Goal: Task Accomplishment & Management: Manage account settings

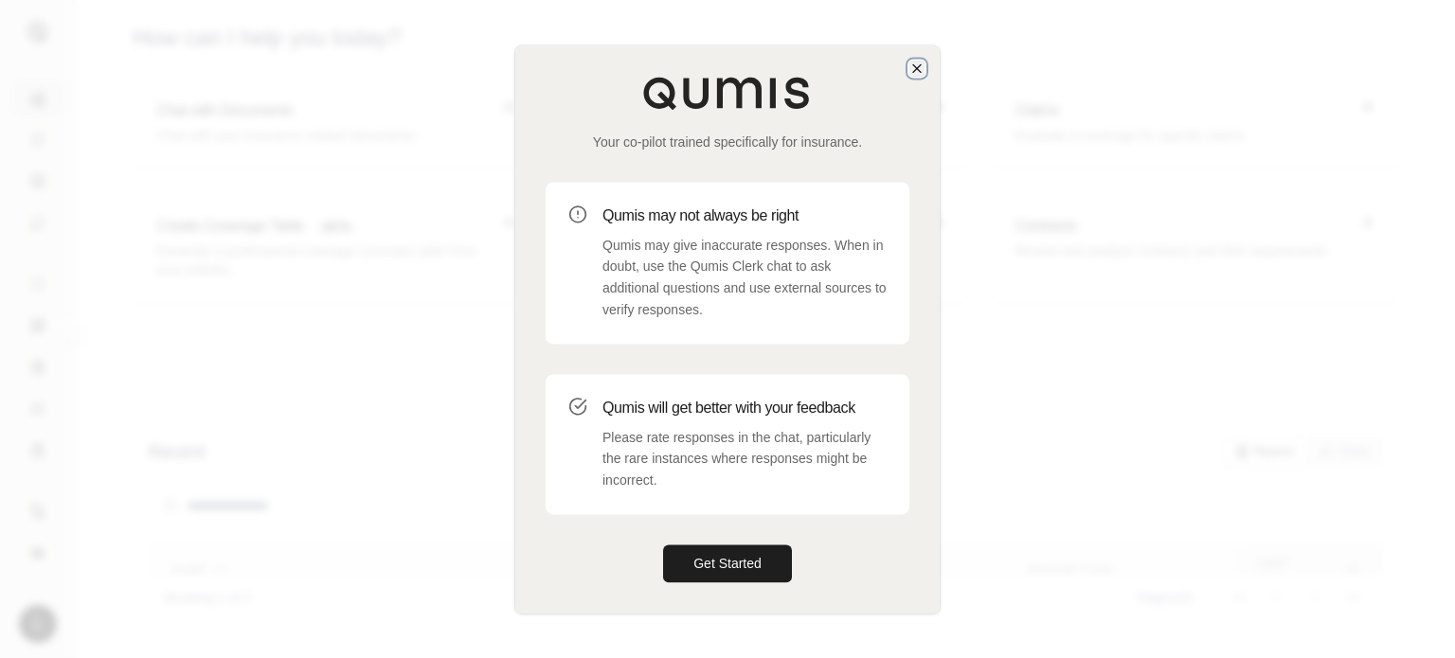
click at [913, 61] on icon "button" at bounding box center [916, 68] width 15 height 15
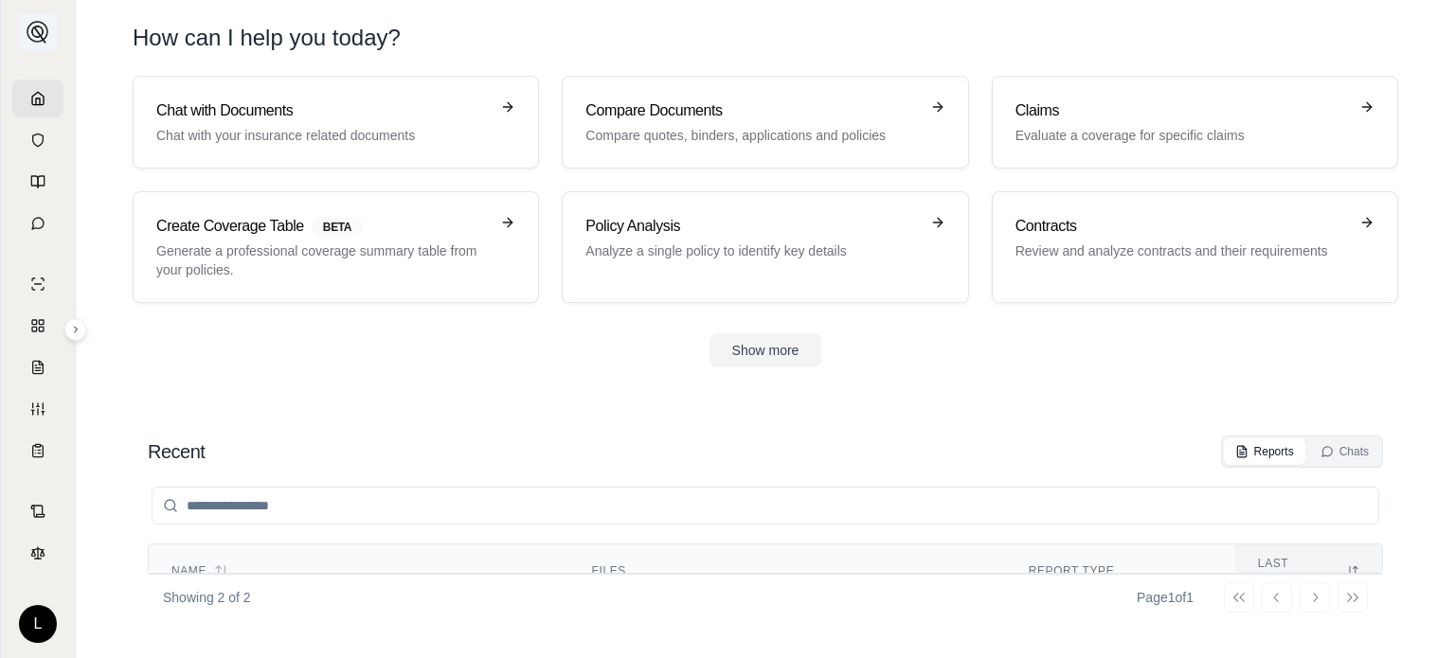
click at [30, 29] on img at bounding box center [38, 32] width 23 height 23
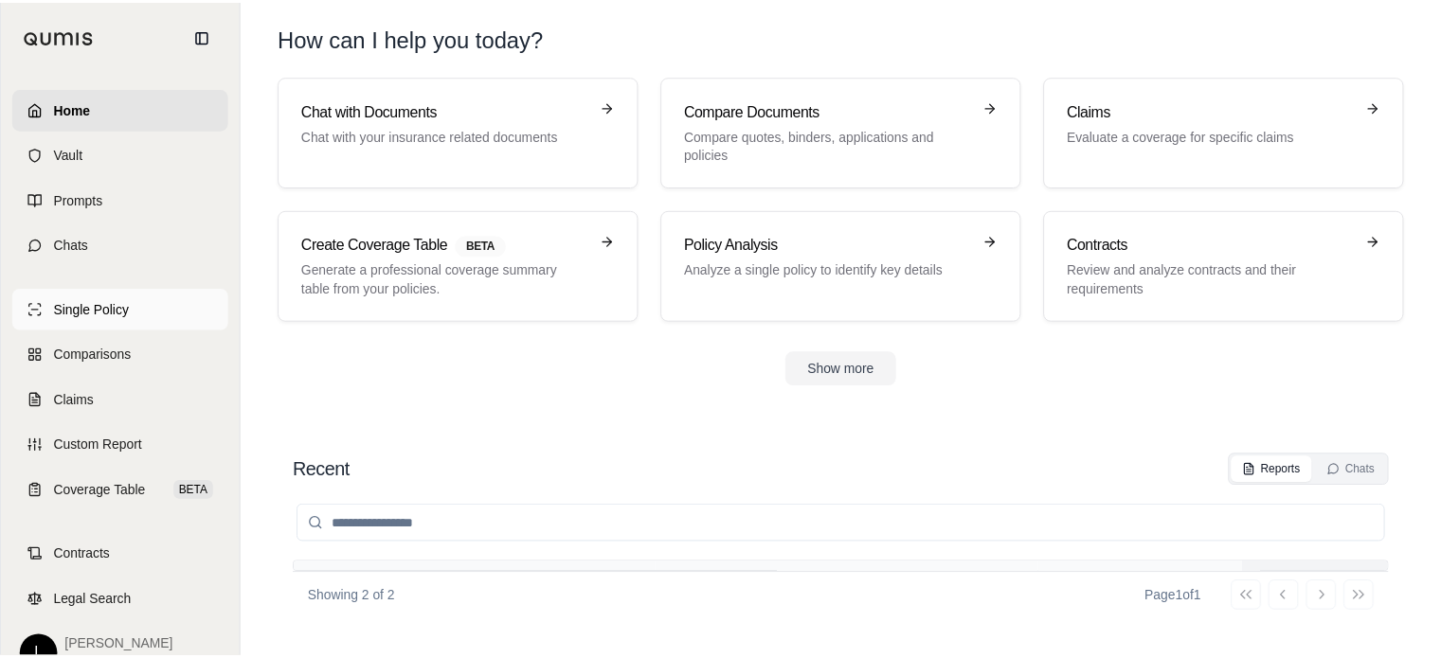
scroll to position [31, 0]
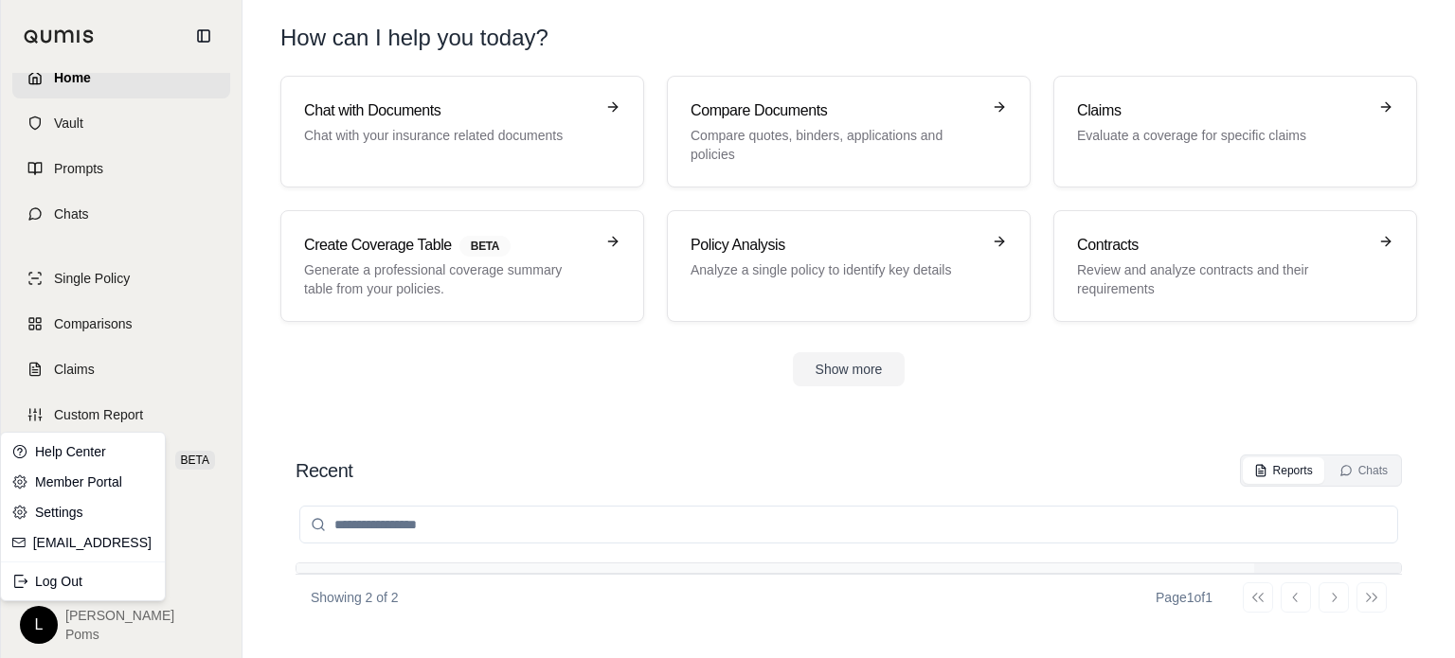
click at [45, 617] on html "Home Vault Prompts Chats Single Policy Comparisons Claims Custom Report Coverag…" at bounding box center [727, 418] width 1455 height 836
click at [90, 471] on link "Member Portal" at bounding box center [83, 482] width 156 height 30
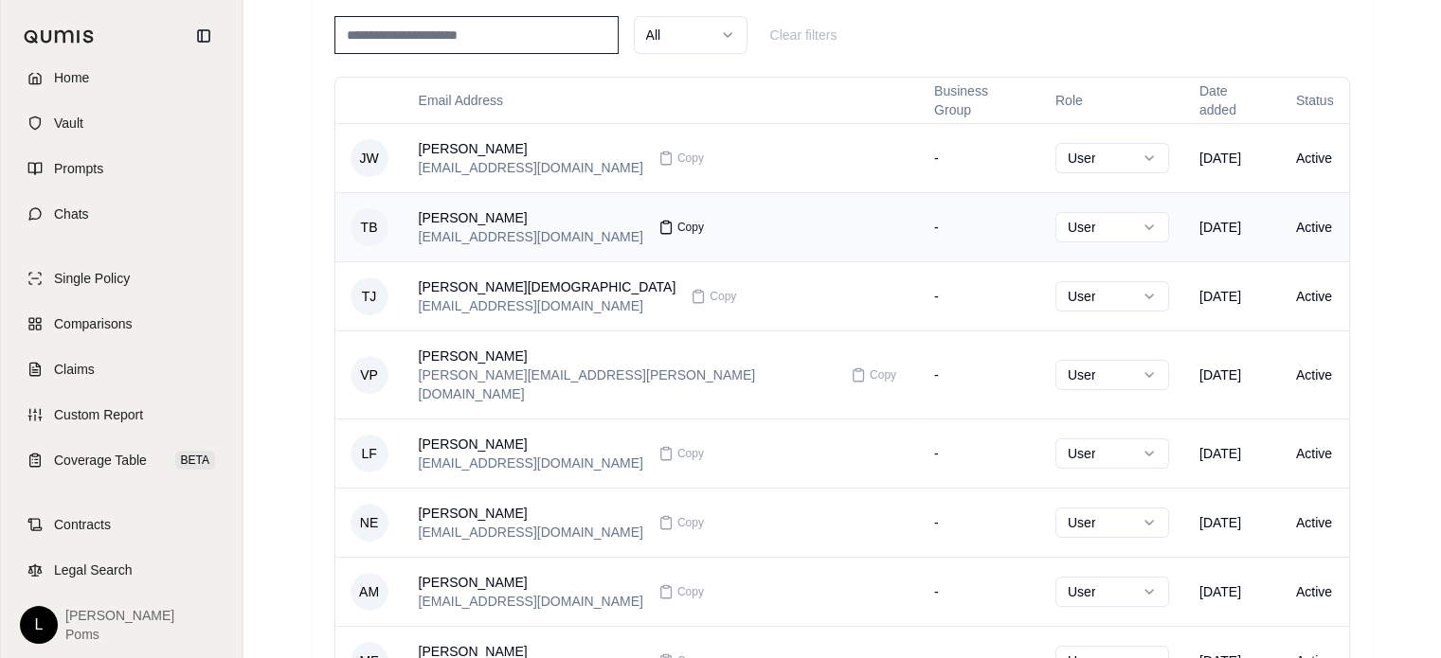
scroll to position [166, 0]
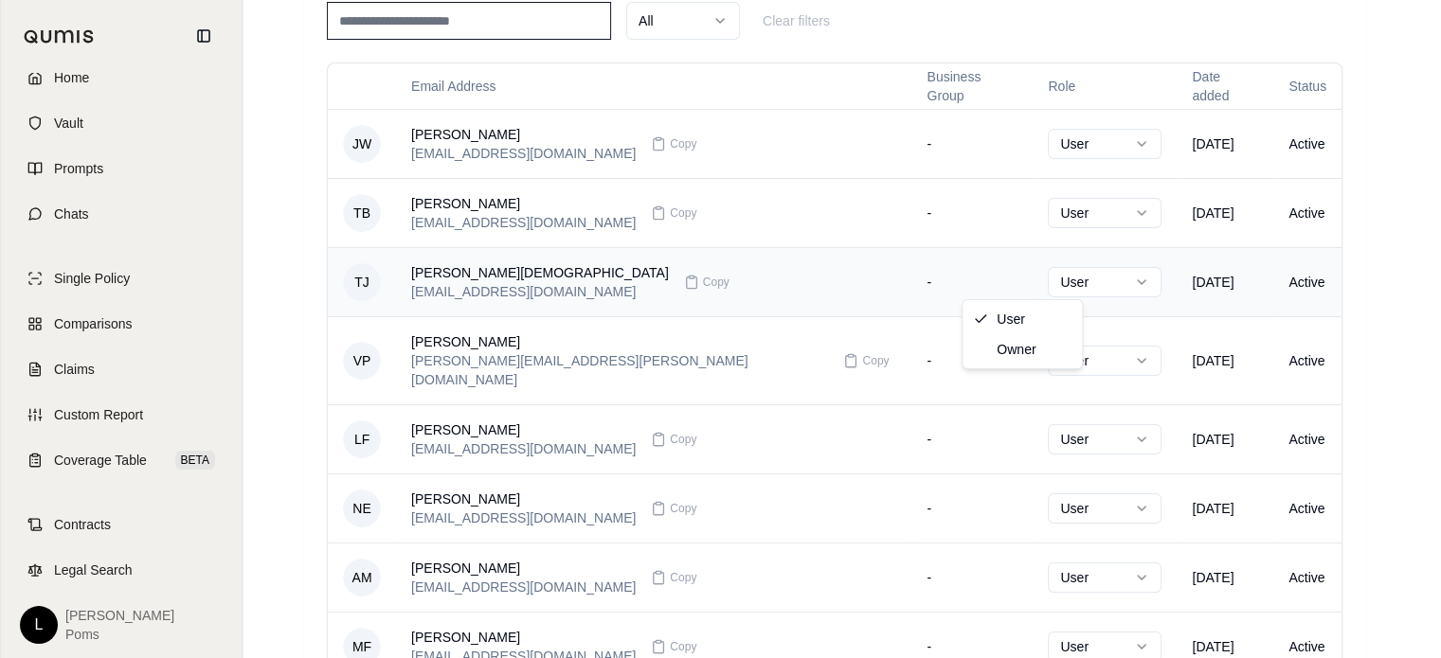
click at [1055, 287] on html "Home Vault Prompts Chats Single Policy Comparisons Claims Custom Report Coverag…" at bounding box center [720, 481] width 1441 height 1295
click at [724, 279] on html "Home Vault Prompts Chats Single Policy Comparisons Claims Custom Report Coverag…" at bounding box center [720, 481] width 1441 height 1295
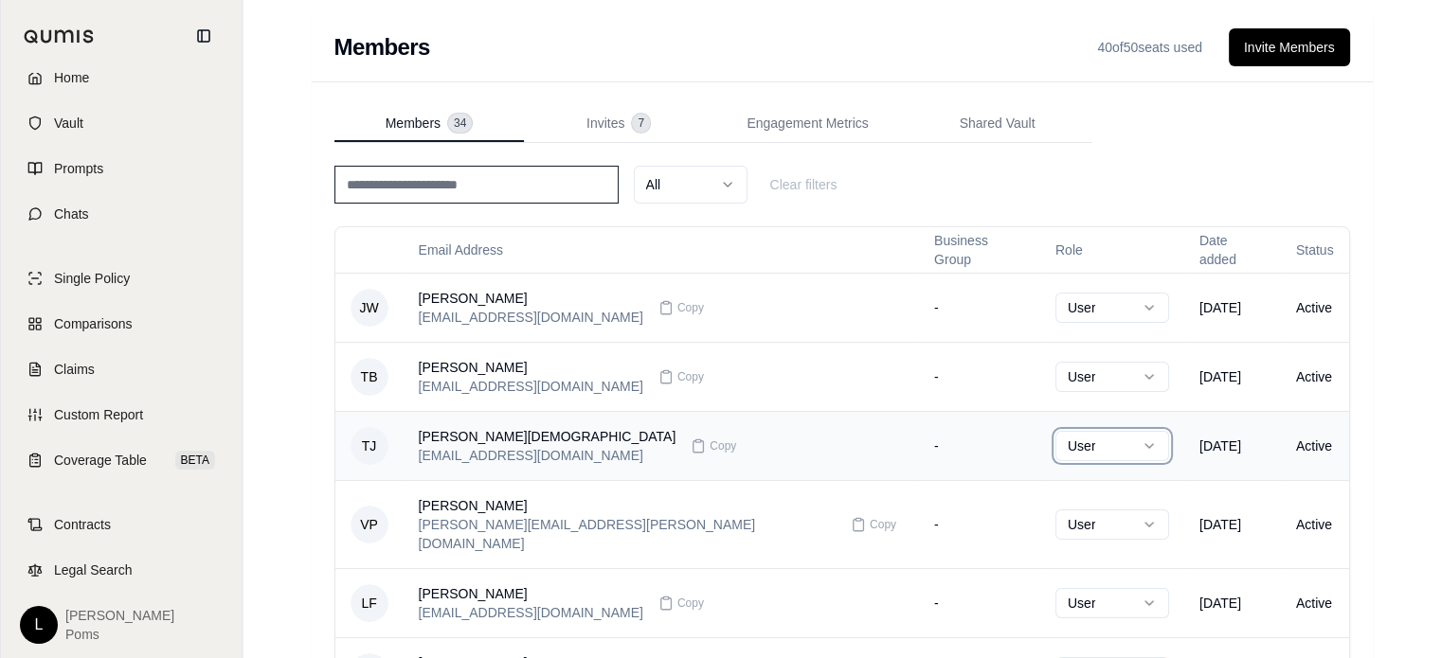
scroll to position [0, 0]
click at [1284, 442] on td "Active" at bounding box center [1315, 447] width 68 height 69
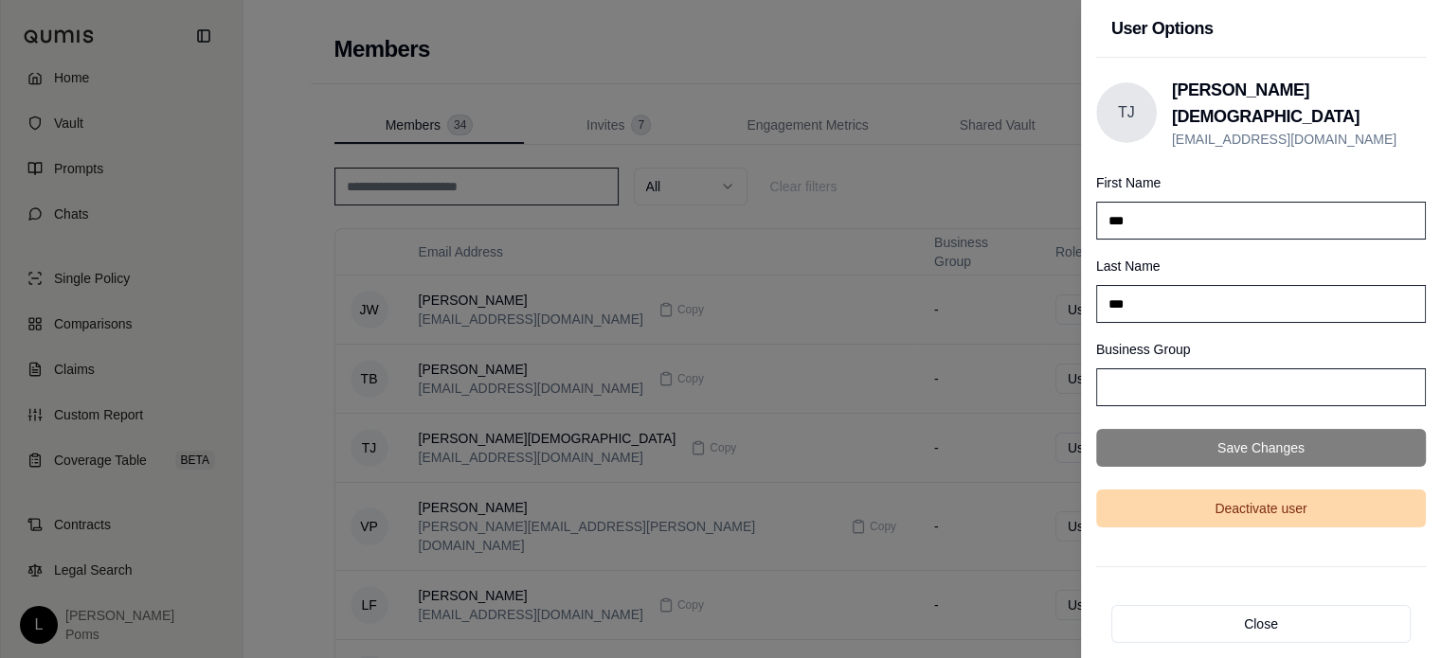
click at [1270, 498] on button "Deactivate user" at bounding box center [1261, 509] width 330 height 38
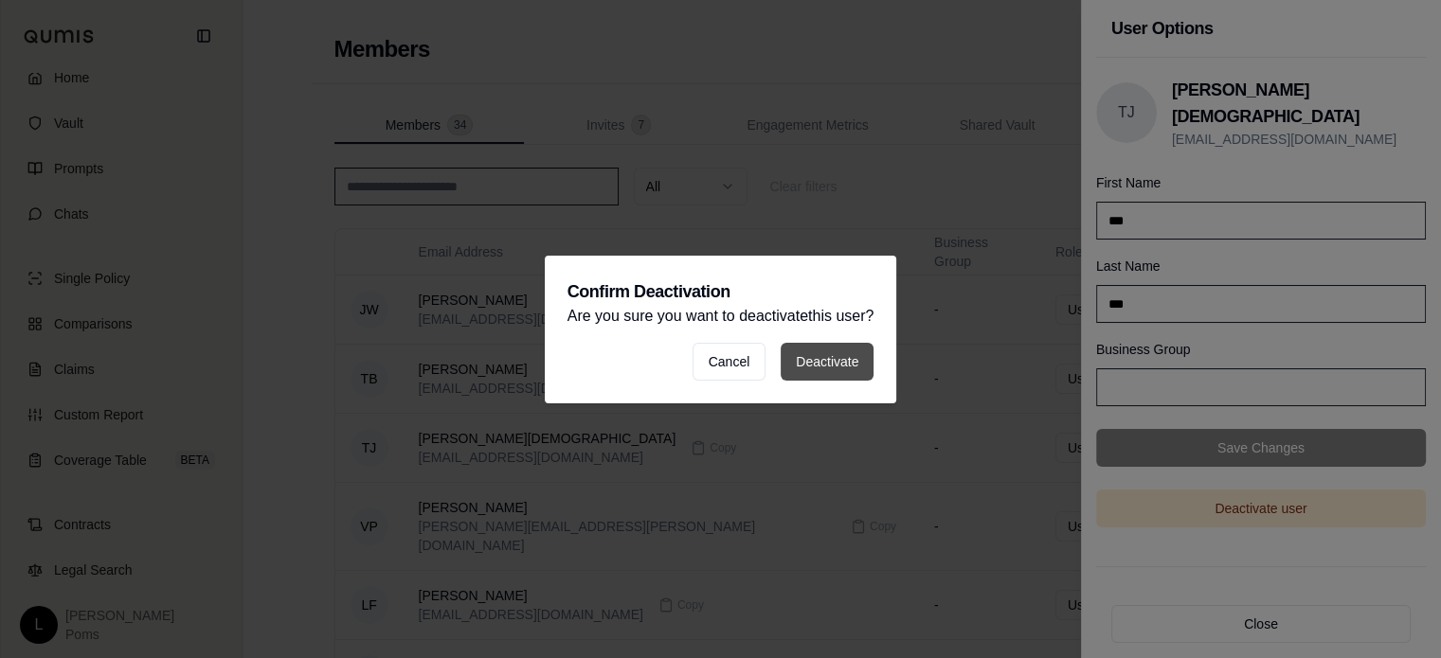
click at [841, 354] on button "Deactivate" at bounding box center [826, 362] width 93 height 38
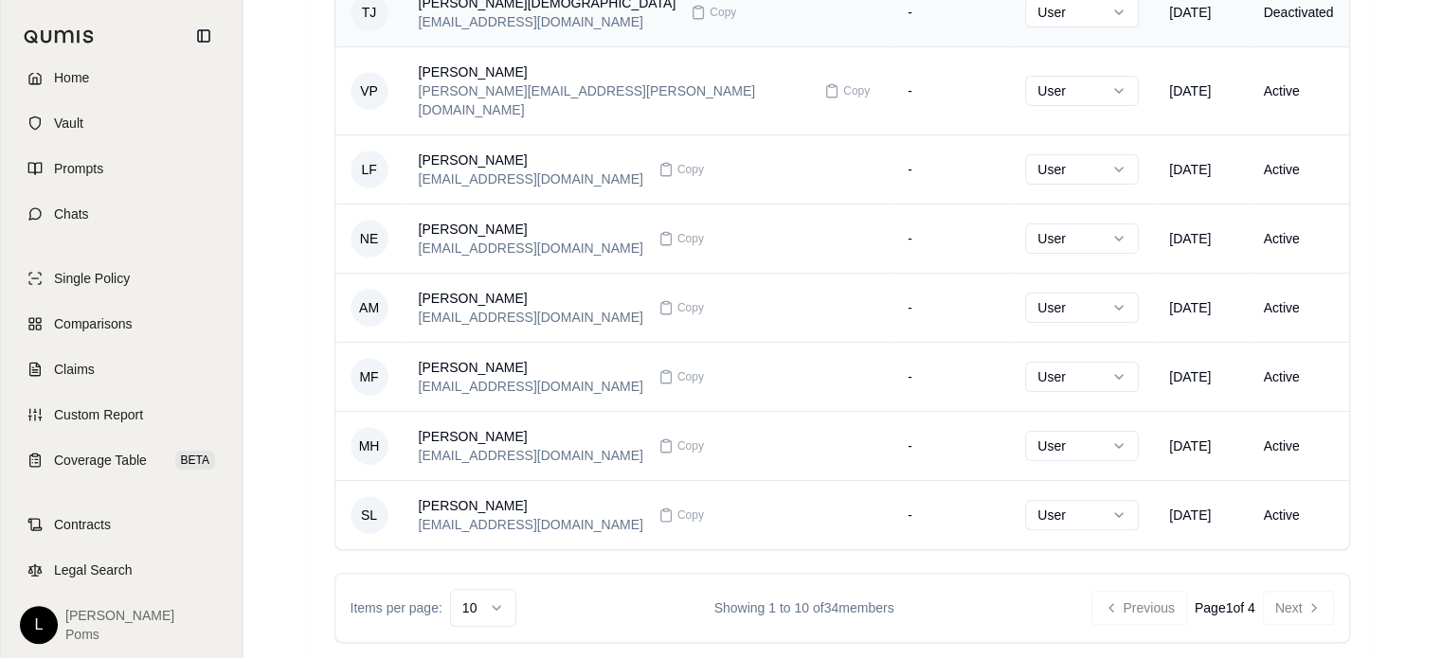
scroll to position [436, 0]
click at [1291, 591] on button "Next" at bounding box center [1298, 608] width 71 height 34
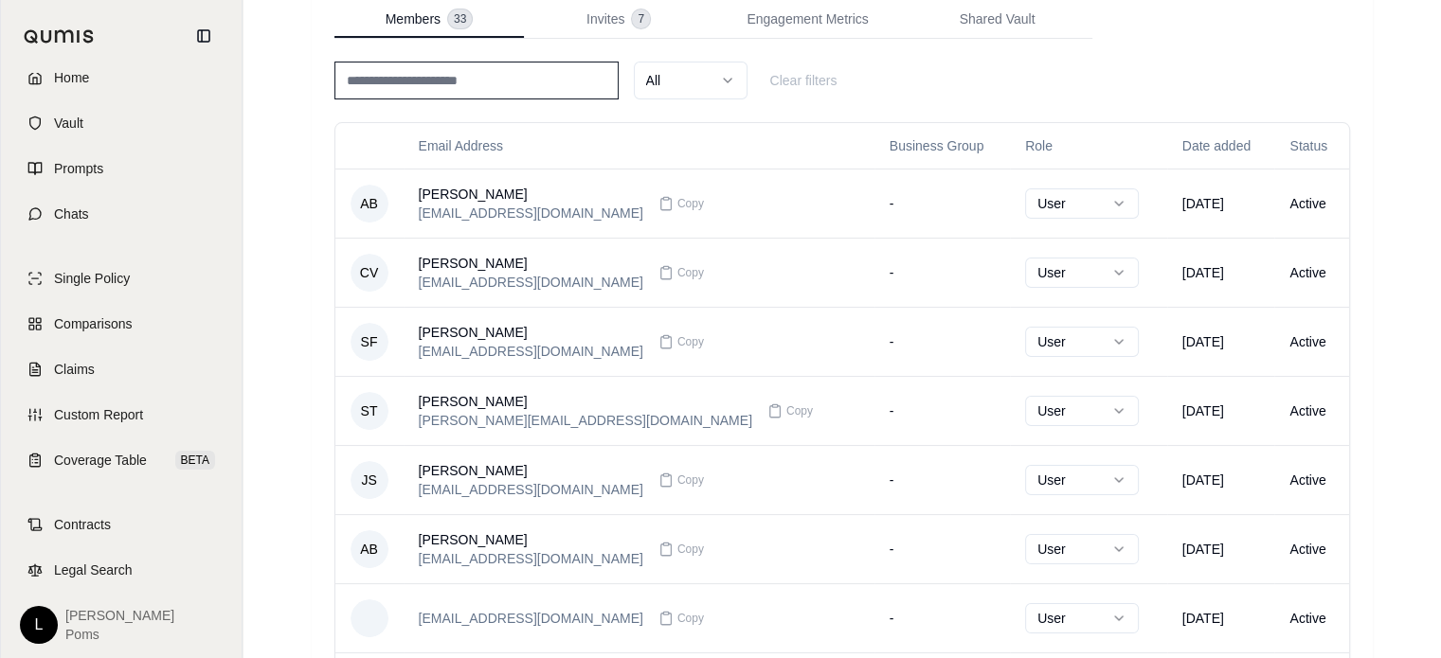
scroll to position [105, 0]
click at [1300, 397] on td "Active" at bounding box center [1311, 411] width 74 height 69
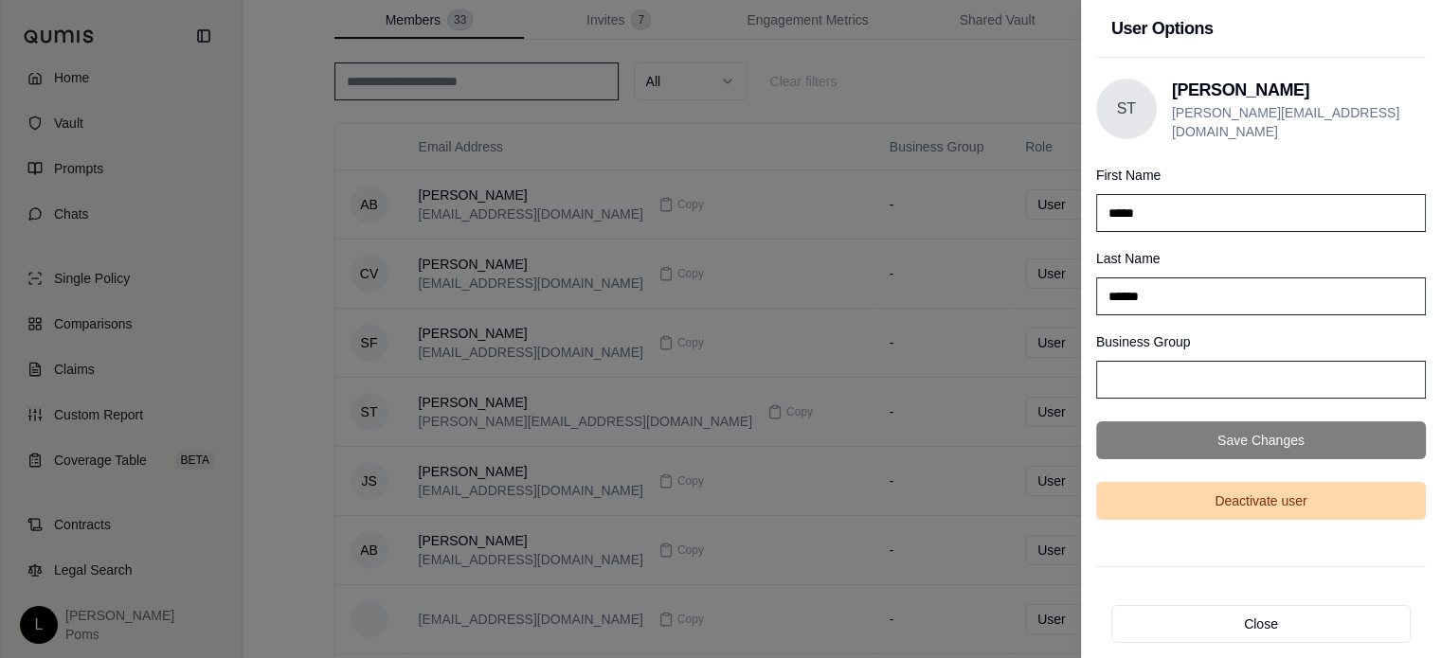
click at [1273, 495] on button "Deactivate user" at bounding box center [1261, 501] width 330 height 38
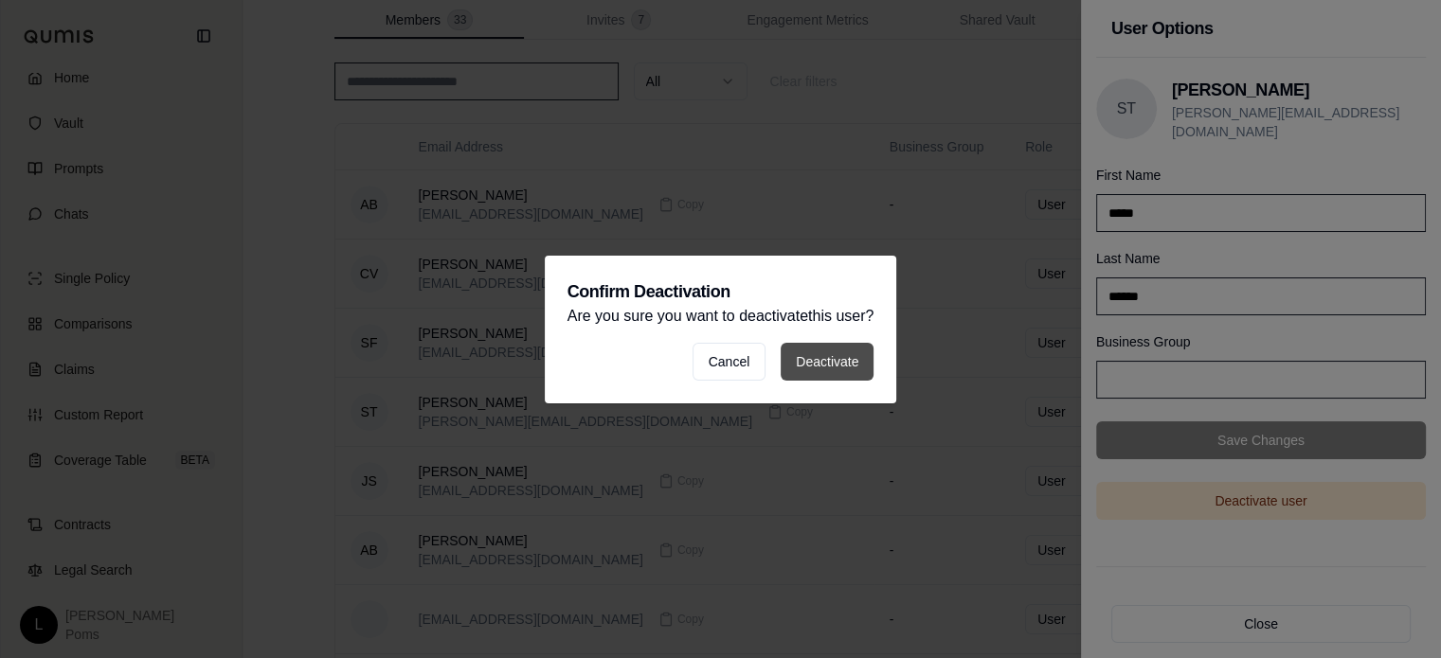
click at [816, 359] on button "Deactivate" at bounding box center [826, 362] width 93 height 38
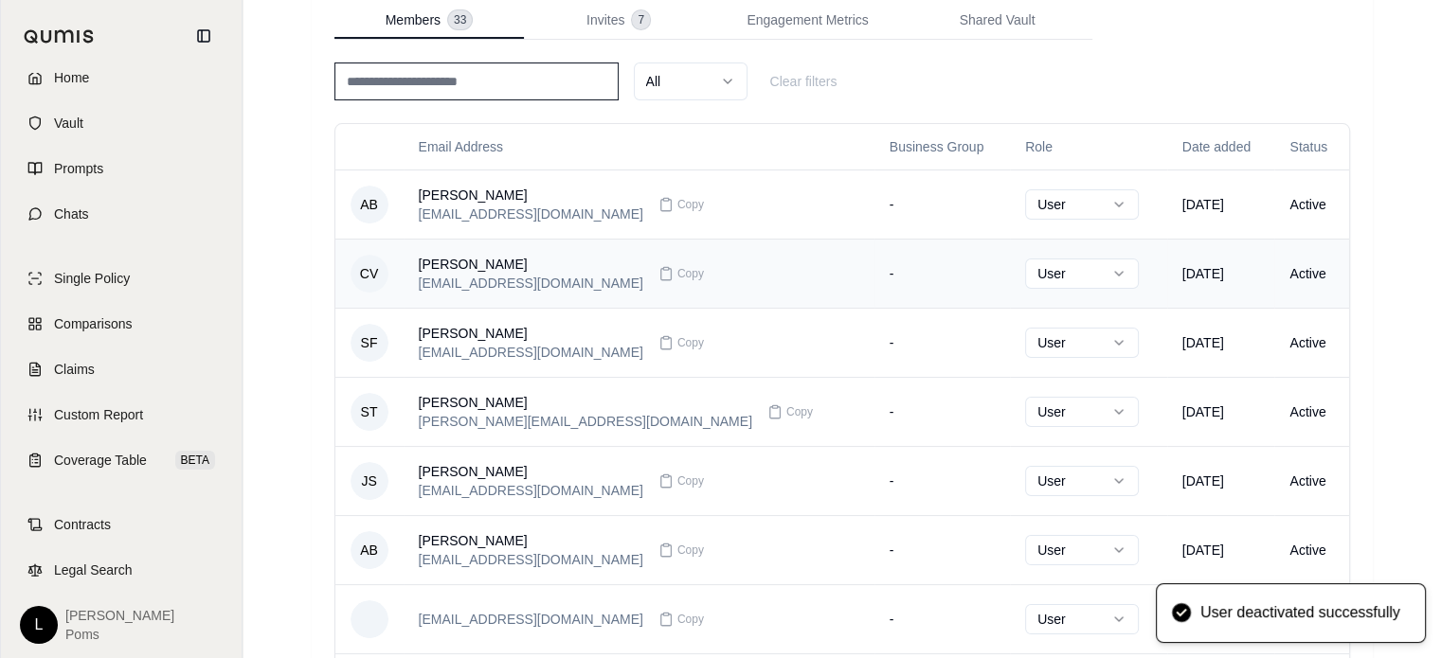
click at [1287, 273] on td "Active" at bounding box center [1311, 273] width 74 height 69
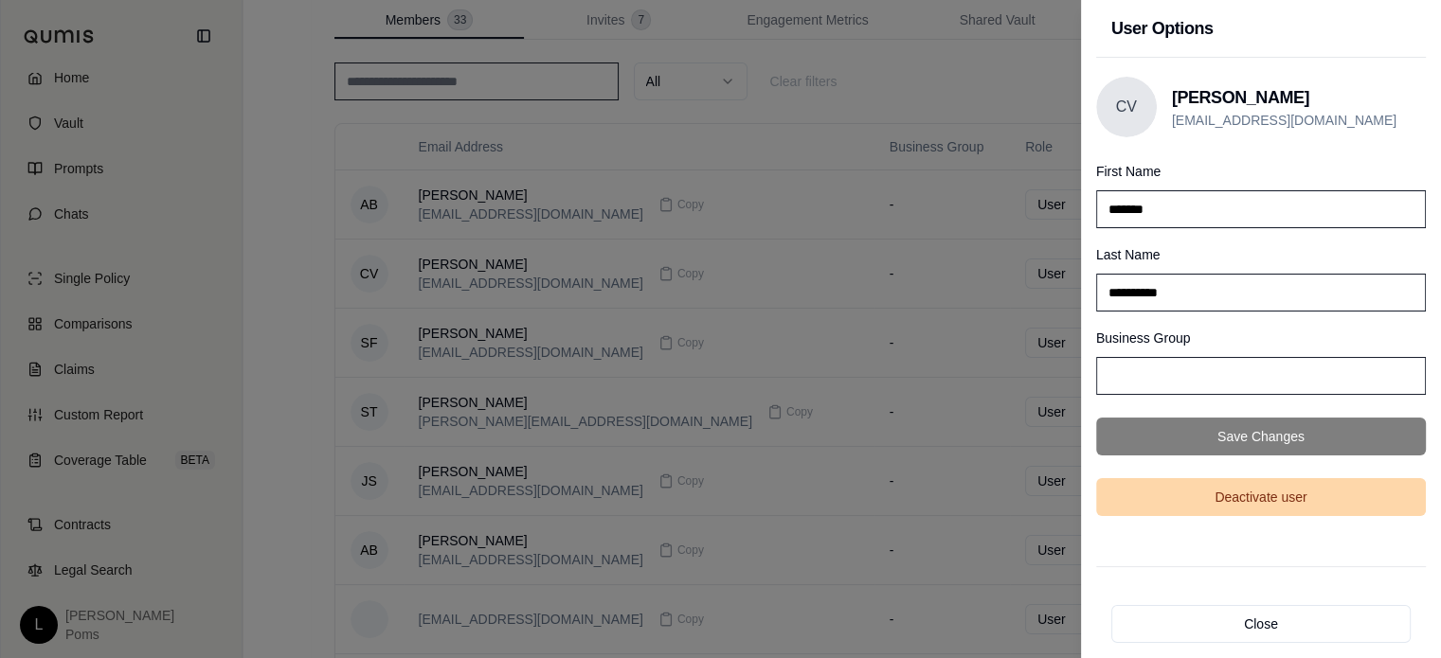
click at [1297, 497] on button "Deactivate user" at bounding box center [1261, 497] width 330 height 38
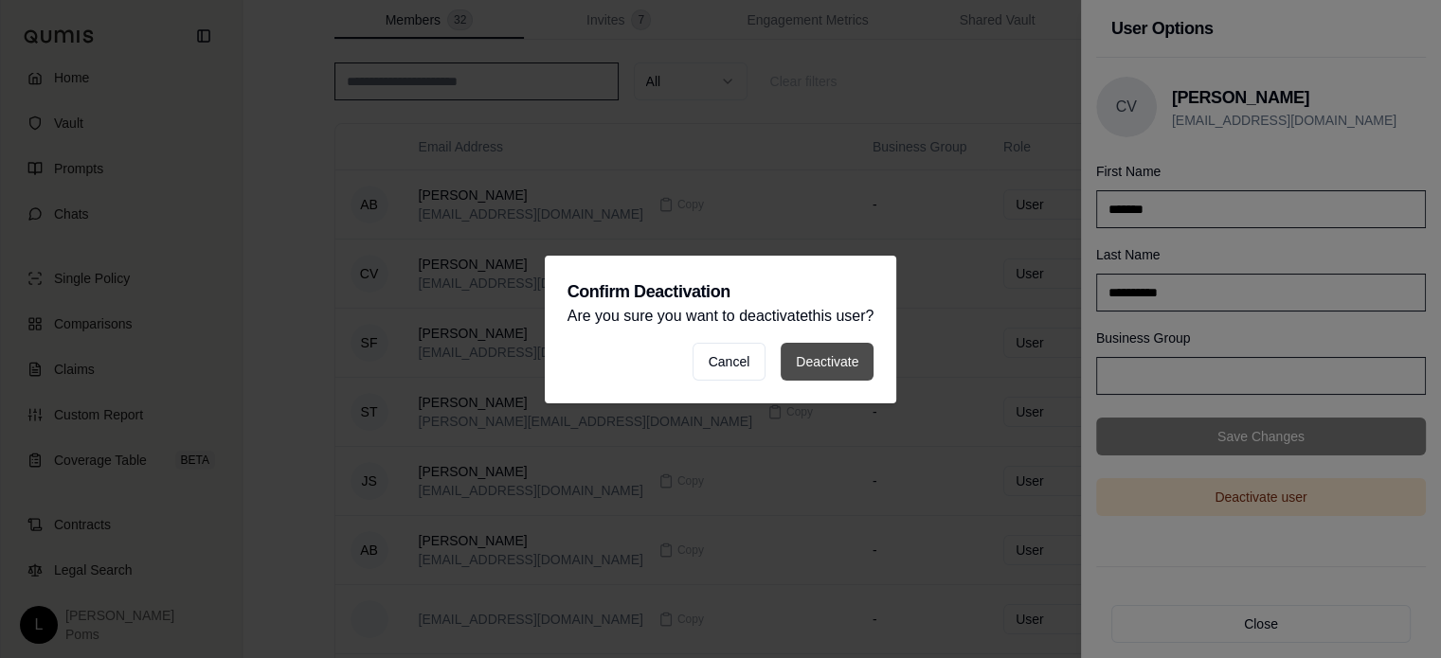
click at [843, 369] on button "Deactivate" at bounding box center [826, 362] width 93 height 38
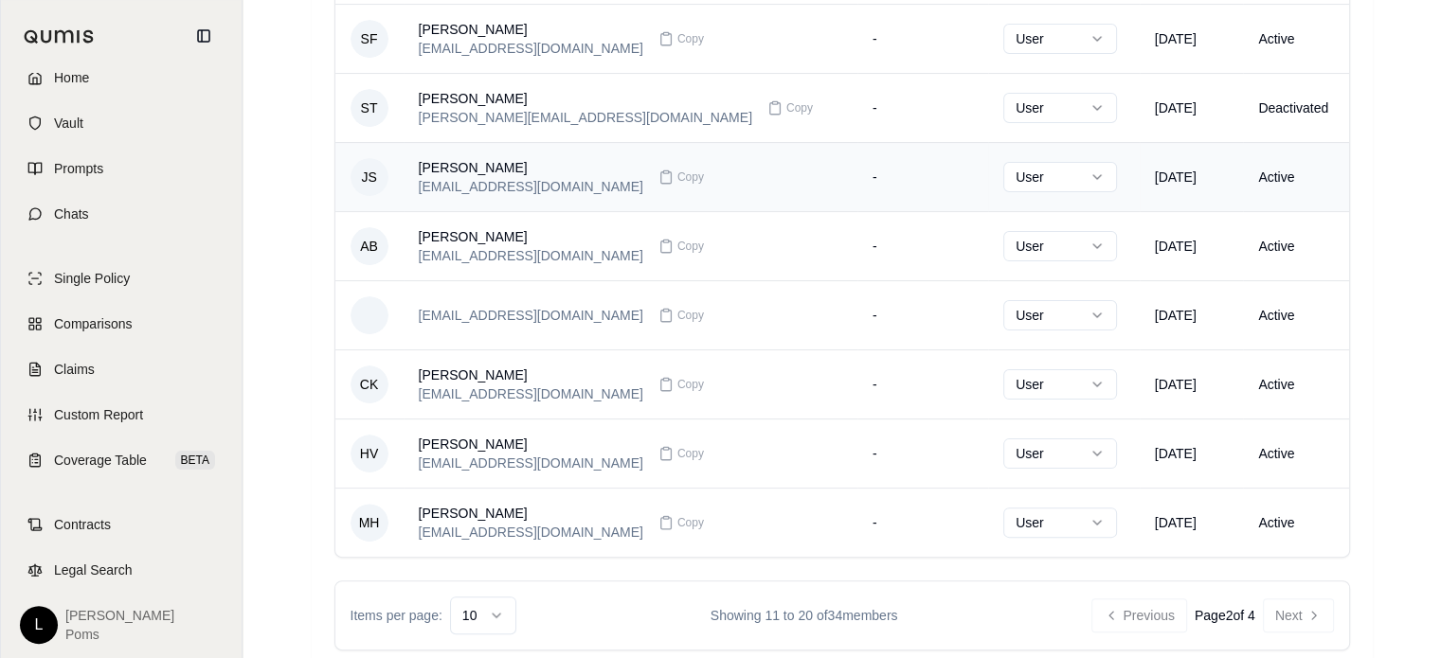
scroll to position [436, 0]
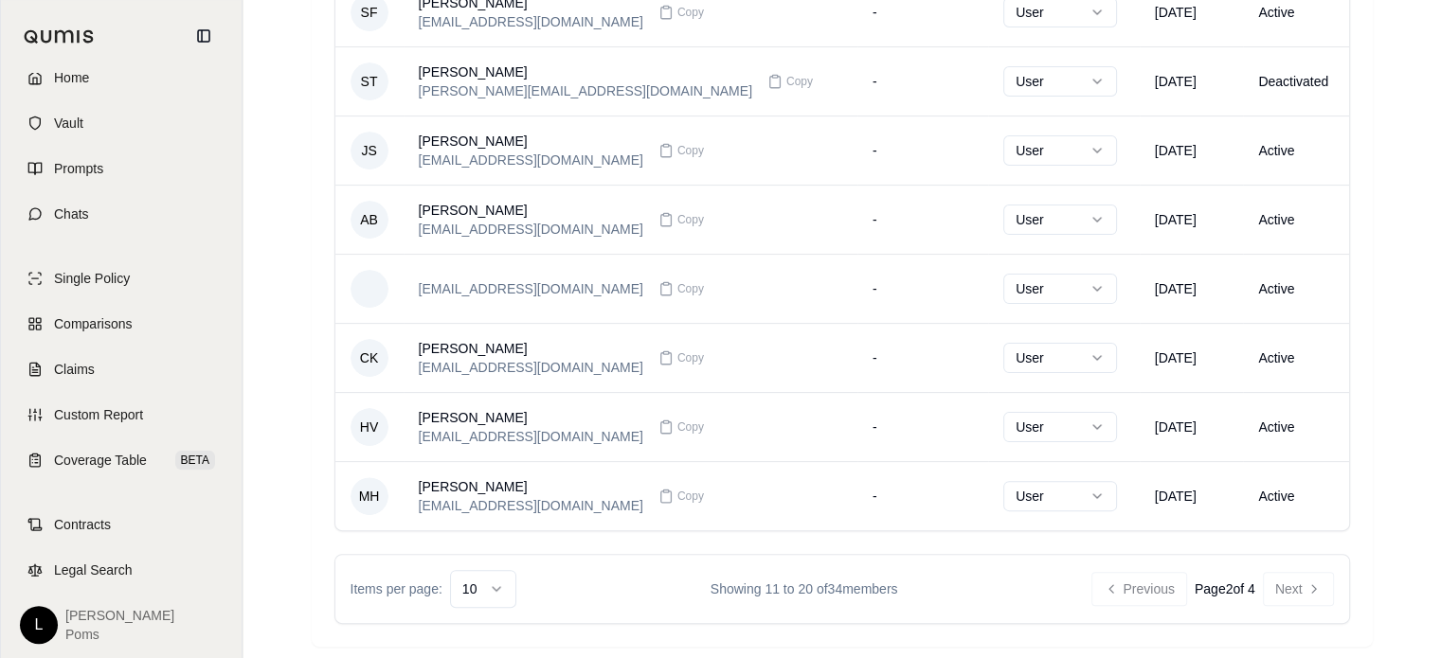
click at [1303, 583] on div "Previous Page 2 of 4 Next" at bounding box center [1212, 589] width 242 height 34
click at [1274, 576] on button "Next" at bounding box center [1298, 589] width 71 height 34
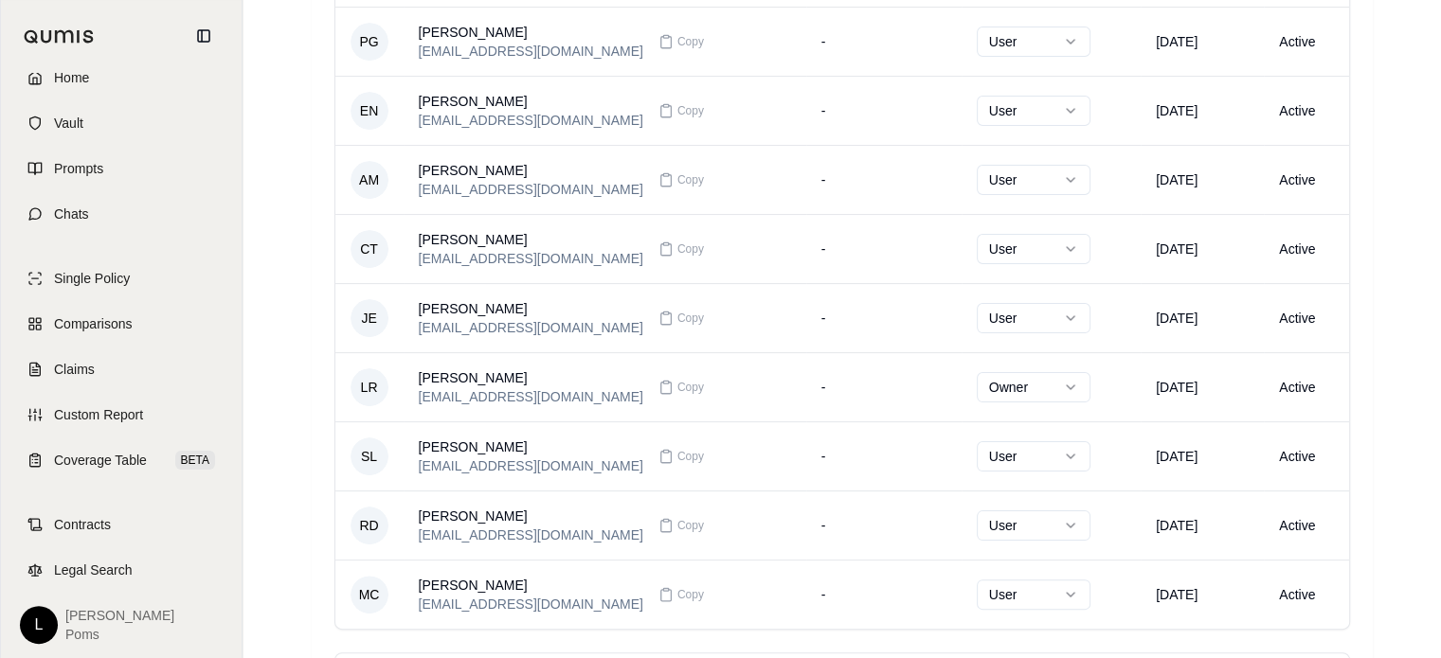
scroll to position [382, 0]
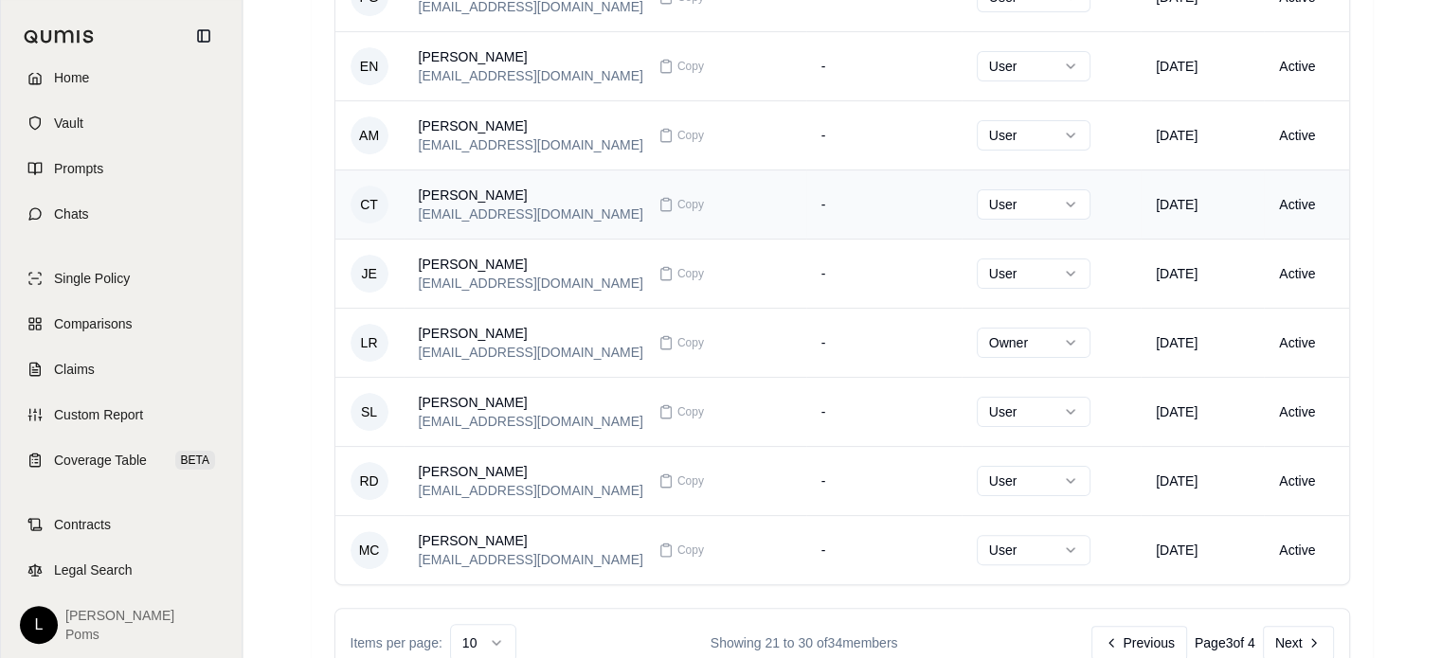
click at [1305, 191] on td "Active" at bounding box center [1306, 204] width 84 height 69
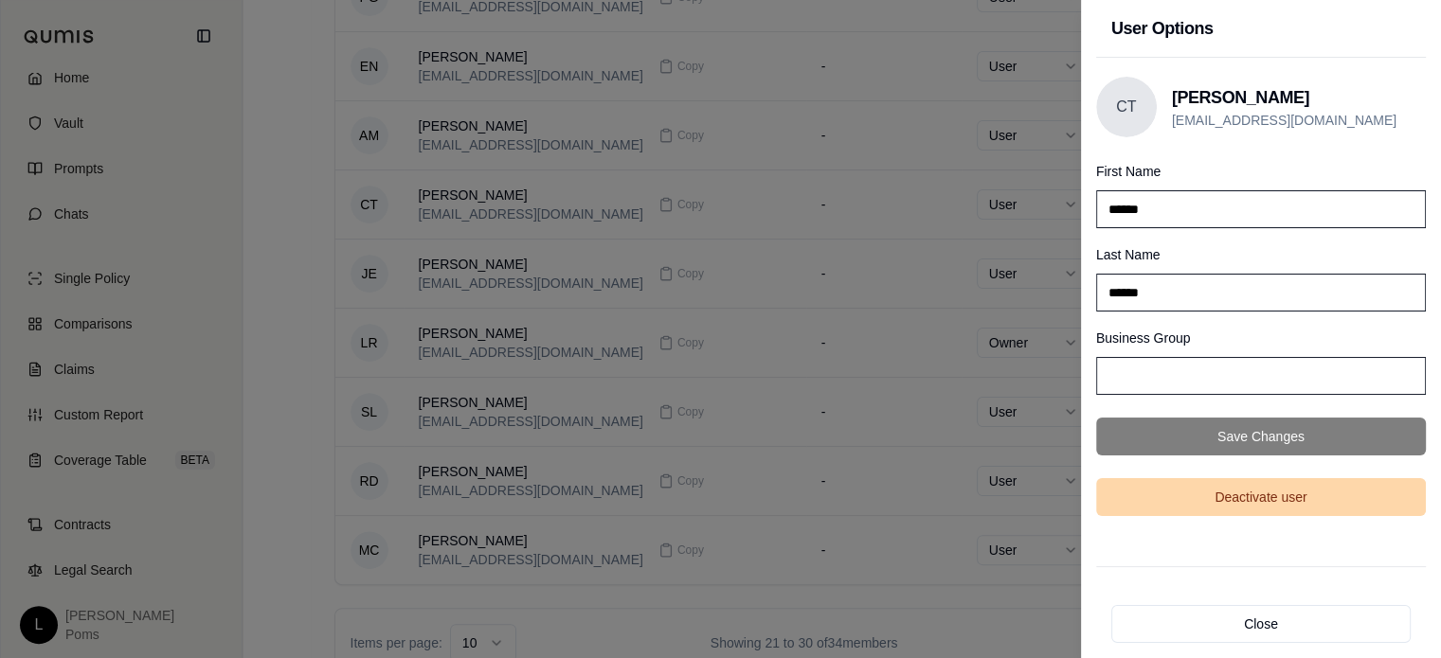
click at [1265, 500] on button "Deactivate user" at bounding box center [1261, 497] width 330 height 38
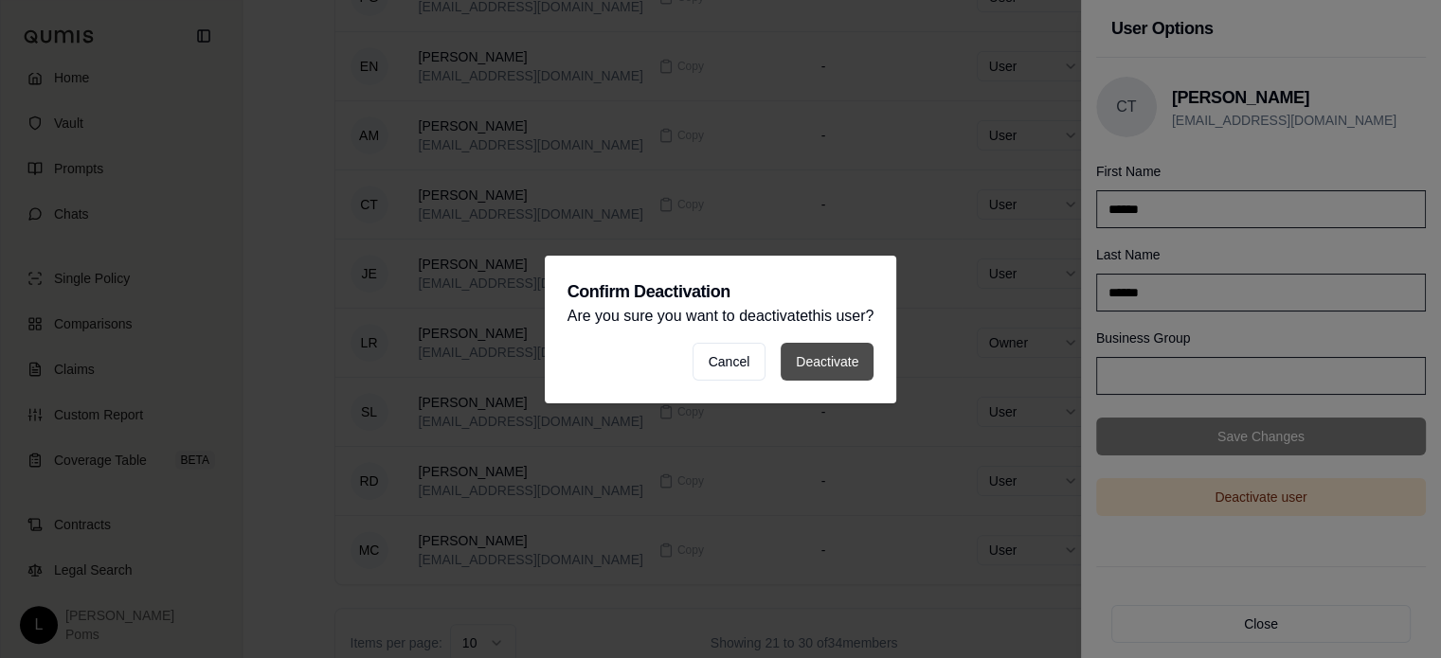
click at [844, 357] on button "Deactivate" at bounding box center [826, 362] width 93 height 38
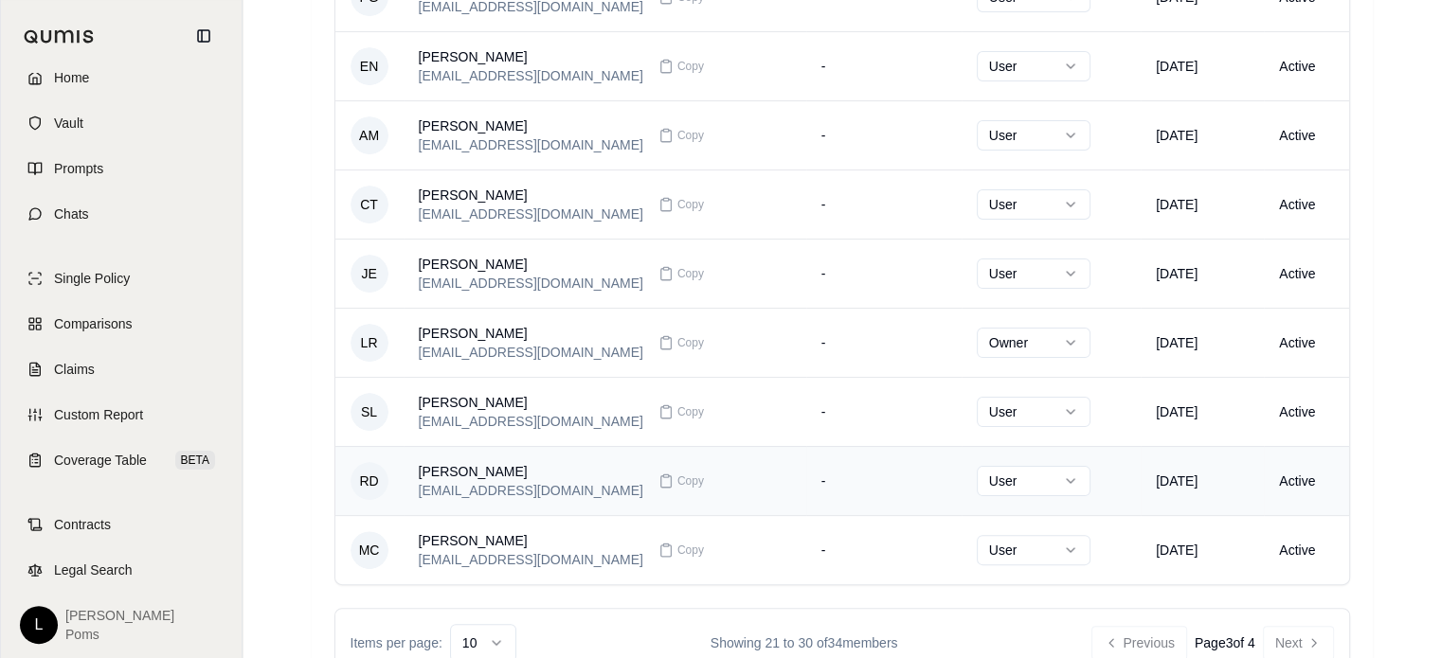
click at [1284, 476] on td "Active" at bounding box center [1306, 480] width 84 height 69
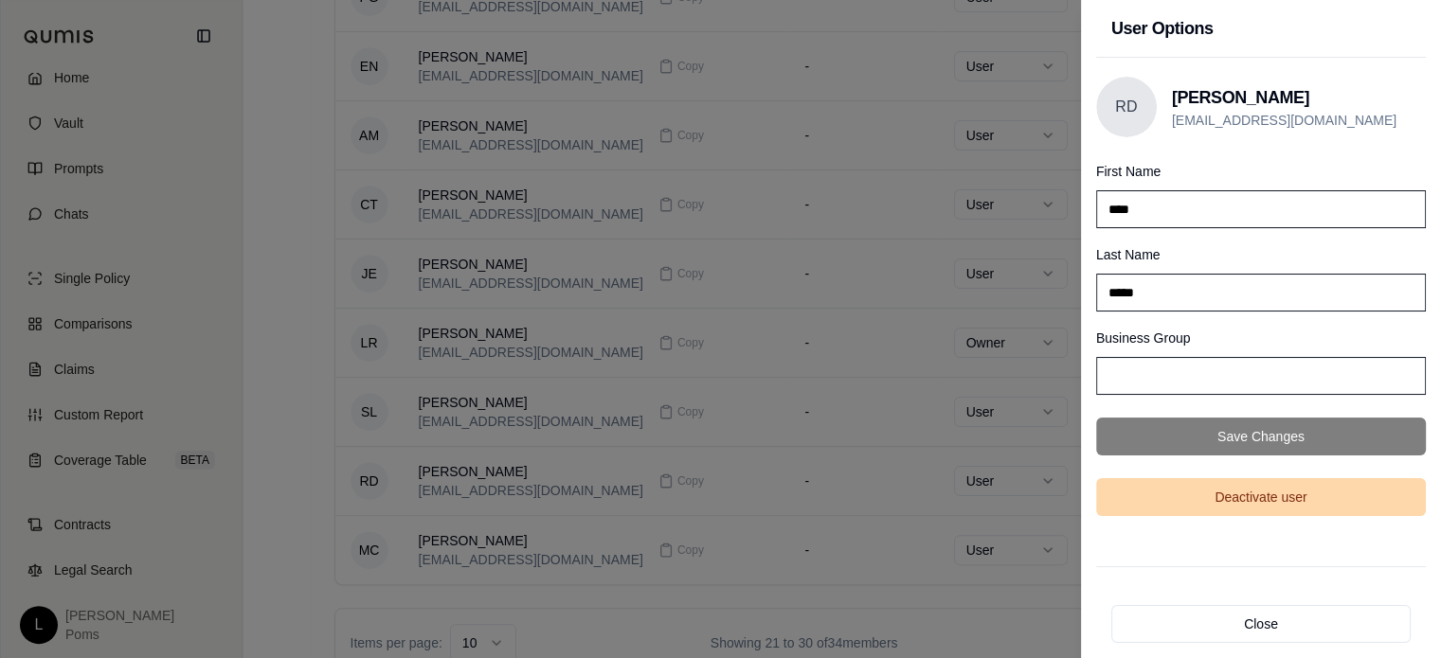
click at [1261, 503] on button "Deactivate user" at bounding box center [1261, 497] width 330 height 38
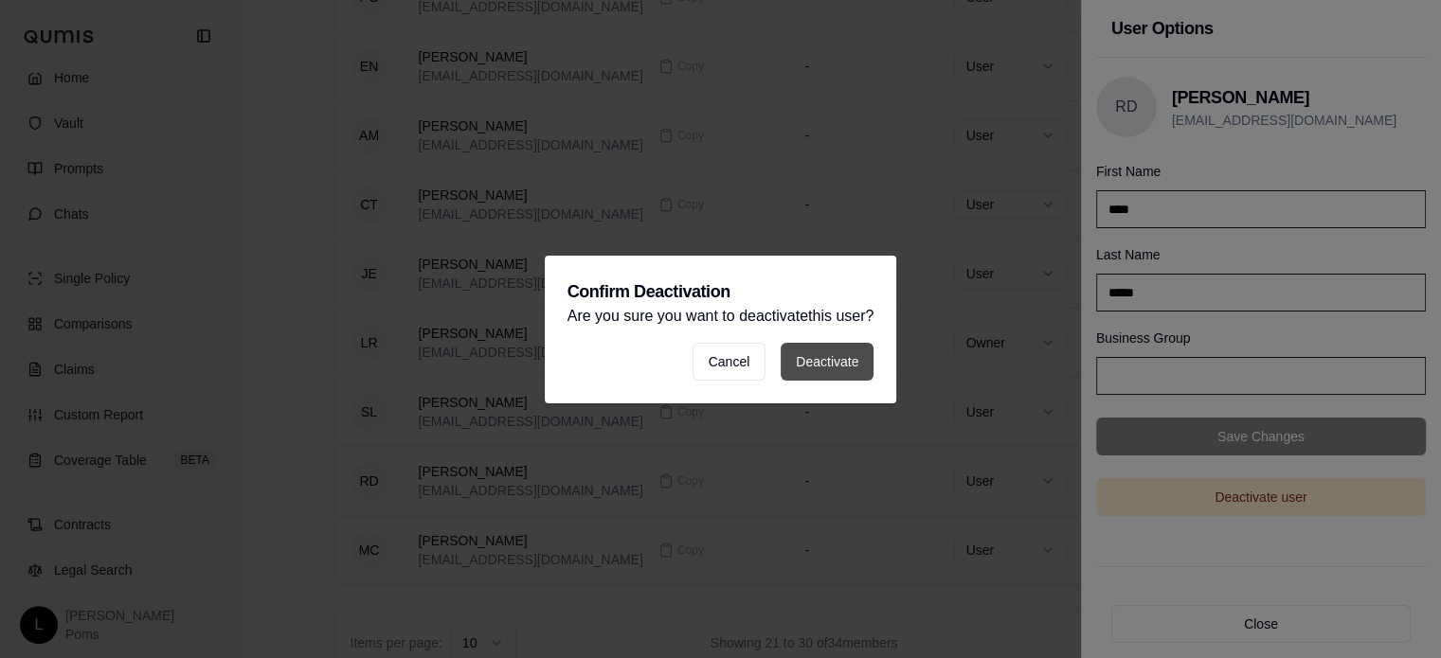
click at [852, 359] on button "Deactivate" at bounding box center [826, 362] width 93 height 38
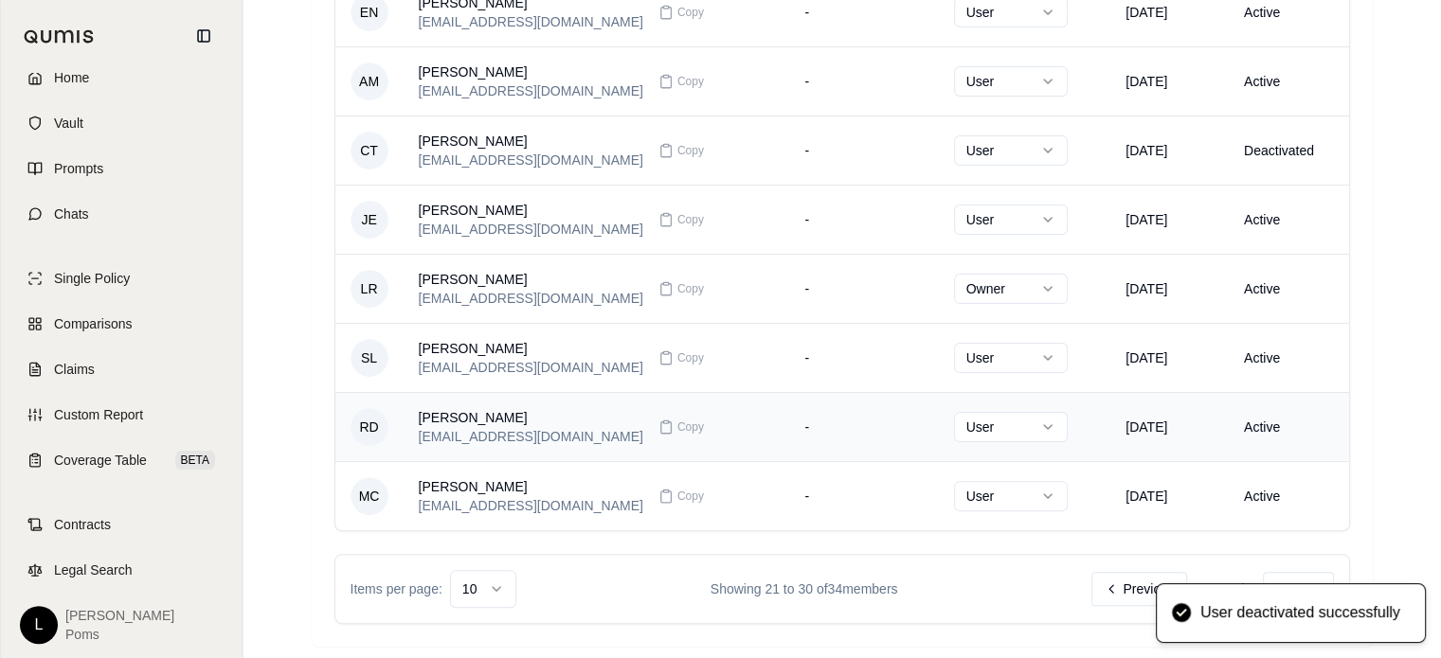
scroll to position [436, 0]
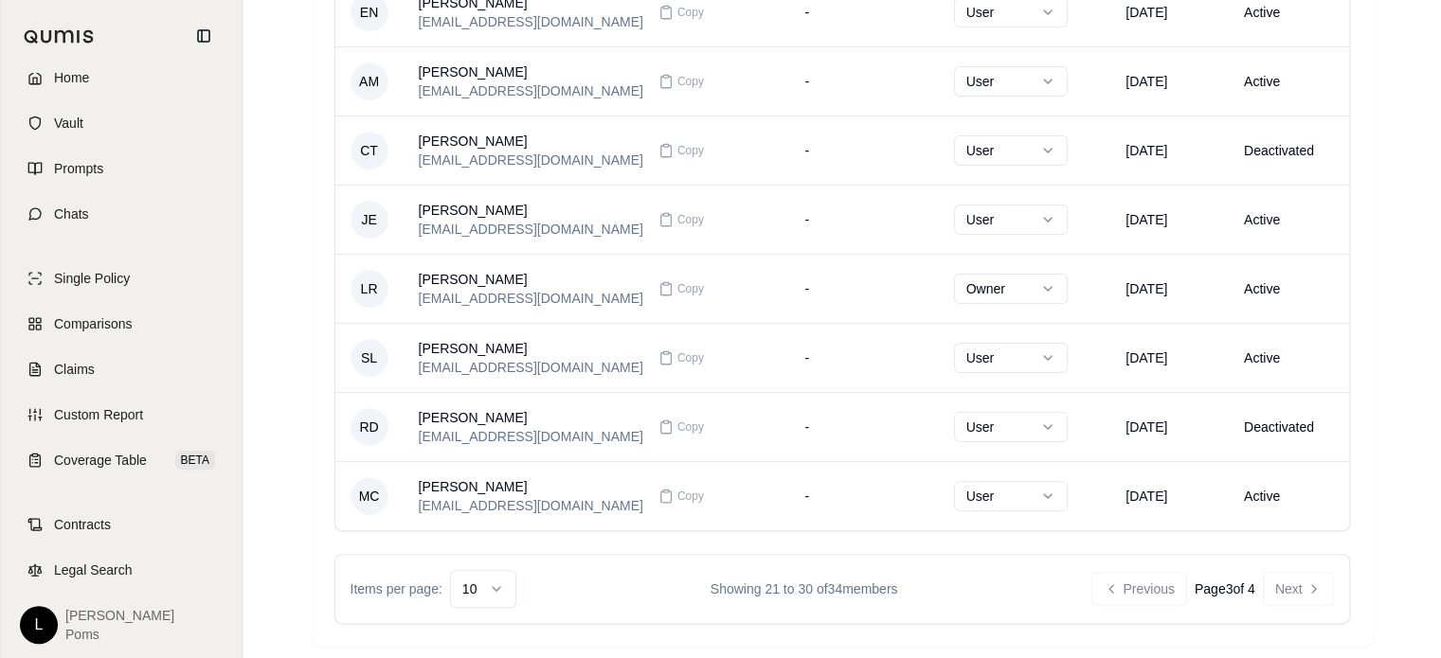
click at [1284, 592] on div "Previous Page 3 of 4 Next" at bounding box center [1212, 589] width 242 height 34
click at [1294, 565] on div "Items per page: 10 Showing 21 to 30 of 34 members Previous Page 3 of 4 Next" at bounding box center [841, 589] width 1015 height 70
click at [1294, 567] on div "Items per page: 10 Showing 21 to 30 of 34 members Previous Page 3 of 4 Next" at bounding box center [841, 589] width 1015 height 70
click at [1299, 595] on button "Next" at bounding box center [1298, 589] width 71 height 34
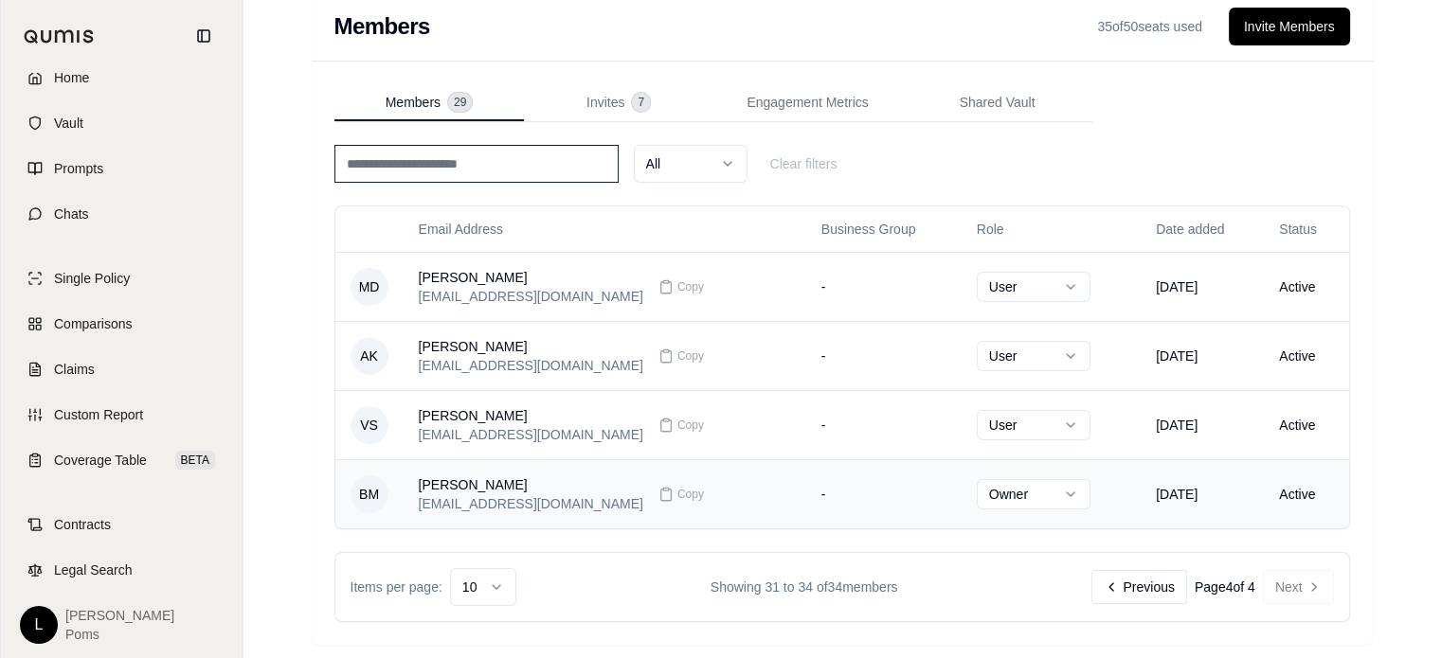
click at [1284, 490] on td "Active" at bounding box center [1306, 493] width 84 height 69
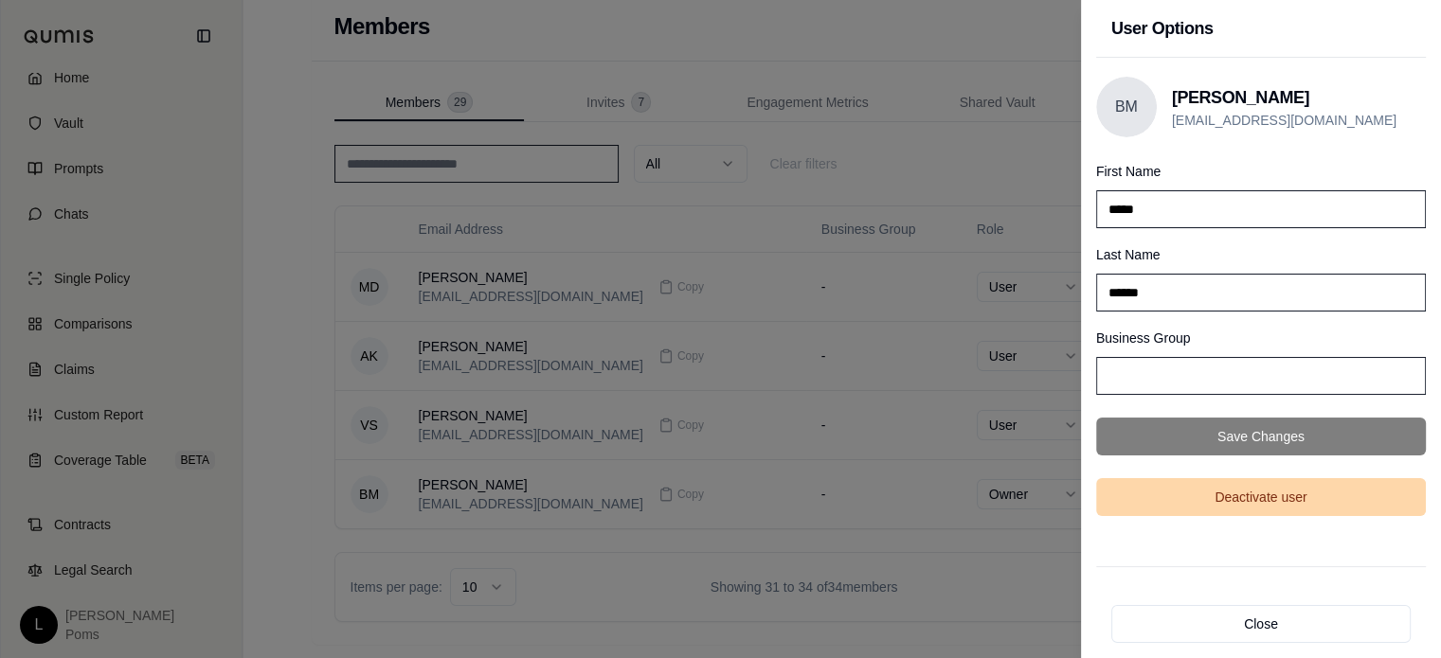
click at [1281, 492] on button "Deactivate user" at bounding box center [1261, 497] width 330 height 38
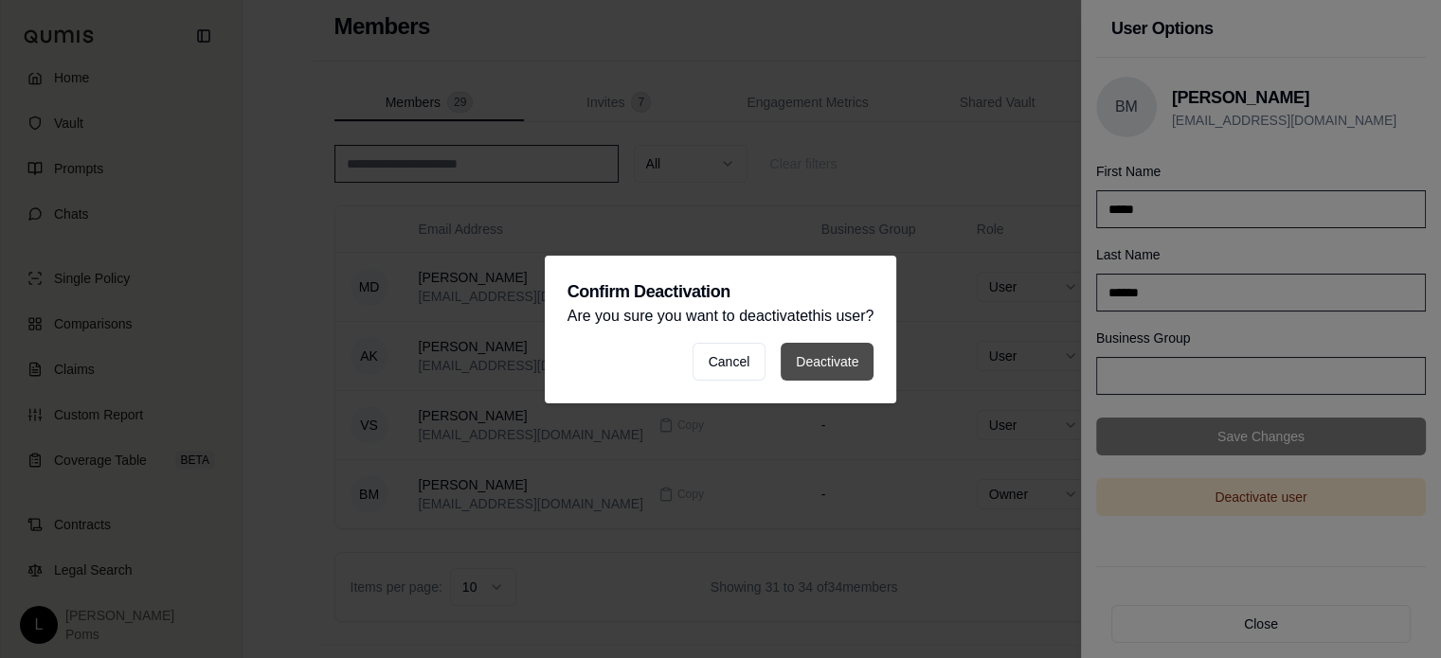
click at [808, 367] on button "Deactivate" at bounding box center [826, 362] width 93 height 38
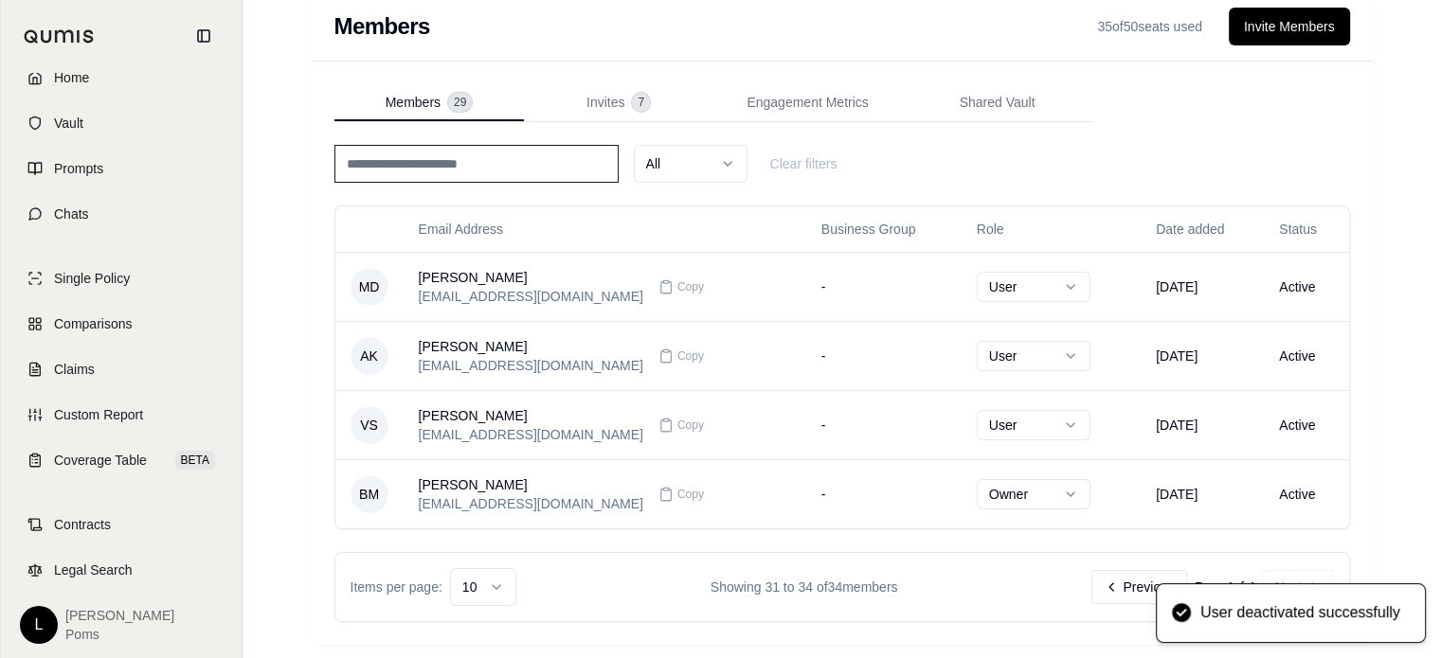
click at [1385, 388] on div "Members 35 of 50 seats used Invite Members Members 29 Invites 7 Engagement Metr…" at bounding box center [841, 318] width 1091 height 683
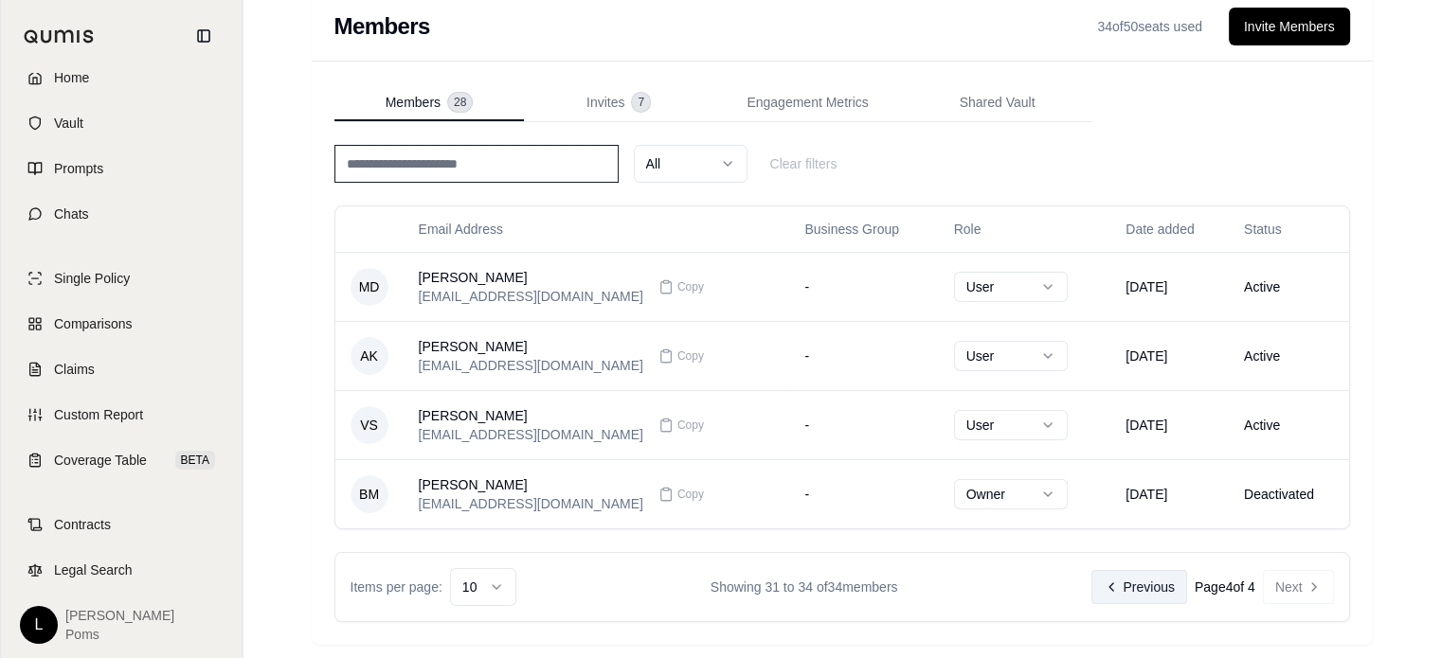
click at [1156, 582] on button "Previous" at bounding box center [1138, 587] width 95 height 34
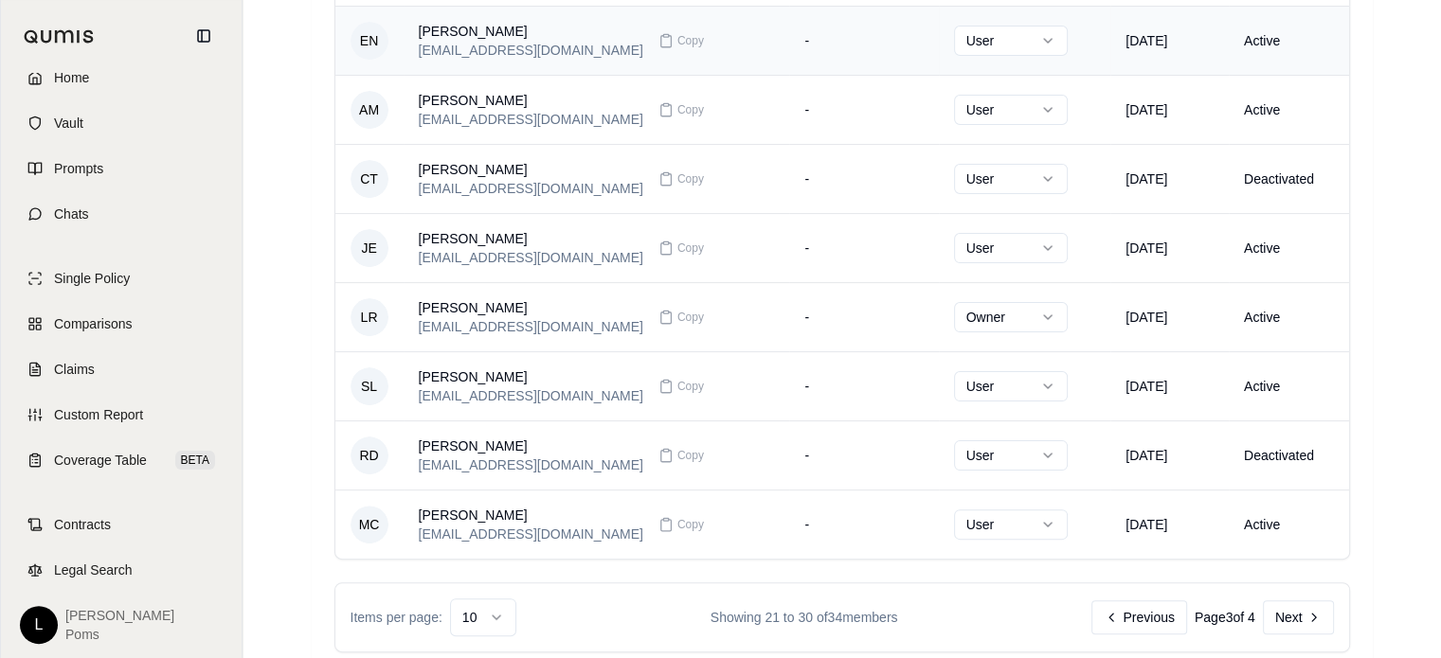
scroll to position [436, 0]
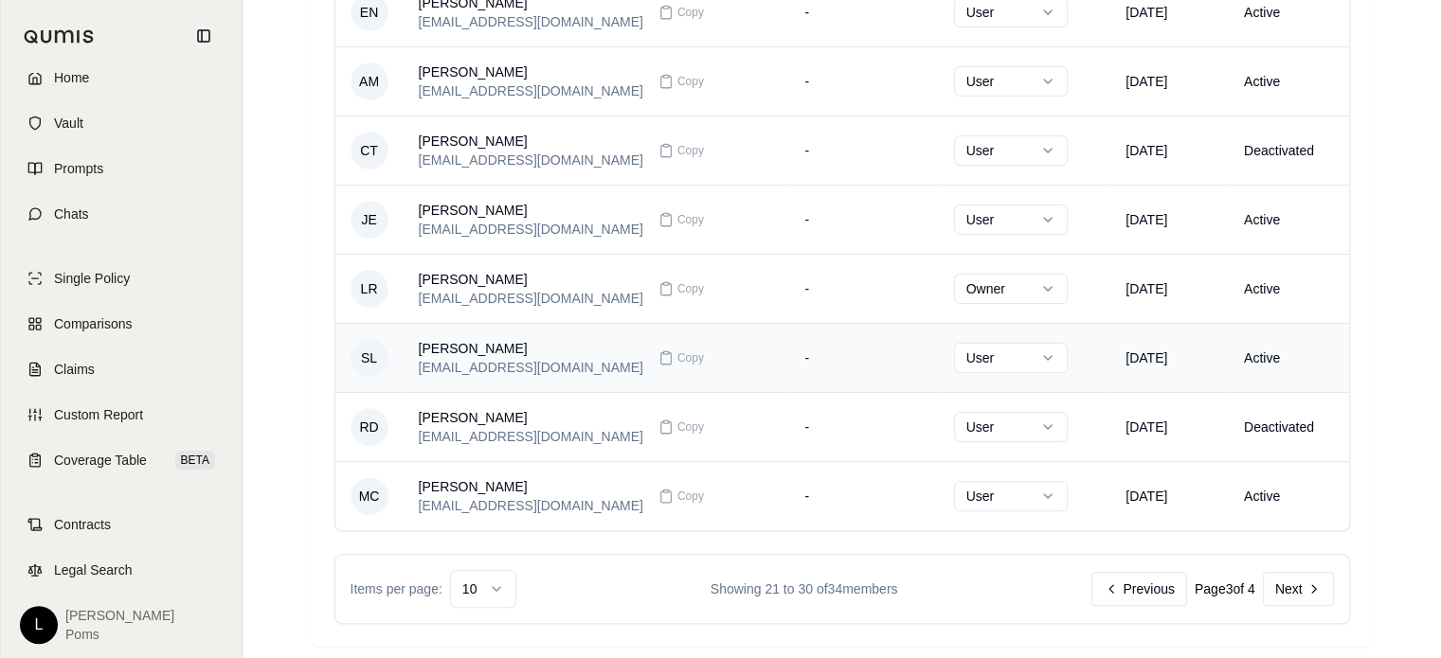
click at [1247, 357] on td "Active" at bounding box center [1289, 357] width 120 height 69
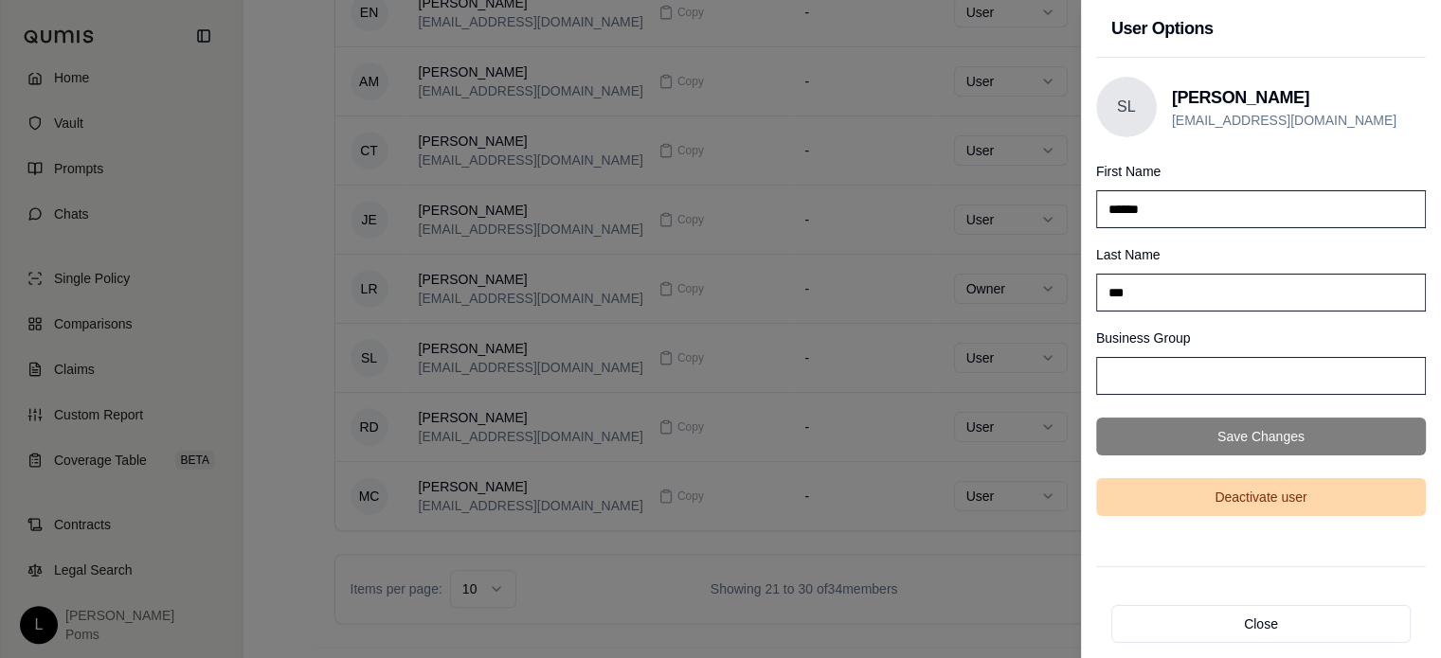
click at [1255, 495] on button "Deactivate user" at bounding box center [1261, 497] width 330 height 38
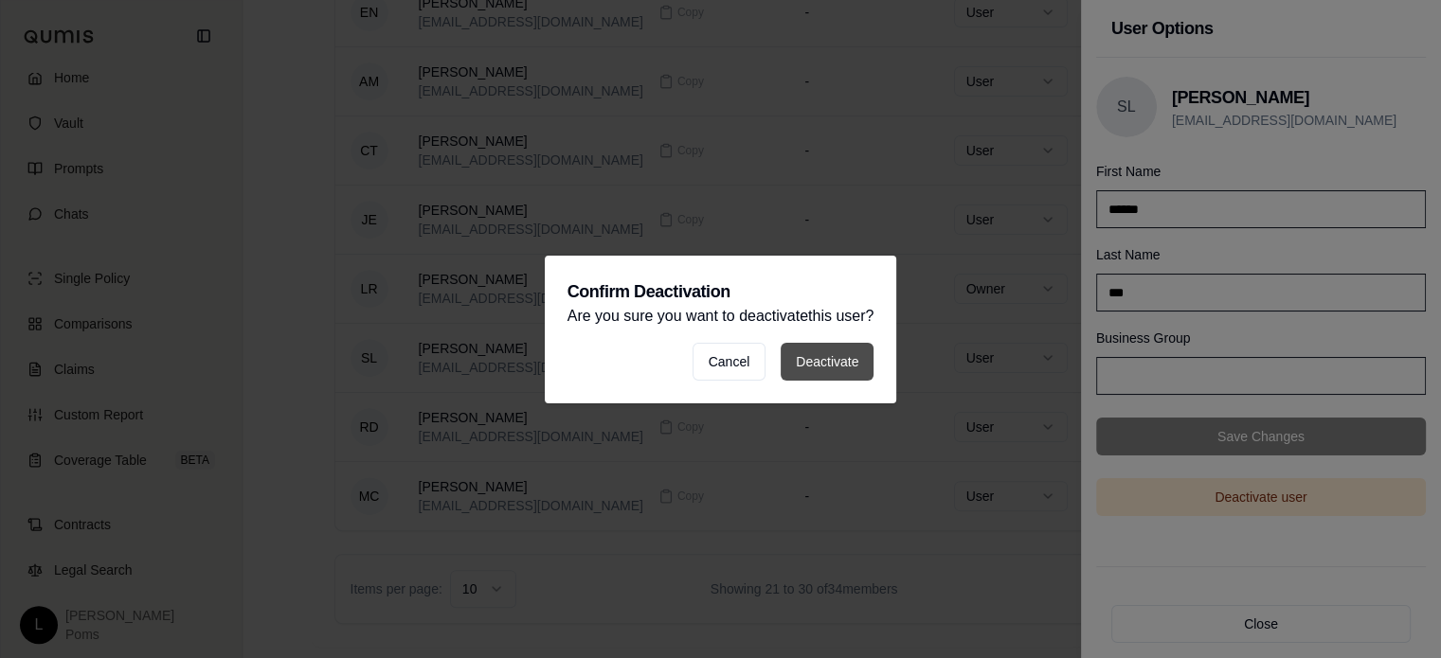
click at [813, 373] on button "Deactivate" at bounding box center [826, 362] width 93 height 38
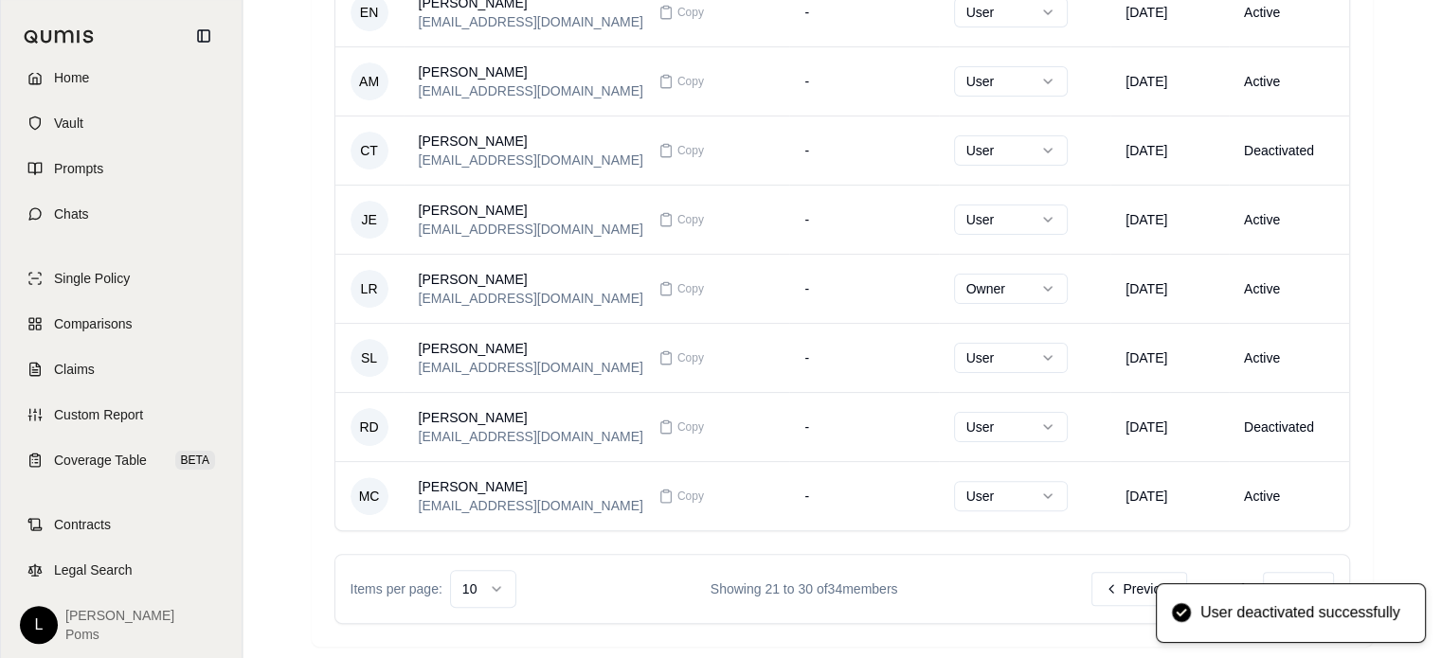
scroll to position [0, 0]
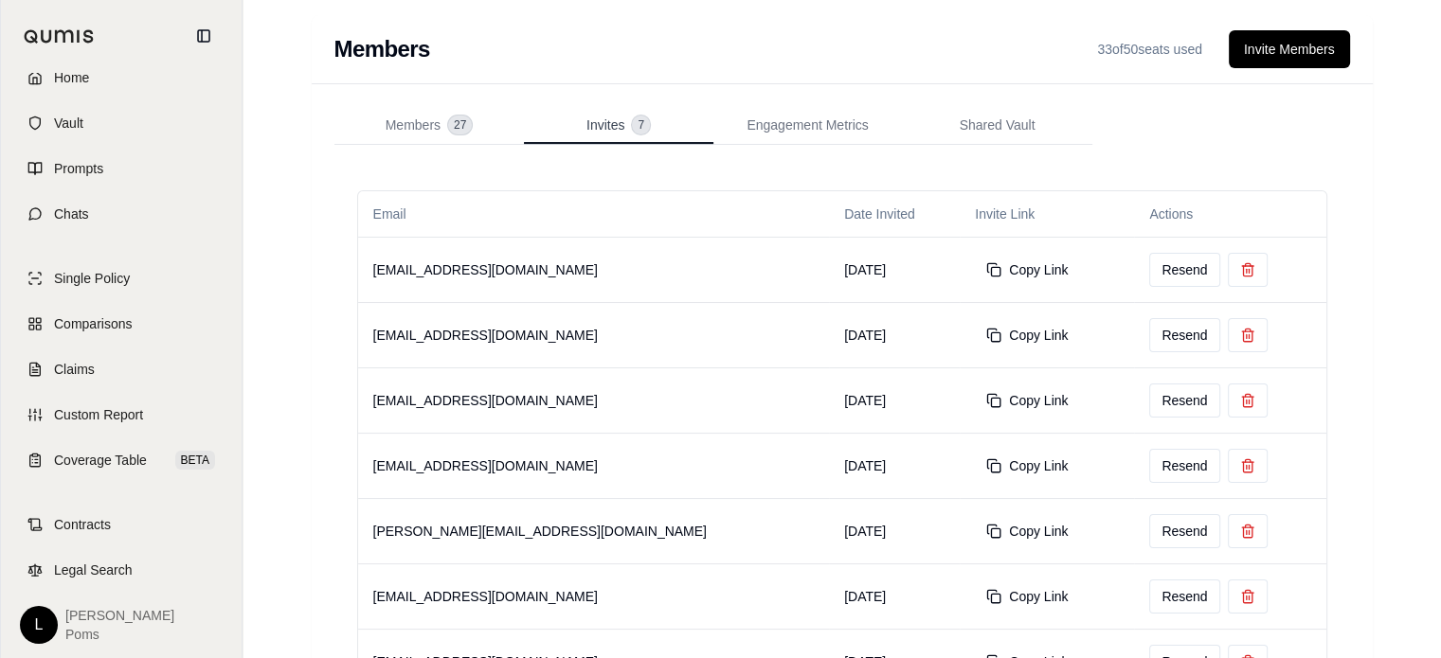
click at [616, 126] on span "Invites" at bounding box center [605, 125] width 38 height 19
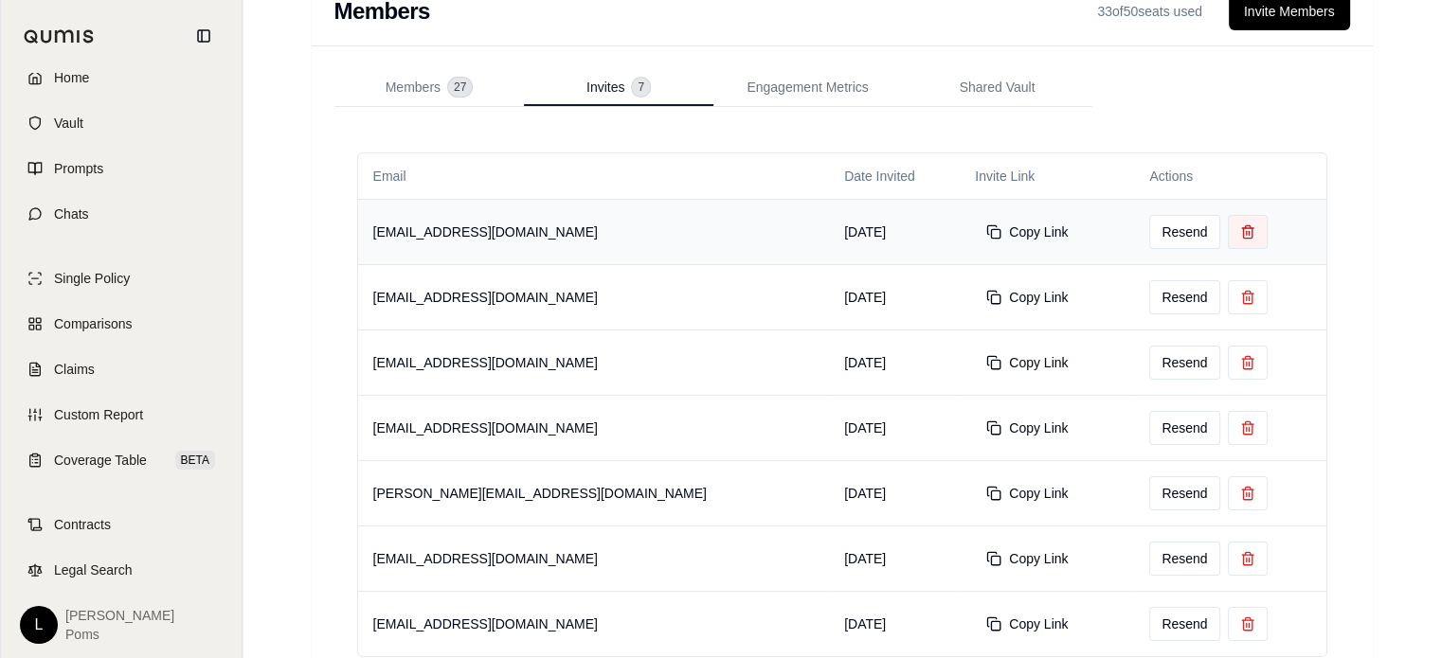
click at [1228, 227] on button at bounding box center [1248, 232] width 40 height 34
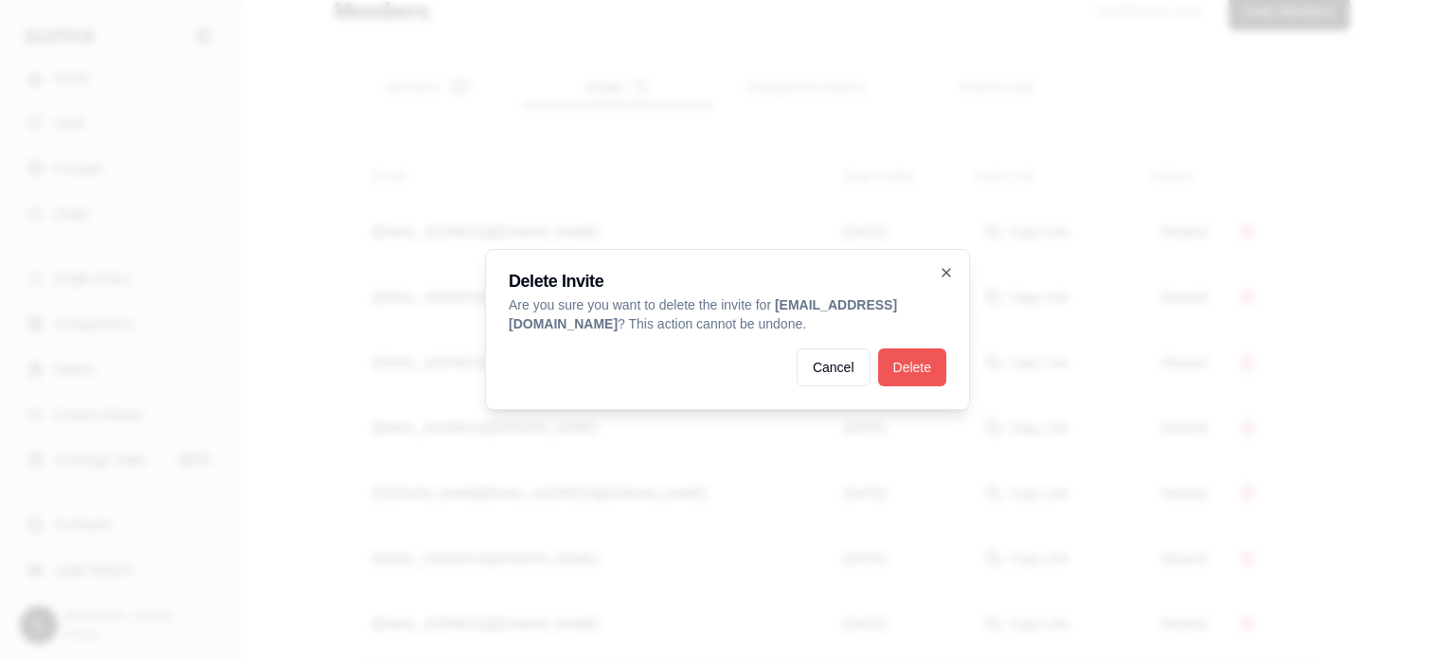
click at [909, 367] on button "Delete" at bounding box center [912, 368] width 68 height 38
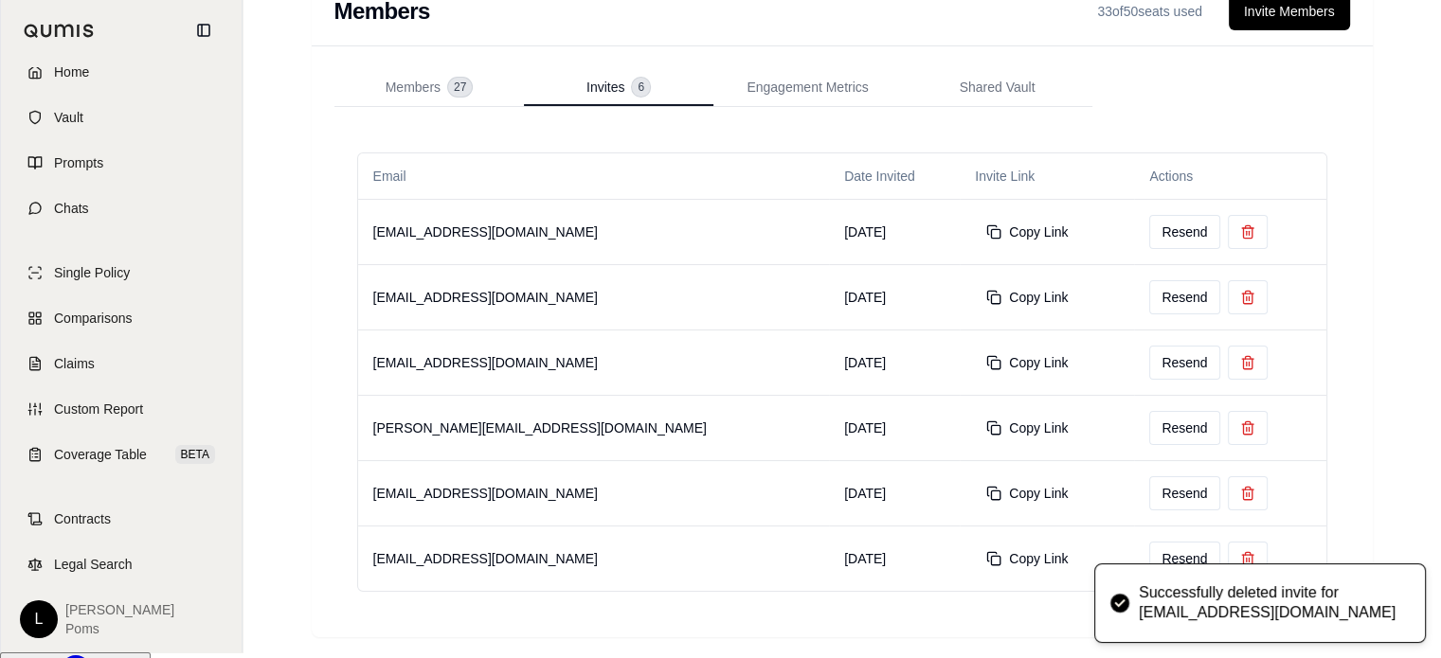
scroll to position [30, 0]
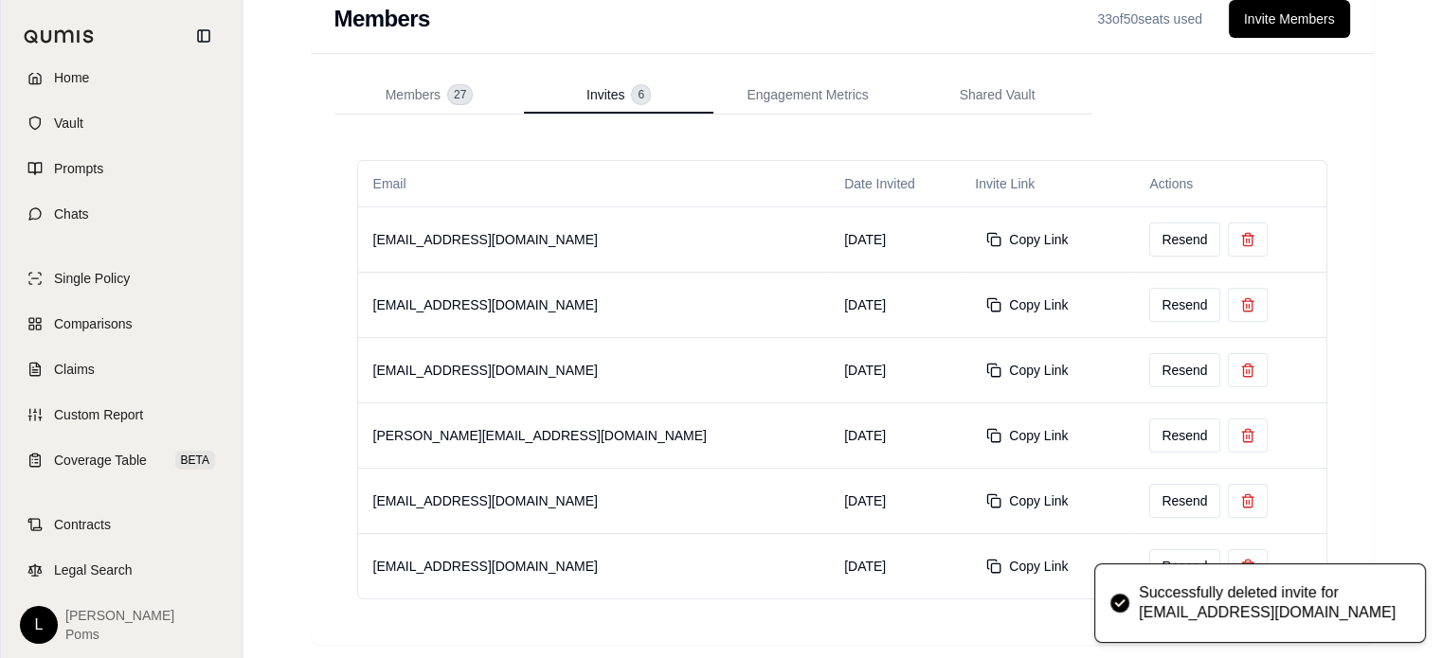
click at [1240, 232] on icon at bounding box center [1247, 239] width 15 height 15
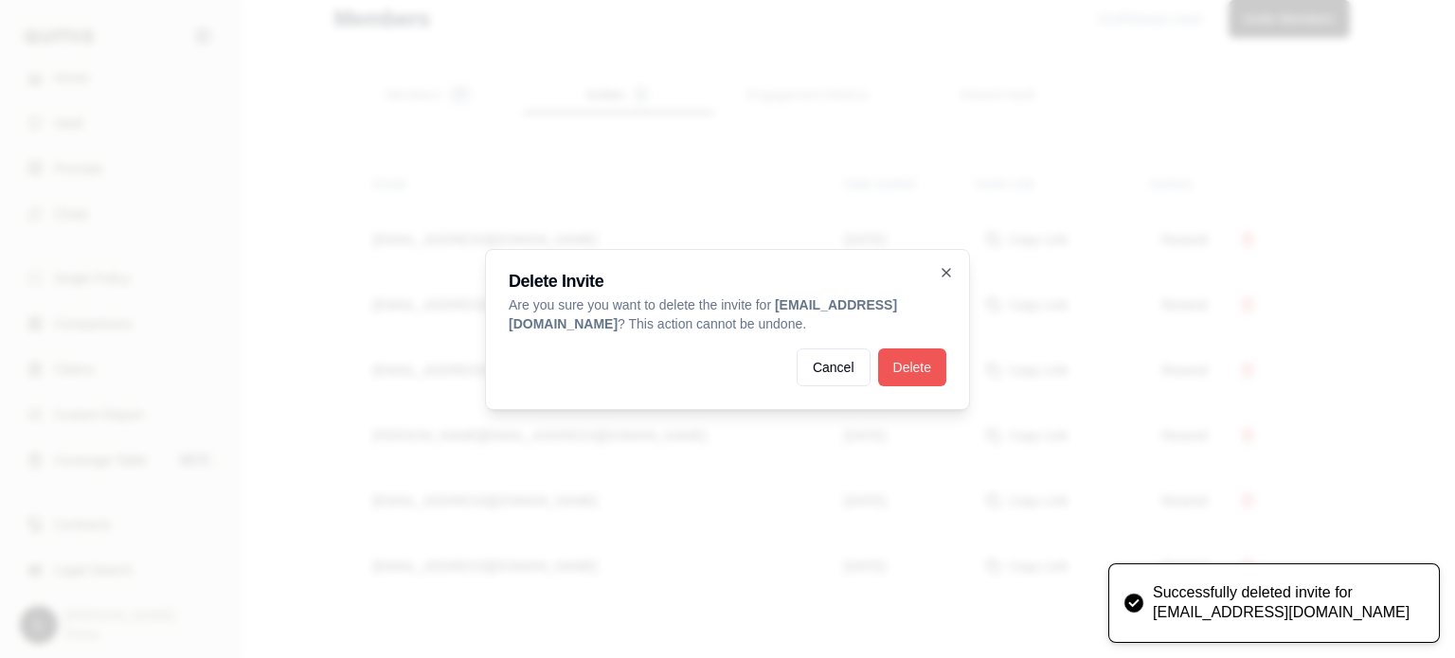
click at [906, 384] on button "Delete" at bounding box center [912, 368] width 68 height 38
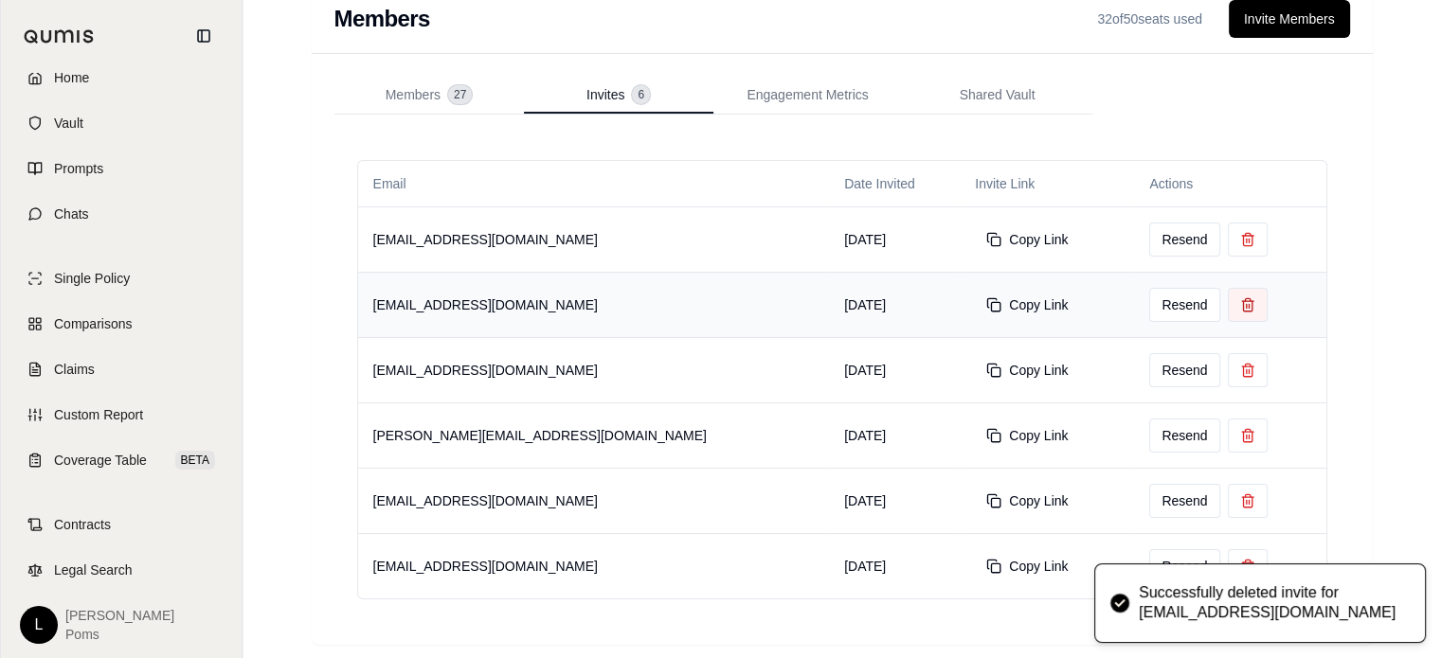
scroll to position [0, 0]
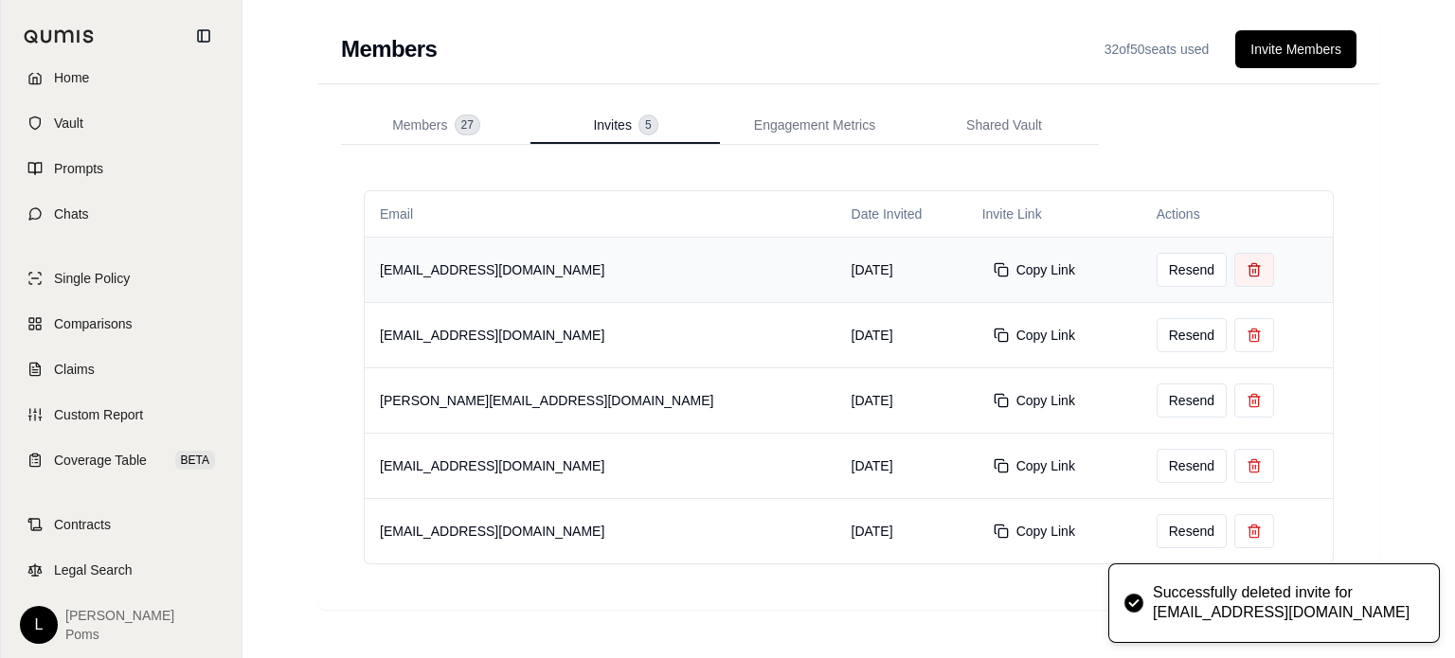
click at [1247, 263] on icon at bounding box center [1254, 269] width 15 height 15
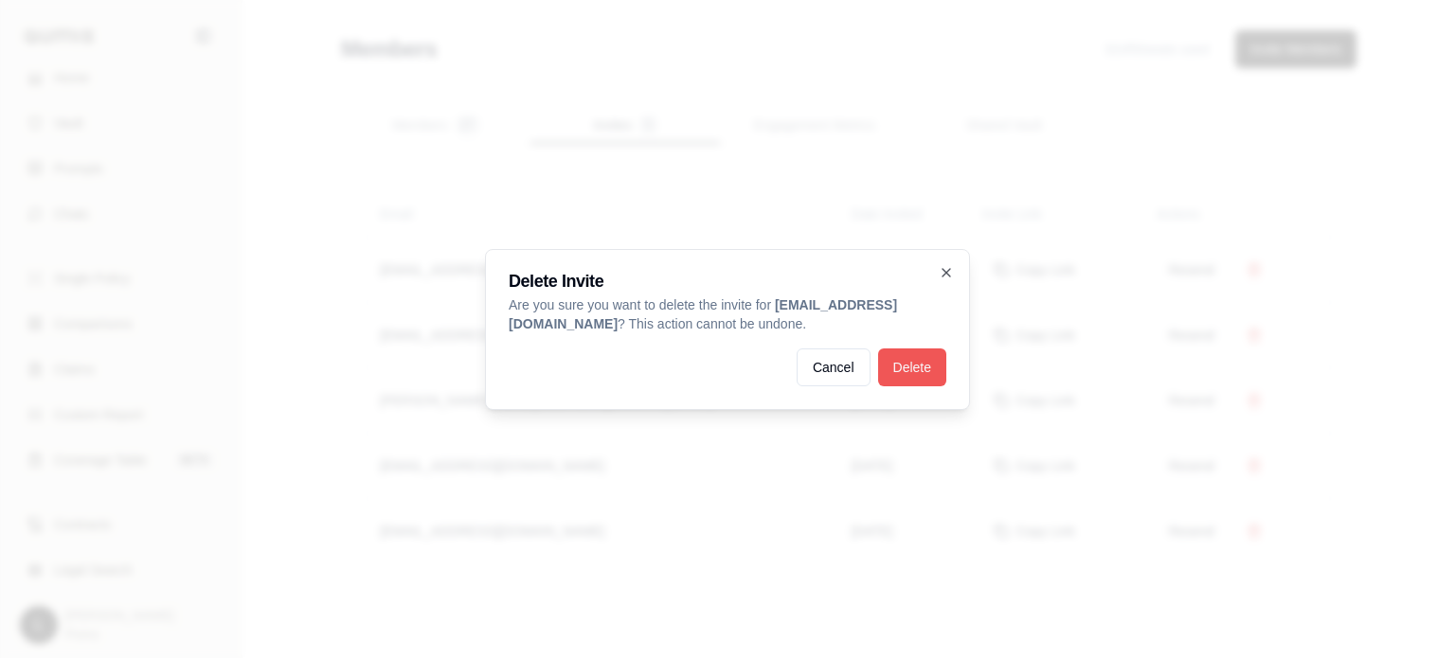
click at [932, 369] on button "Delete" at bounding box center [912, 368] width 68 height 38
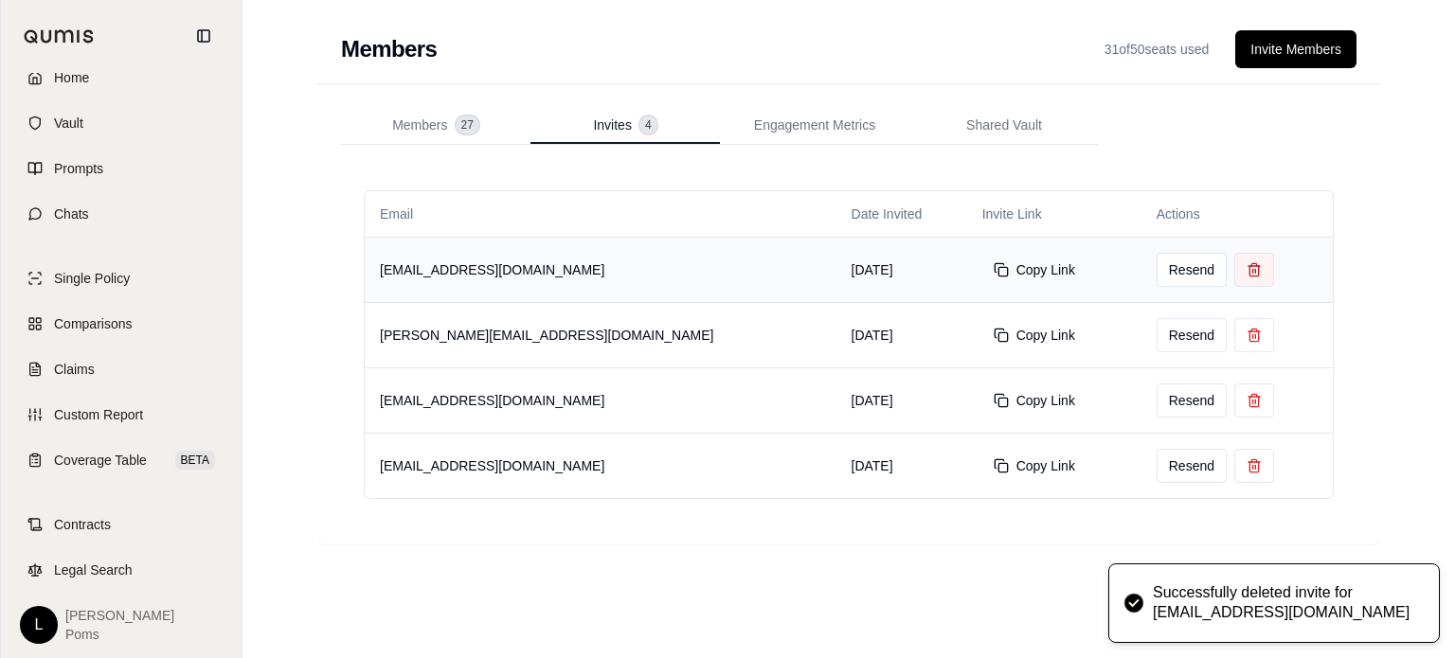
click at [1234, 268] on button at bounding box center [1254, 270] width 40 height 34
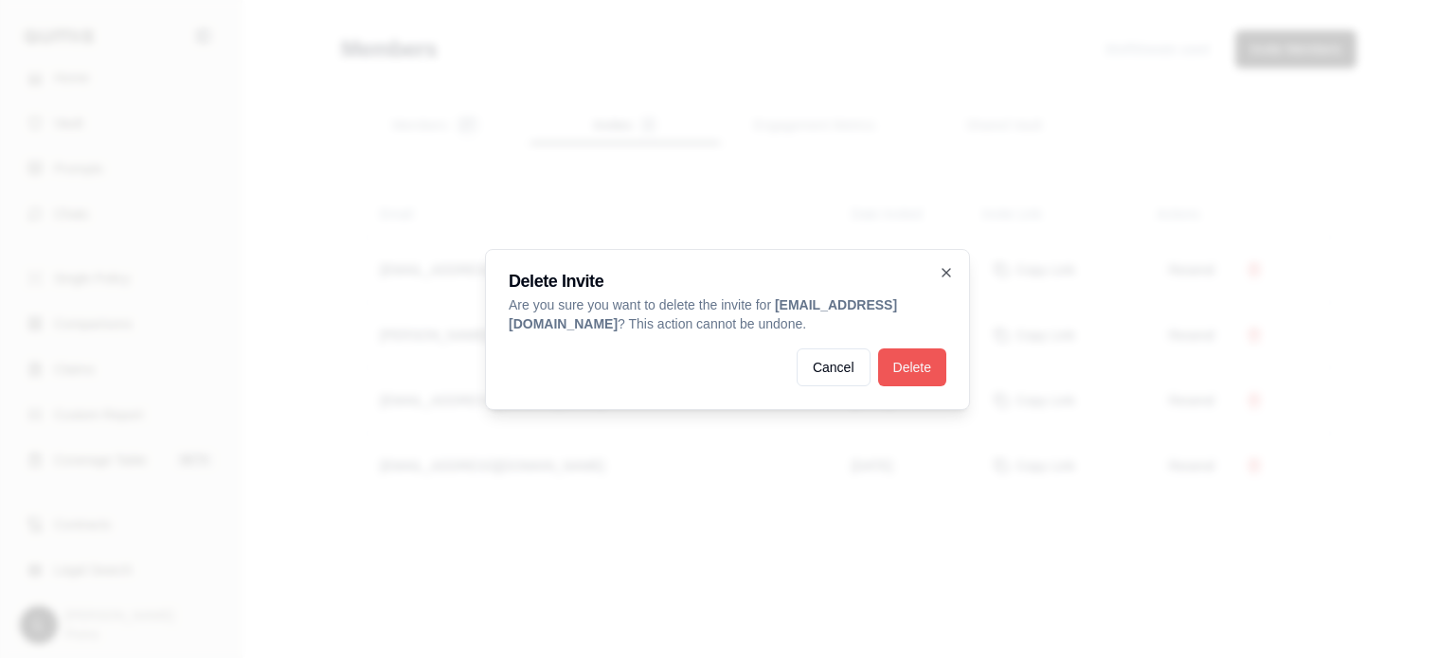
click at [921, 371] on button "Delete" at bounding box center [912, 368] width 68 height 38
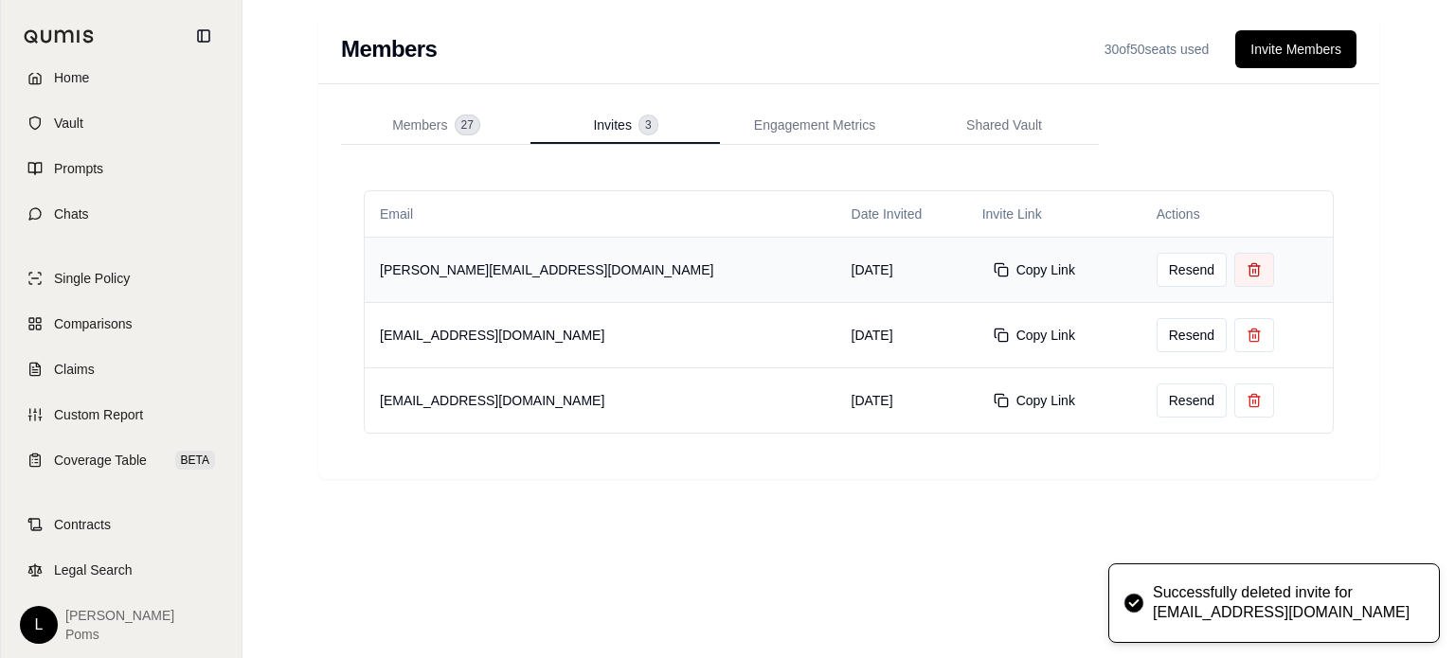
click at [1234, 257] on button at bounding box center [1254, 270] width 40 height 34
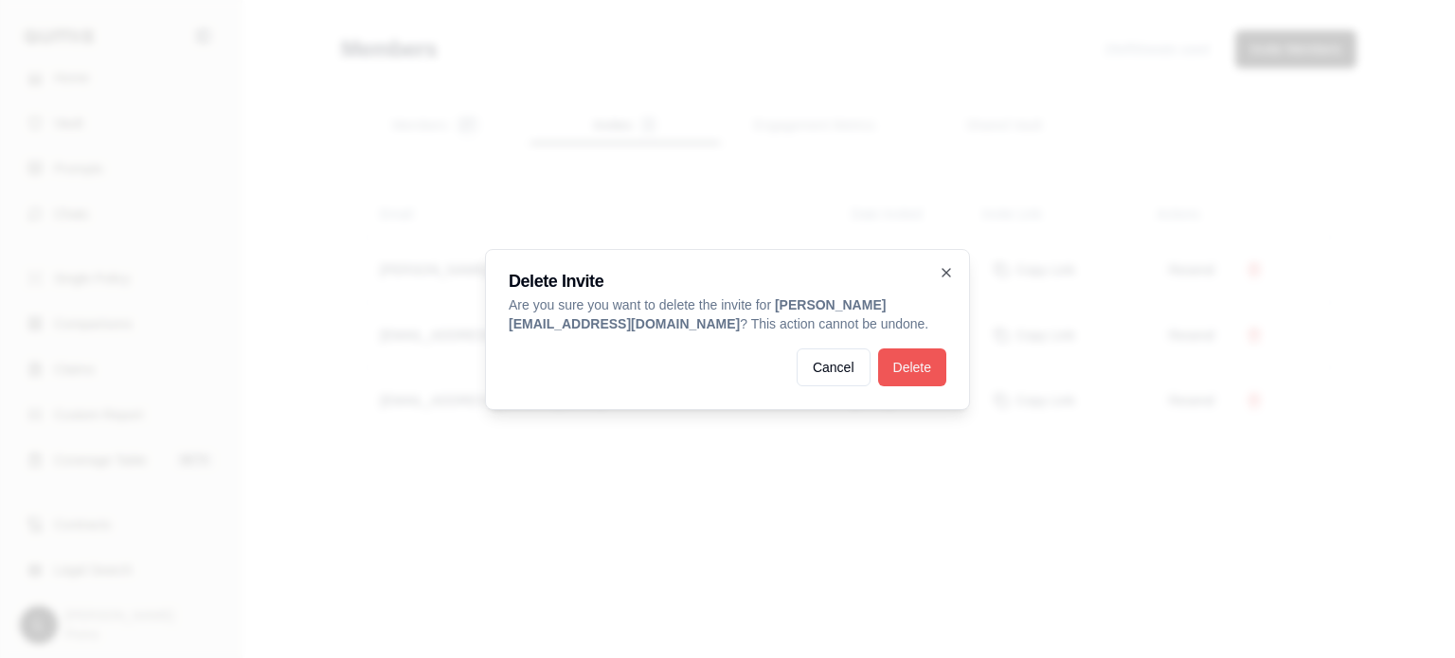
click at [924, 374] on button "Delete" at bounding box center [912, 368] width 68 height 38
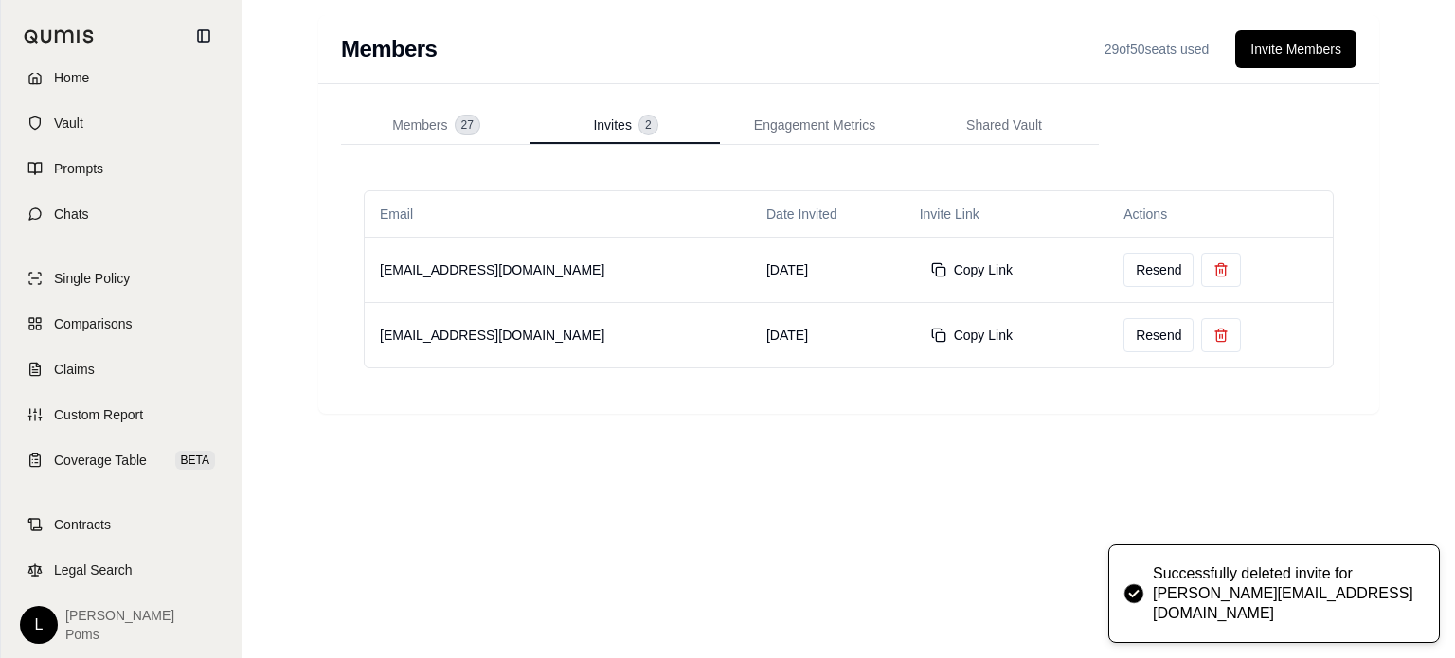
click at [1213, 272] on icon at bounding box center [1220, 269] width 15 height 15
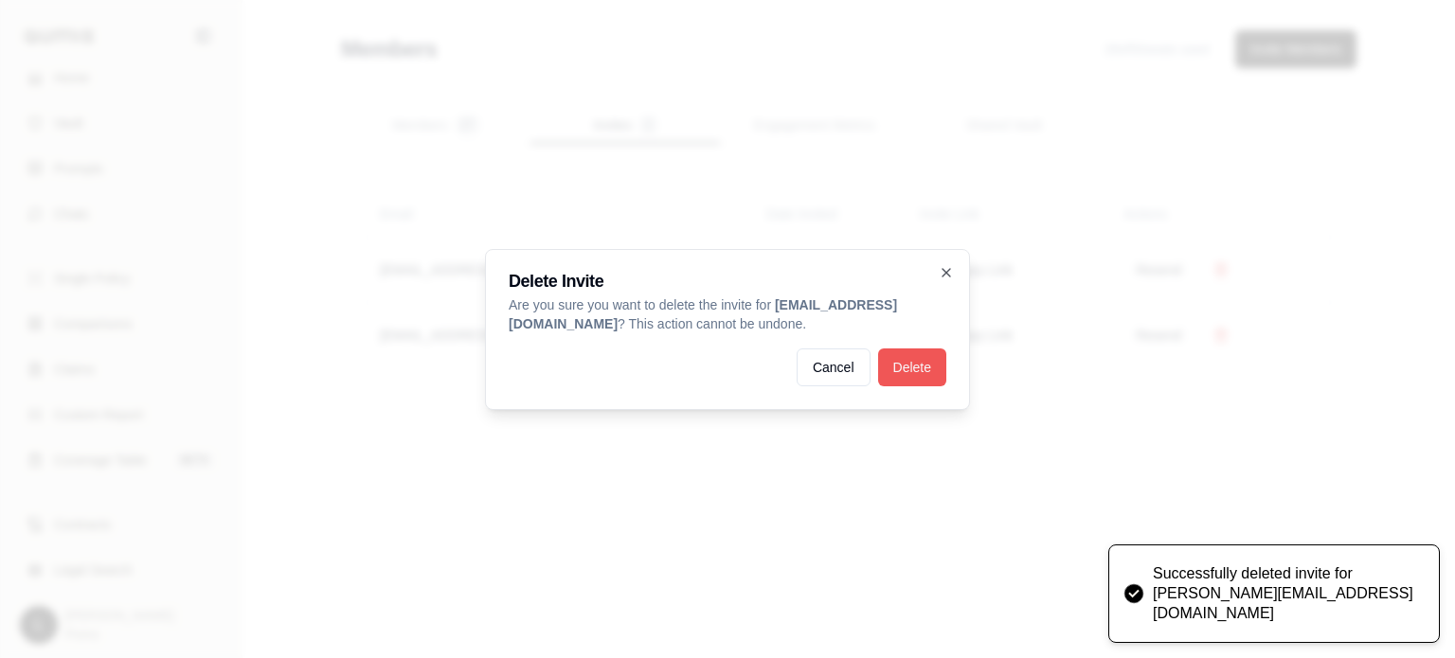
click at [915, 378] on button "Delete" at bounding box center [912, 368] width 68 height 38
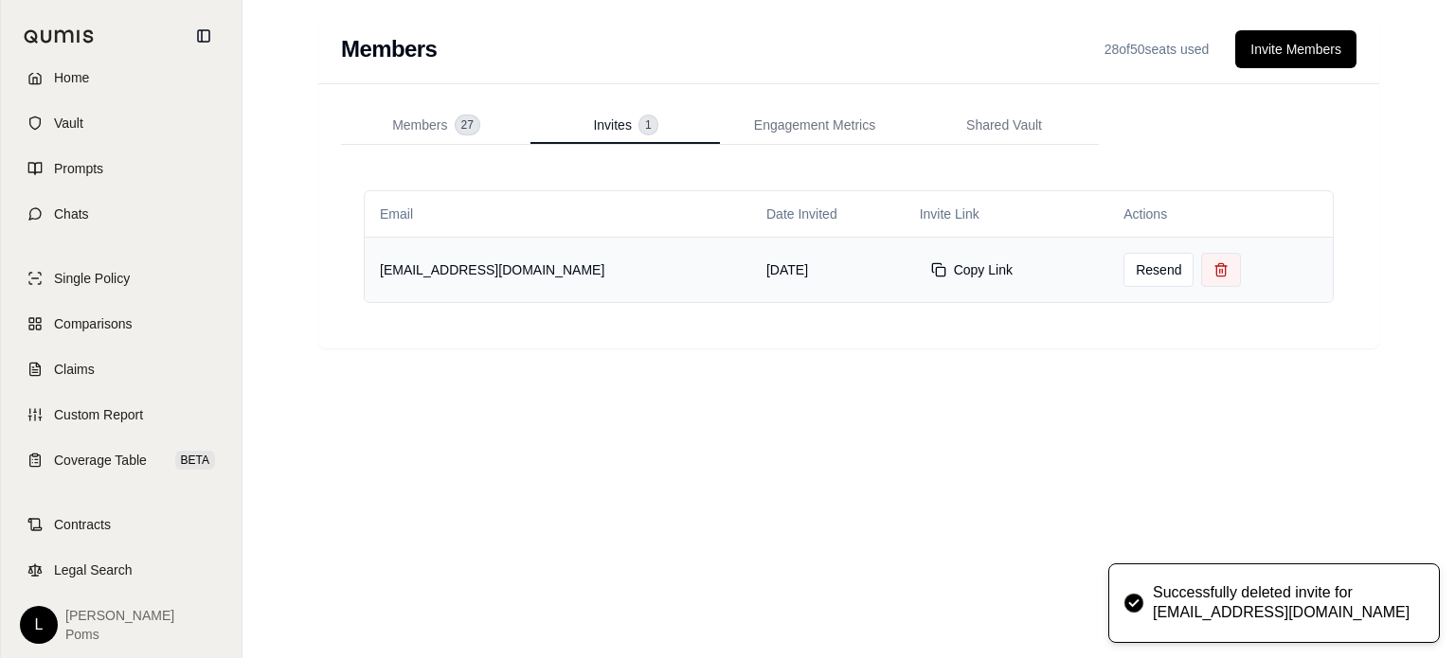
click at [1215, 266] on icon at bounding box center [1220, 266] width 11 height 0
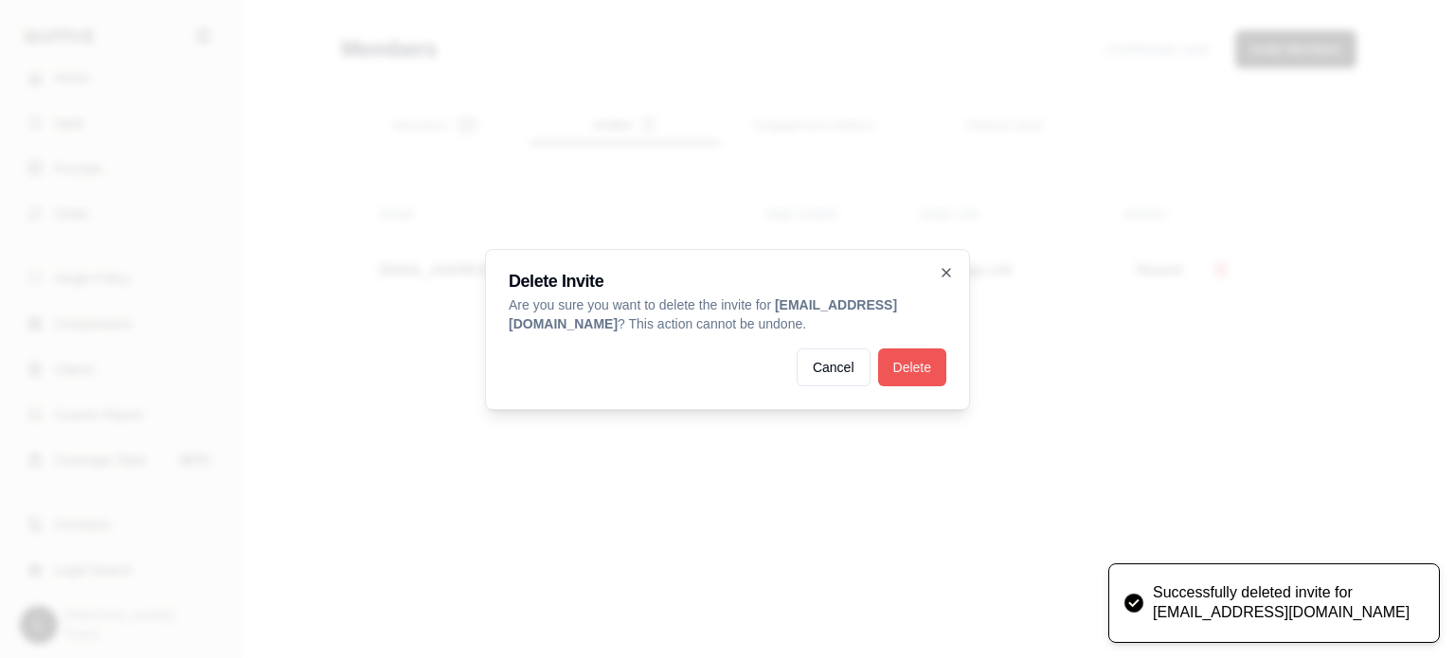
click at [920, 349] on button "Delete" at bounding box center [912, 368] width 68 height 38
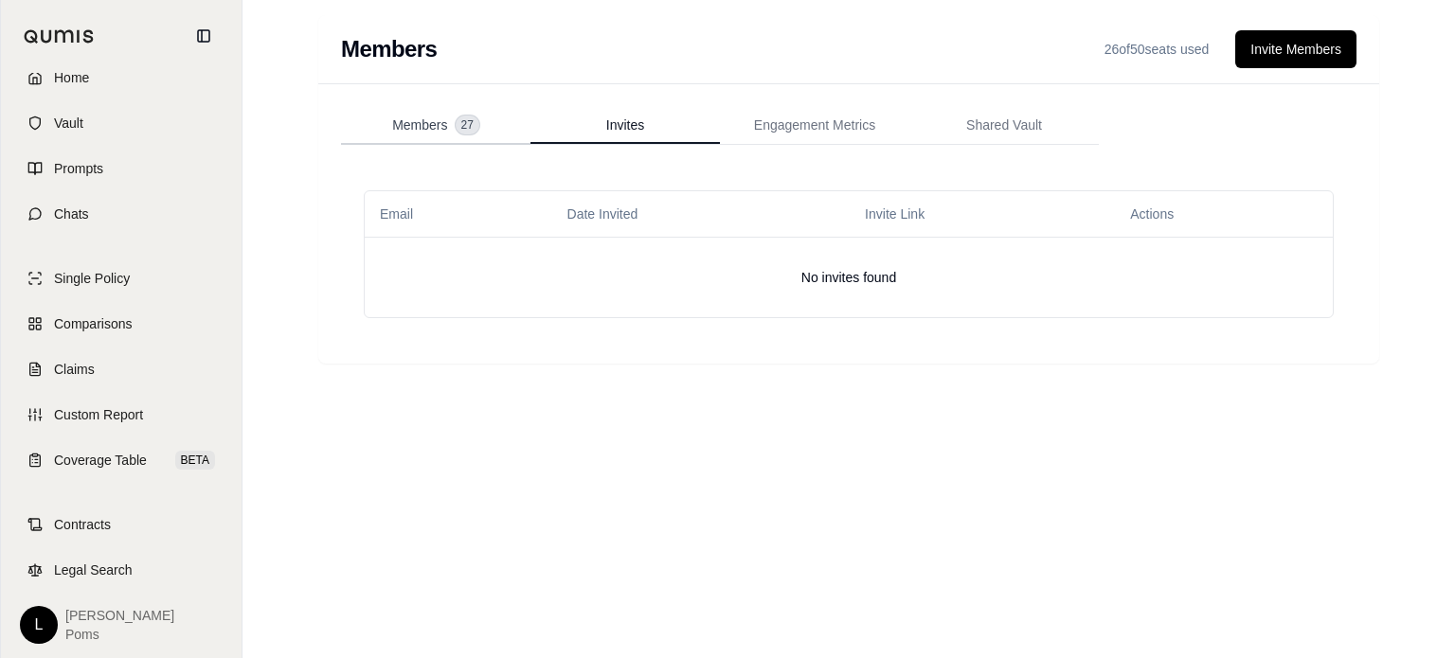
click at [424, 125] on span "Members" at bounding box center [419, 125] width 55 height 19
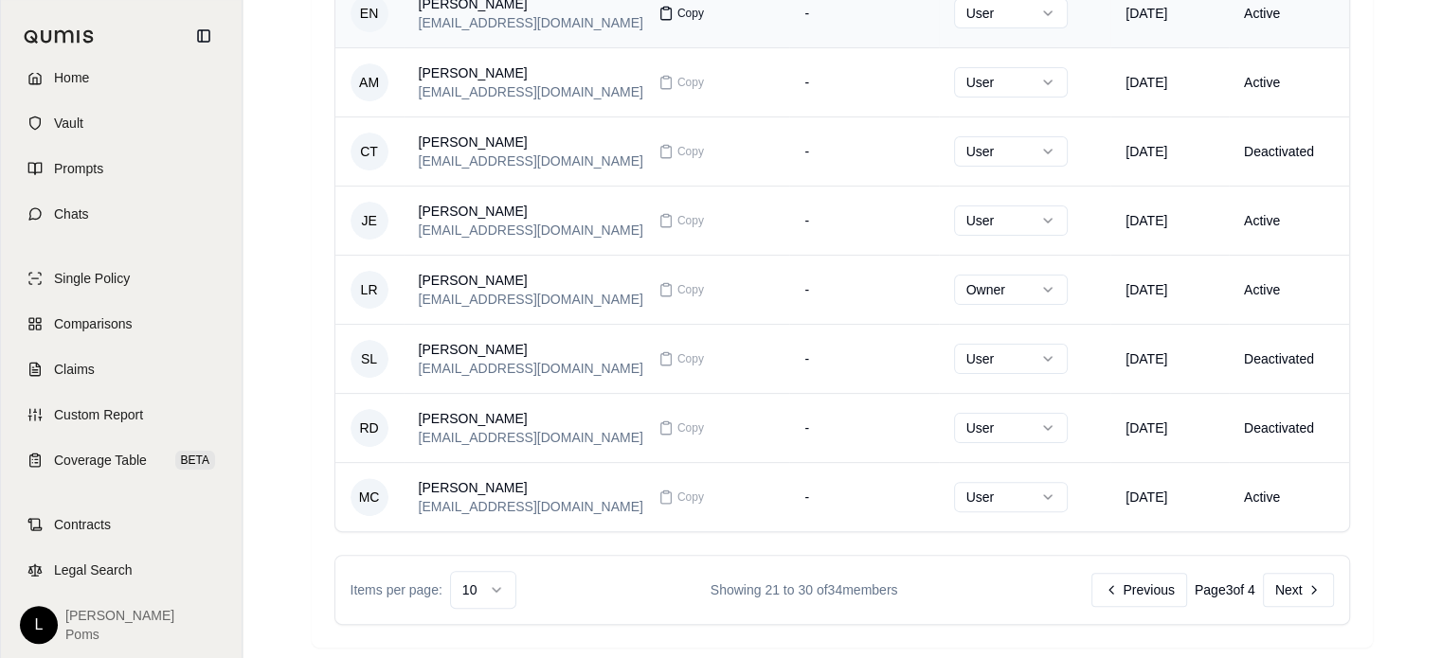
scroll to position [436, 0]
click at [1278, 579] on button "Next" at bounding box center [1298, 589] width 71 height 34
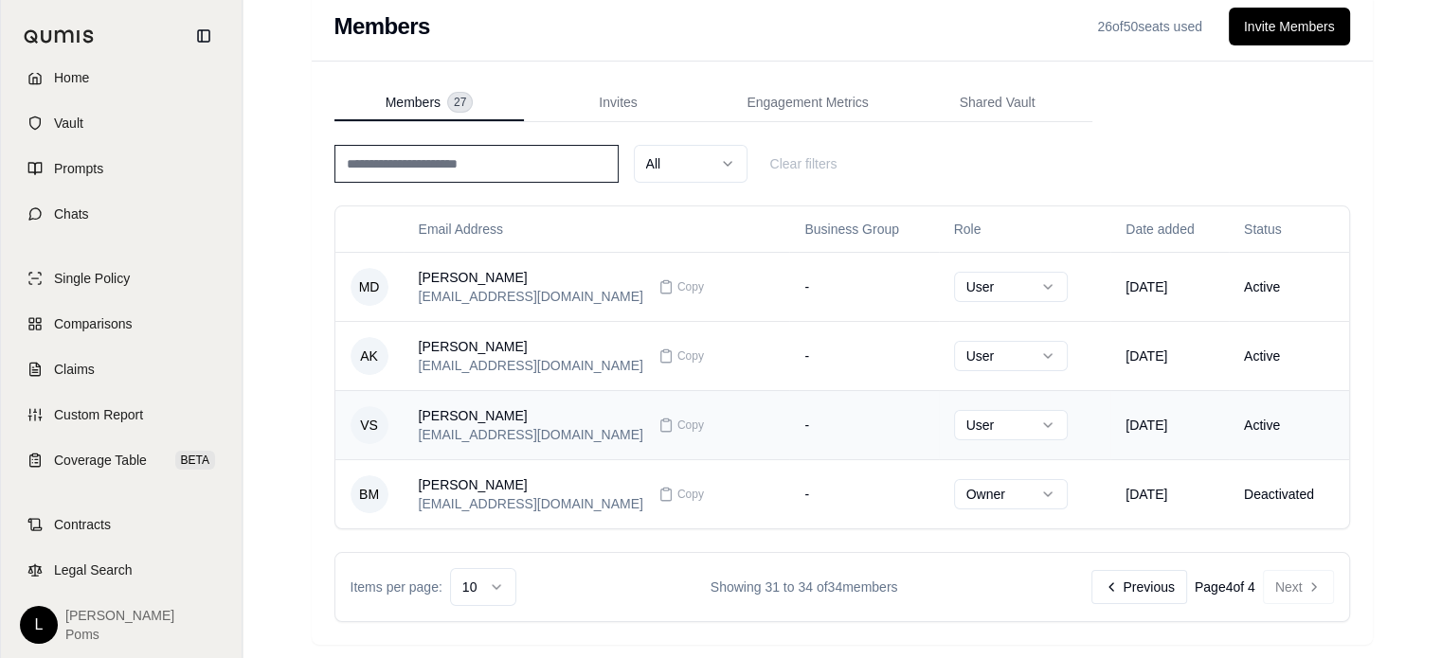
click at [1244, 418] on td "Active" at bounding box center [1289, 424] width 120 height 69
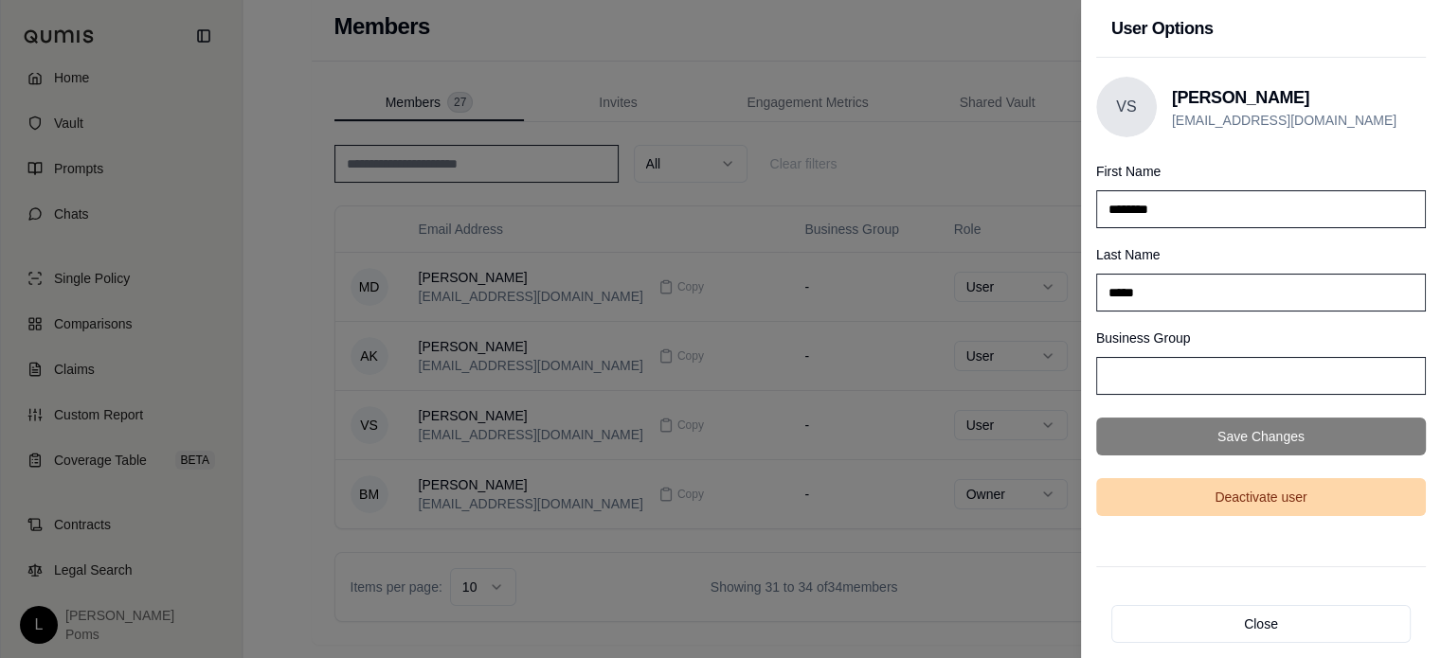
click at [1197, 507] on button "Deactivate user" at bounding box center [1261, 497] width 330 height 38
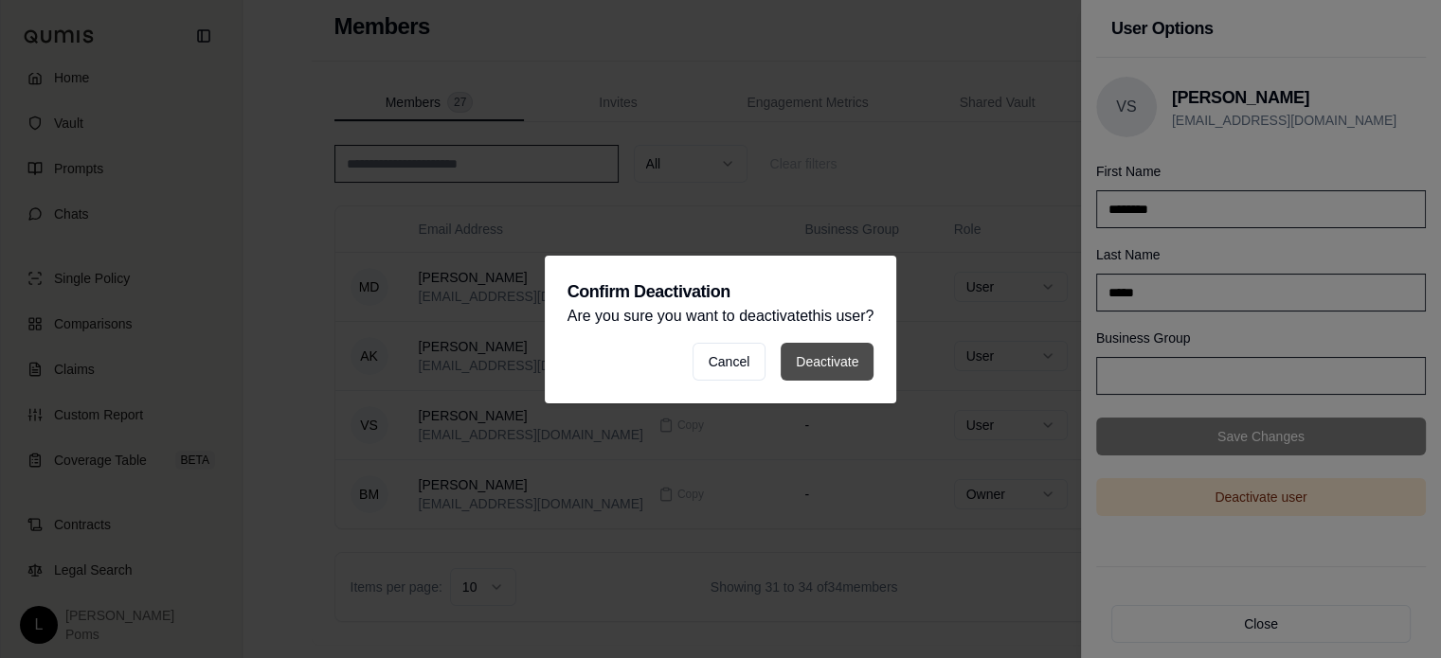
click at [849, 363] on button "Deactivate" at bounding box center [826, 362] width 93 height 38
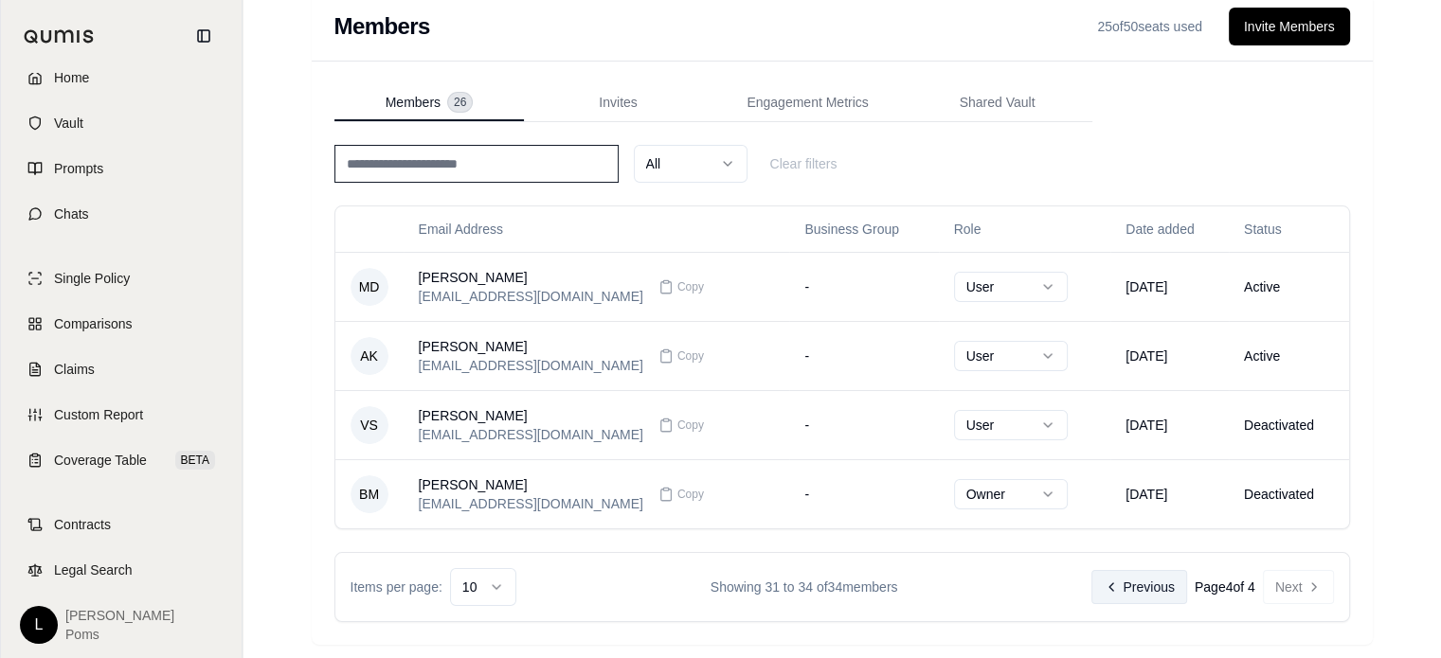
click at [1151, 586] on button "Previous" at bounding box center [1138, 587] width 95 height 34
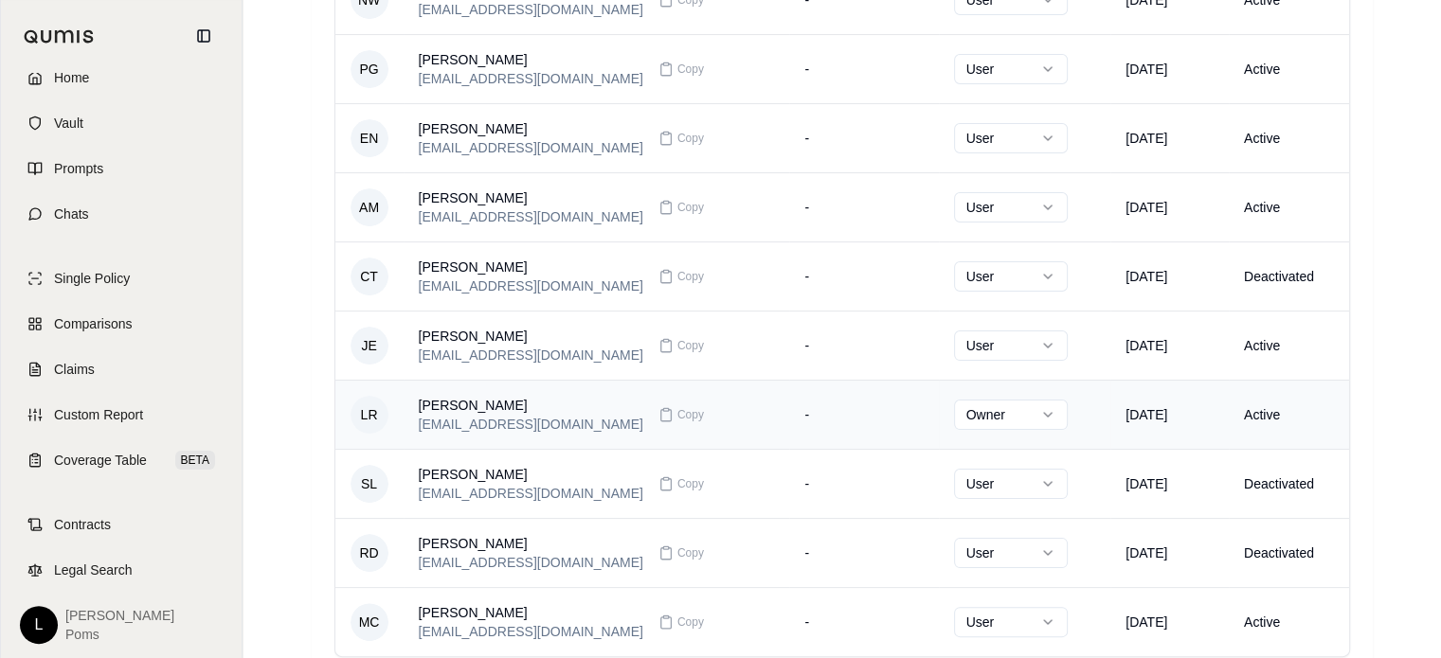
scroll to position [436, 0]
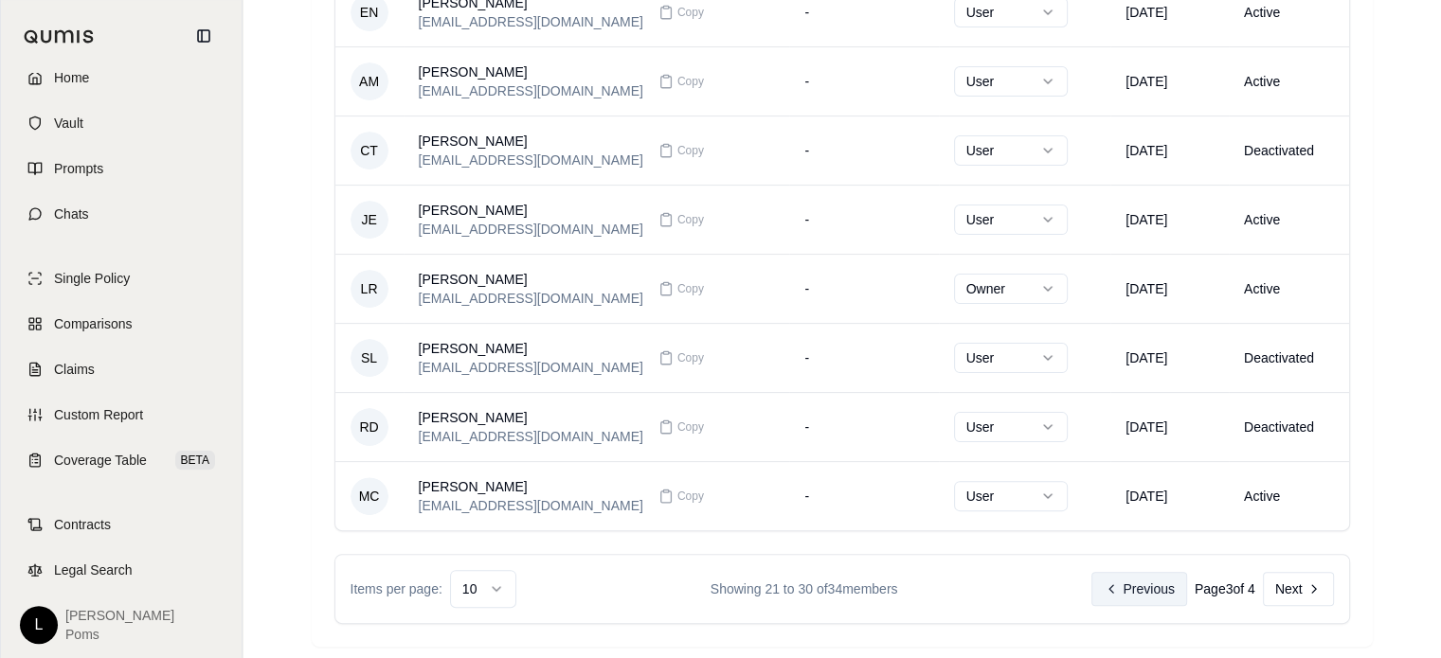
click at [1152, 579] on button "Previous" at bounding box center [1138, 589] width 95 height 34
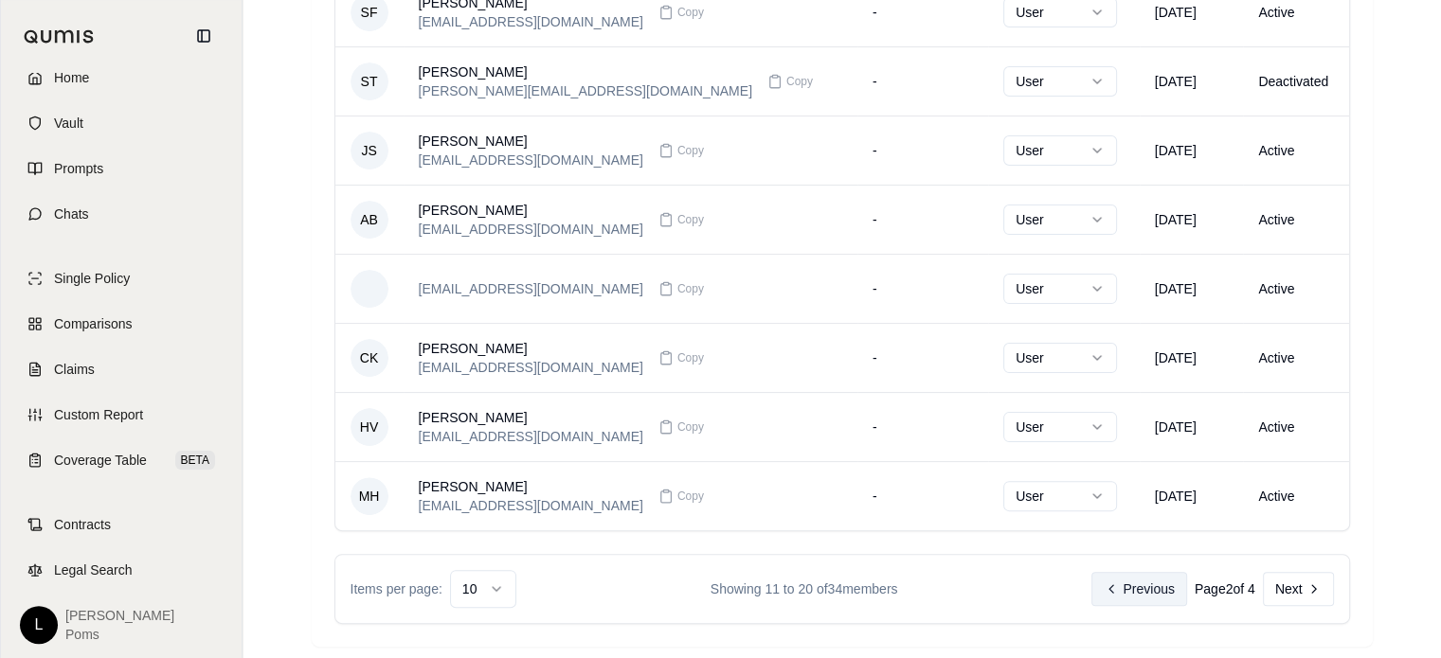
click at [1123, 572] on button "Previous" at bounding box center [1138, 589] width 95 height 34
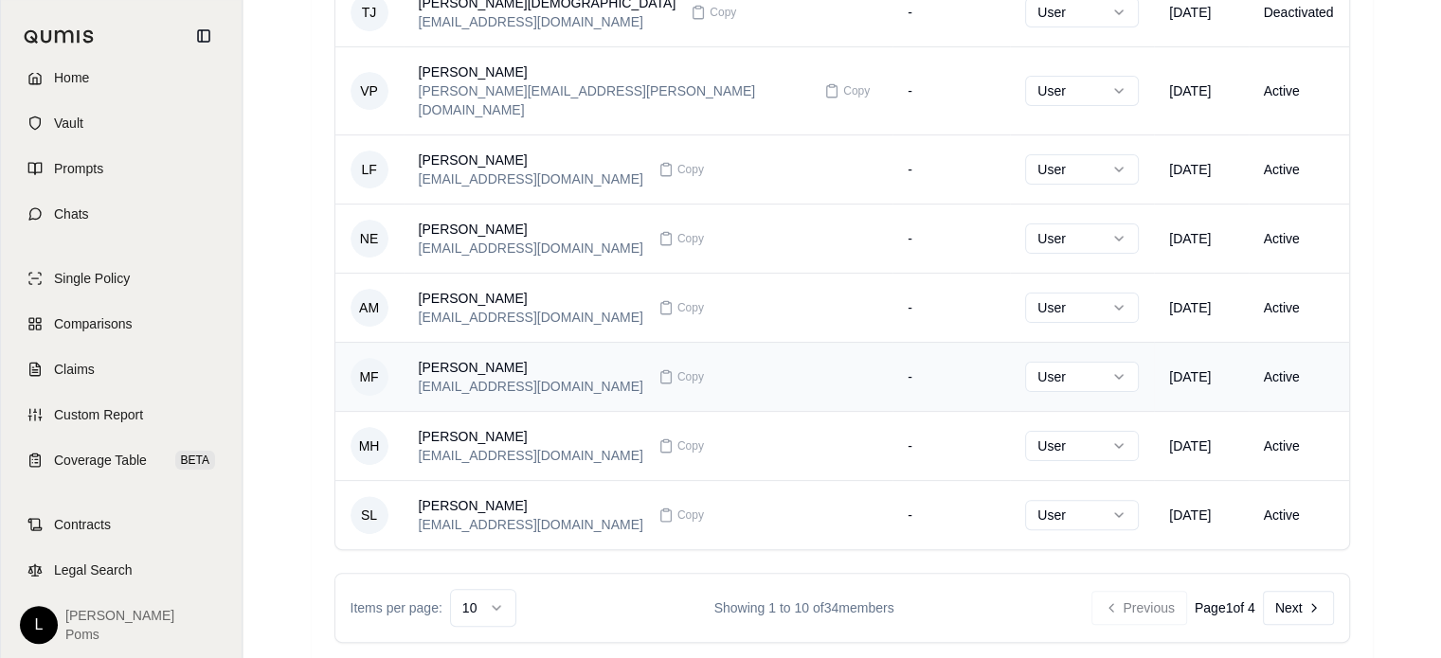
click at [1270, 354] on td "Active" at bounding box center [1298, 376] width 100 height 69
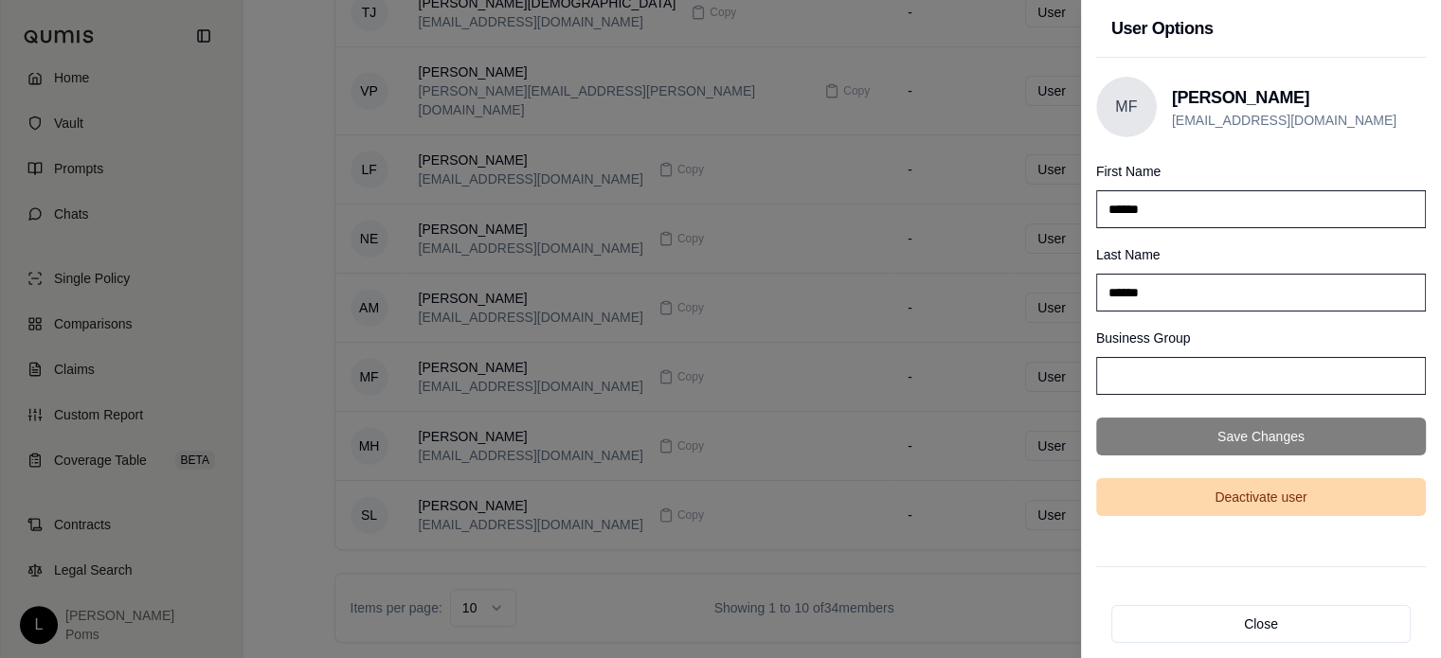
click at [1247, 490] on button "Deactivate user" at bounding box center [1261, 497] width 330 height 38
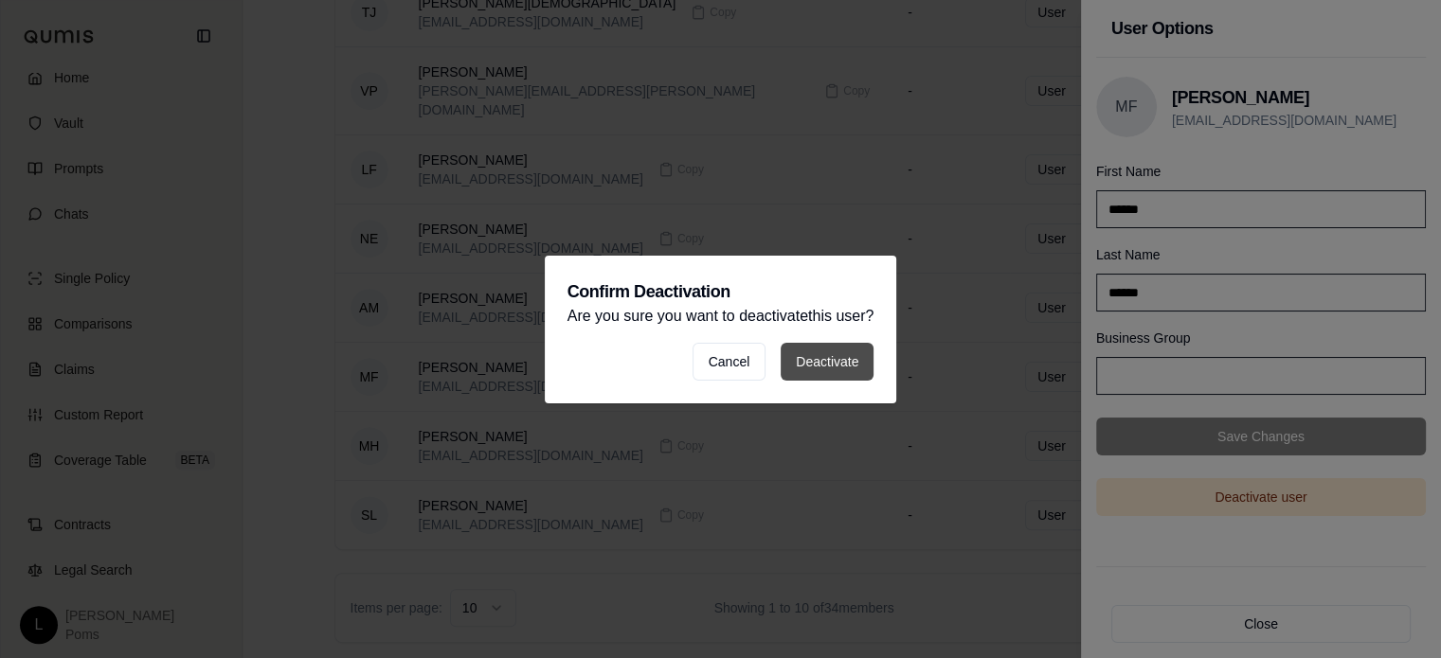
click at [824, 347] on button "Deactivate" at bounding box center [826, 362] width 93 height 38
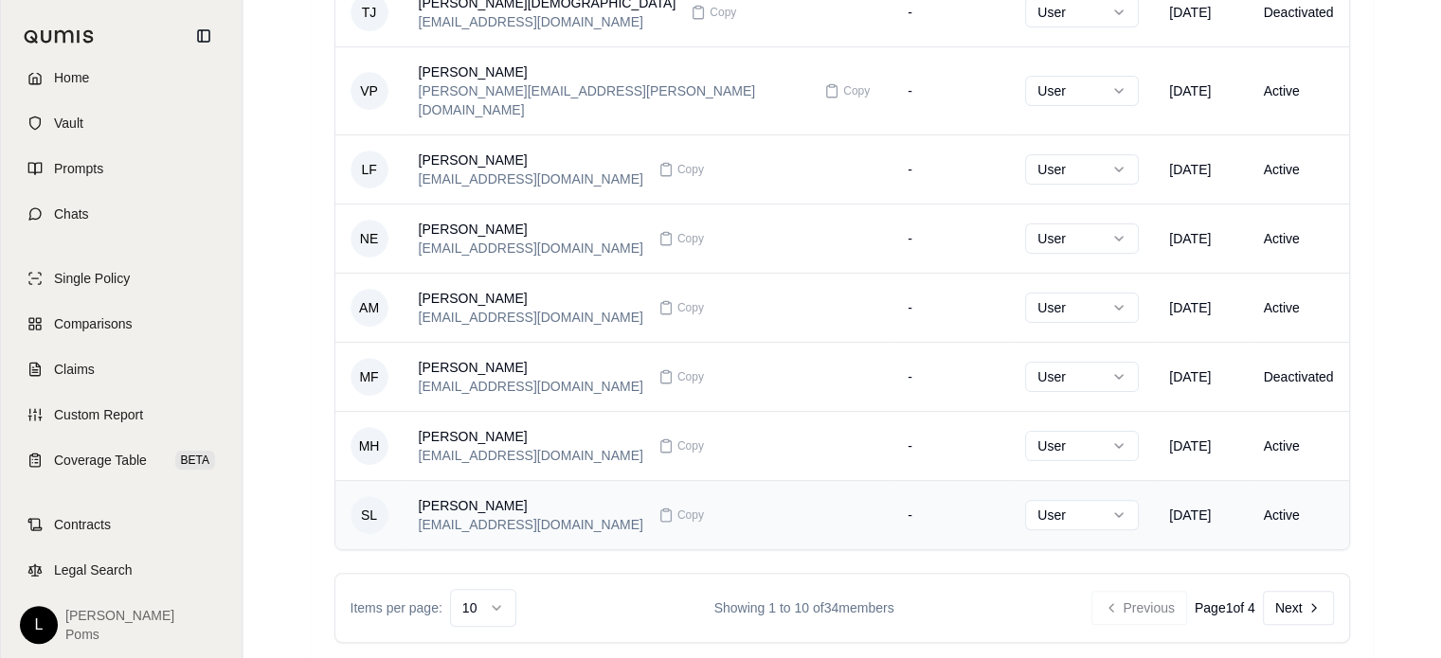
click at [1260, 496] on td "Active" at bounding box center [1298, 514] width 100 height 69
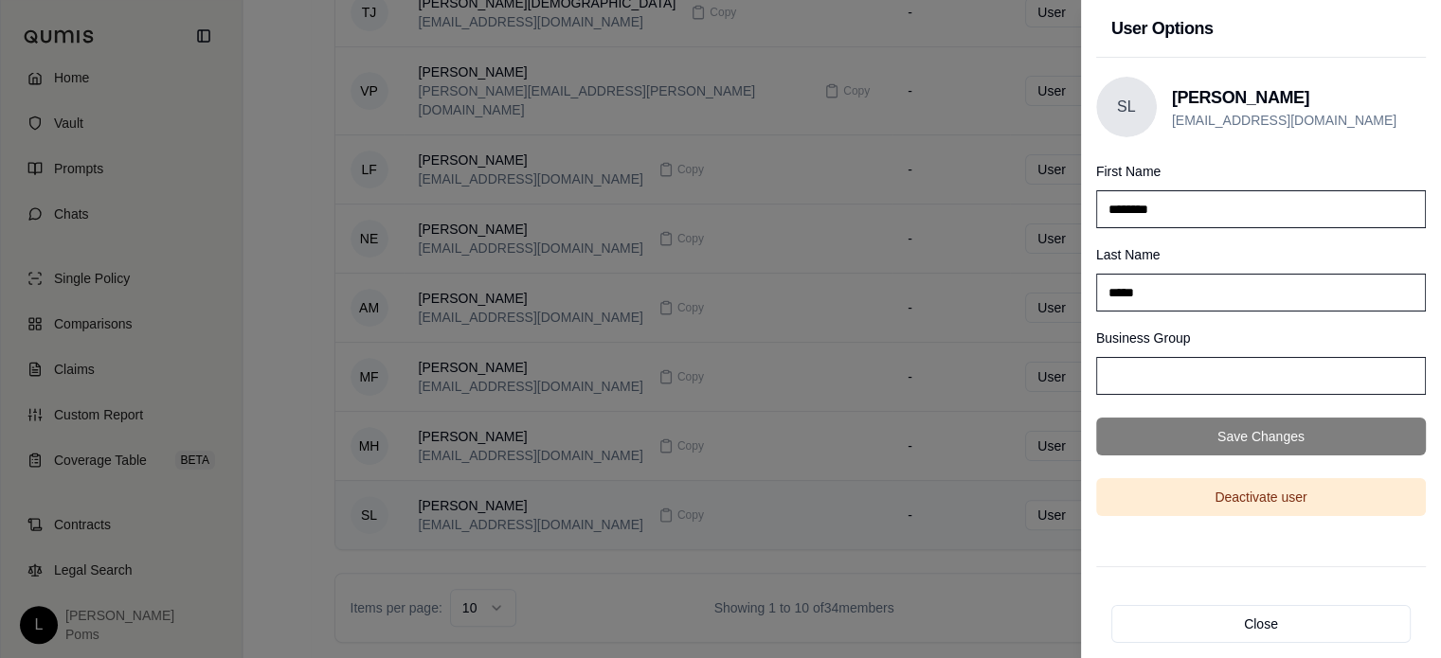
click at [1260, 496] on button "Deactivate user" at bounding box center [1261, 497] width 330 height 38
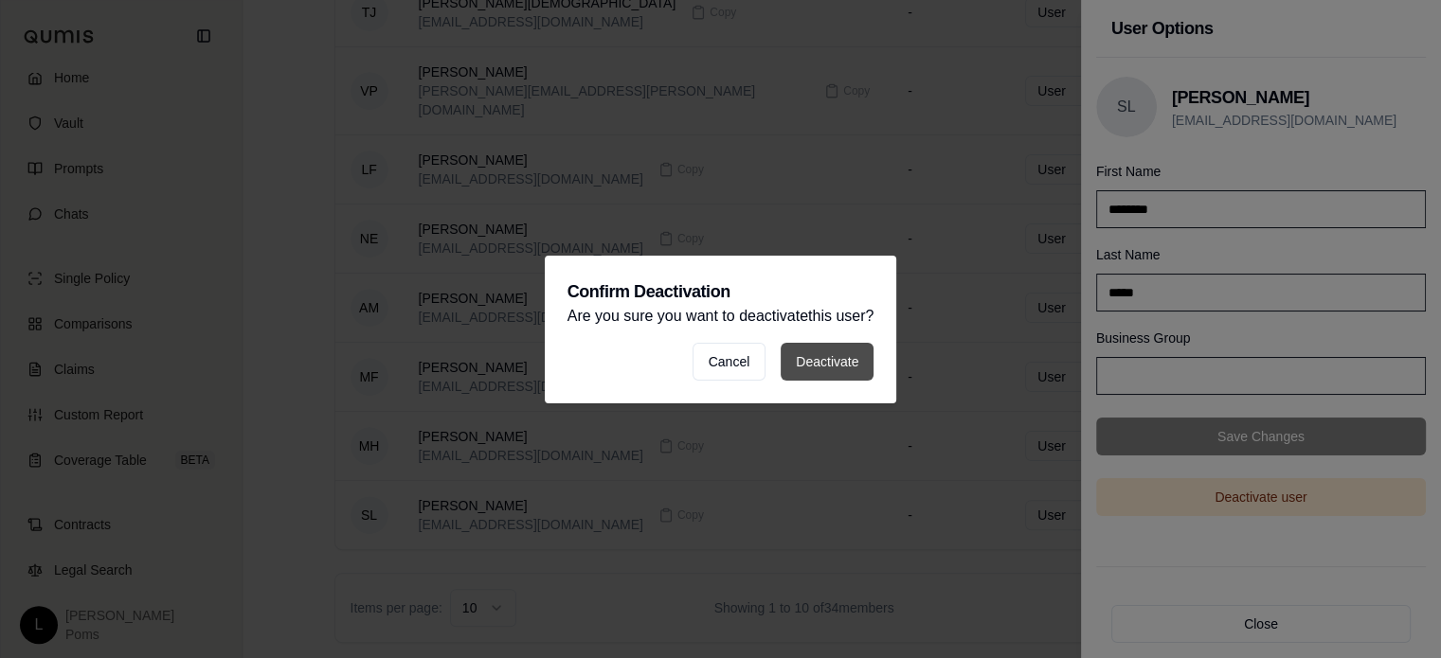
click at [839, 365] on button "Deactivate" at bounding box center [826, 362] width 93 height 38
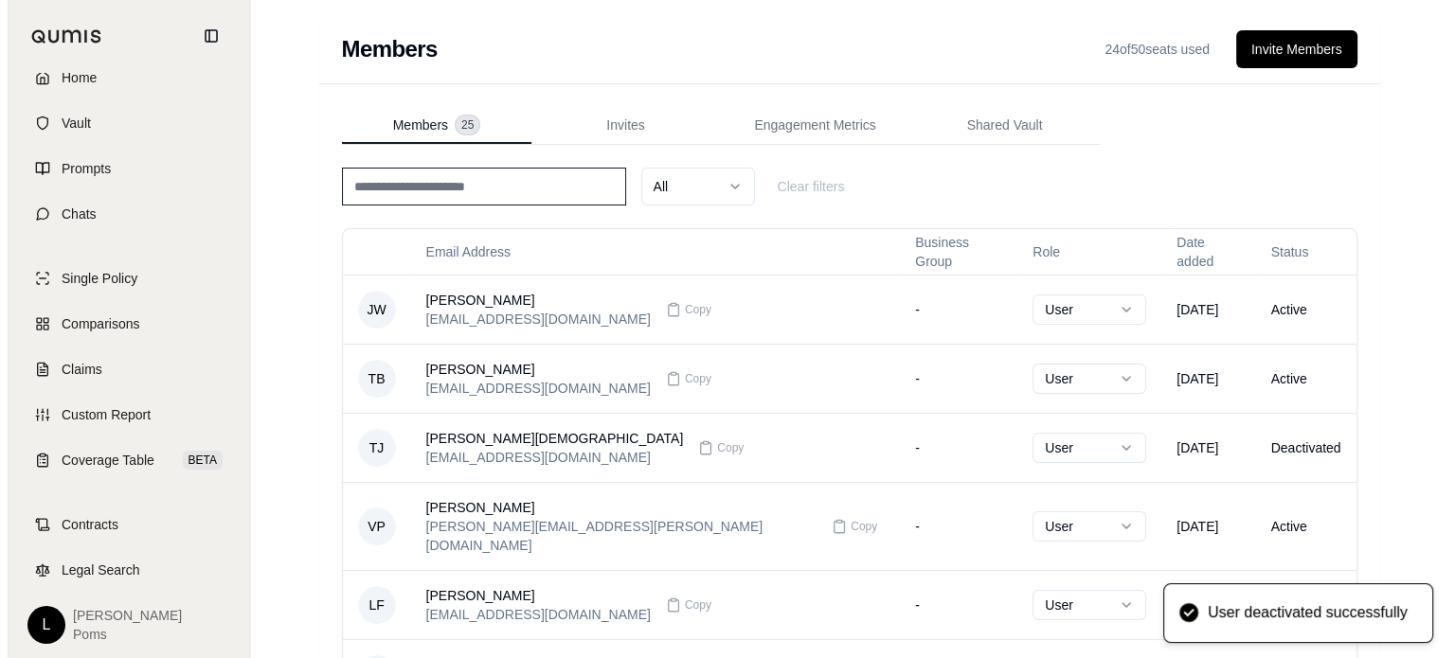
scroll to position [0, 0]
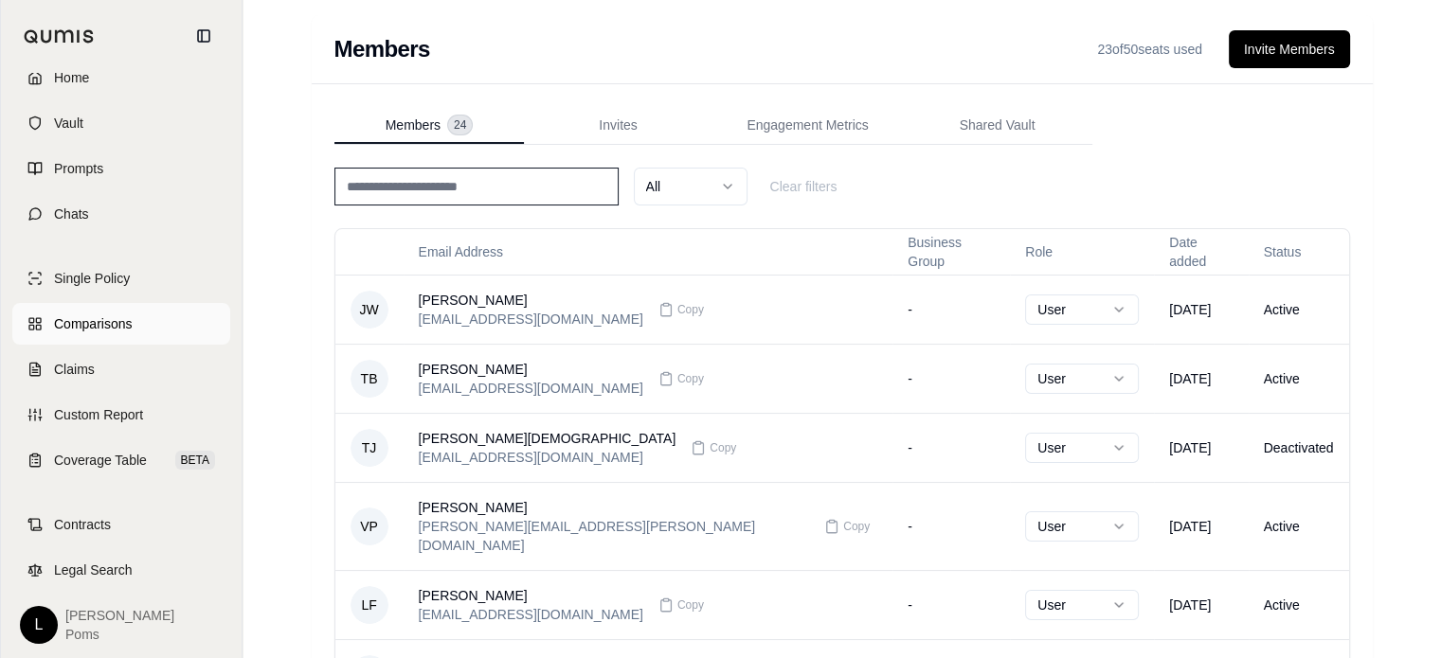
click at [80, 334] on link "Comparisons" at bounding box center [121, 324] width 218 height 42
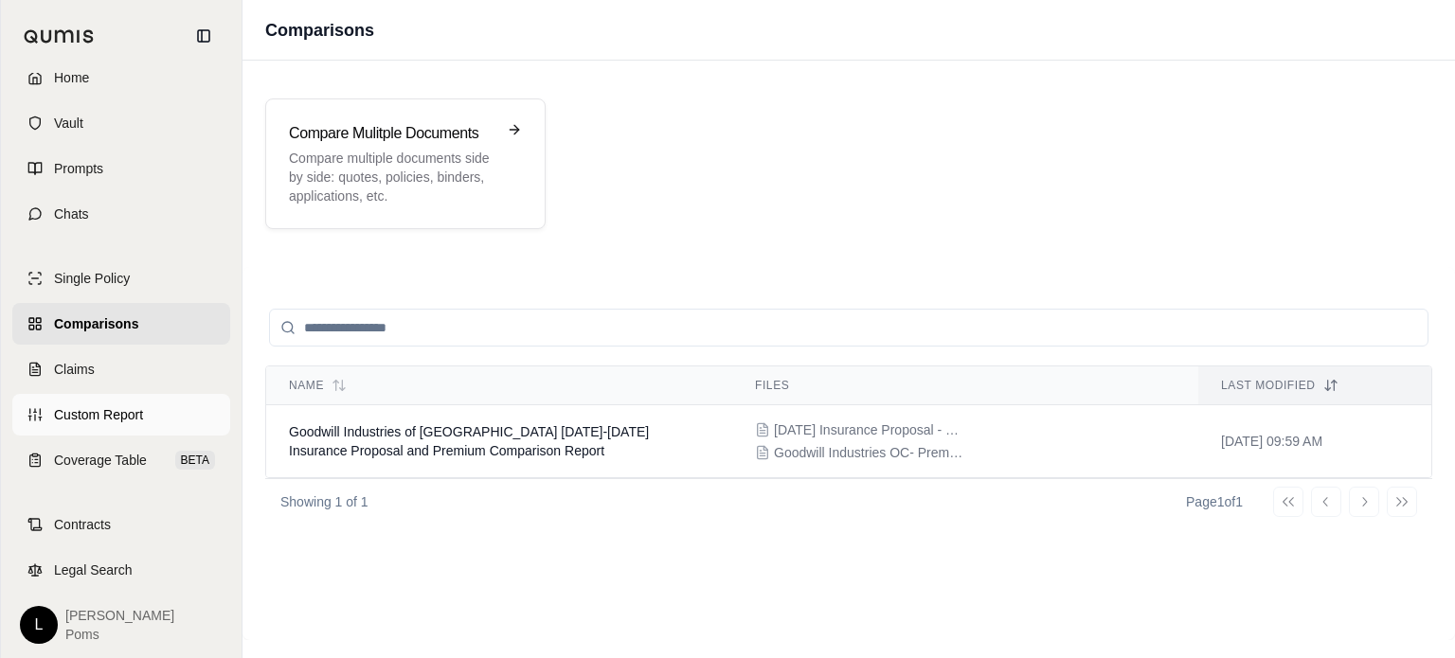
click at [52, 405] on link "Custom Report" at bounding box center [121, 415] width 218 height 42
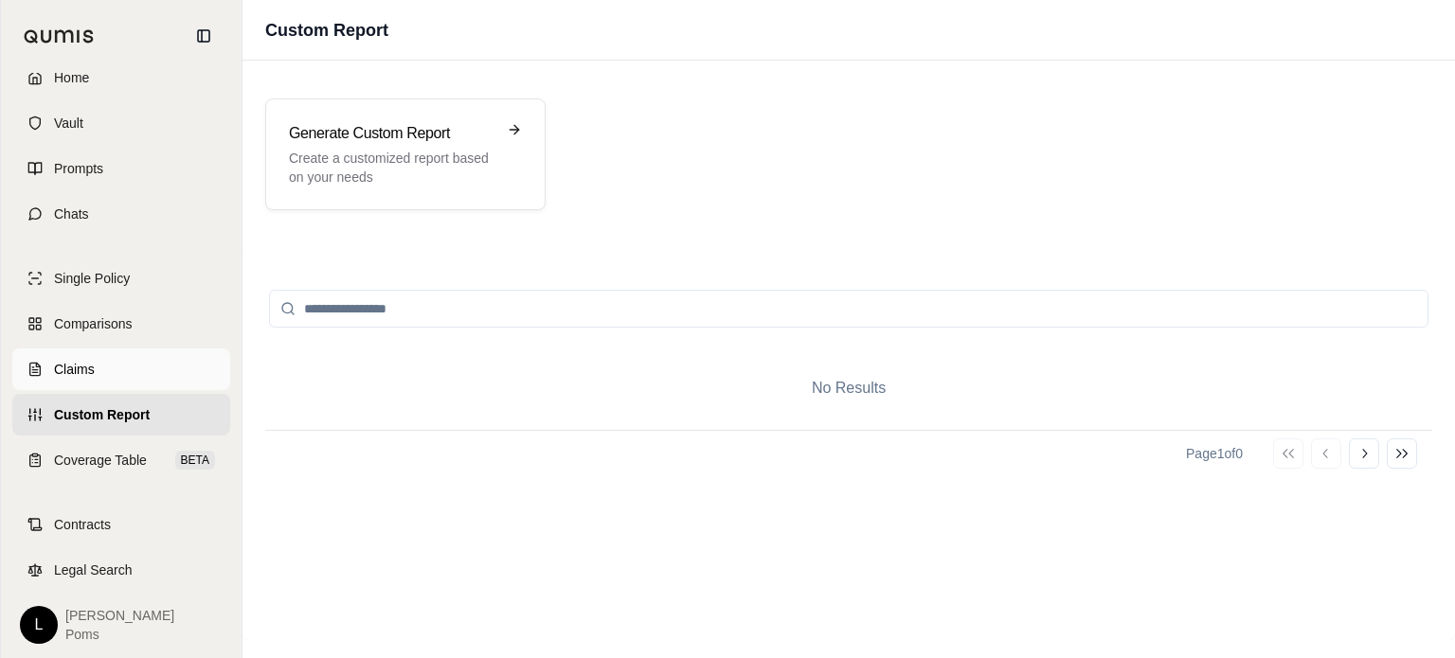
click at [52, 367] on link "Claims" at bounding box center [121, 370] width 218 height 42
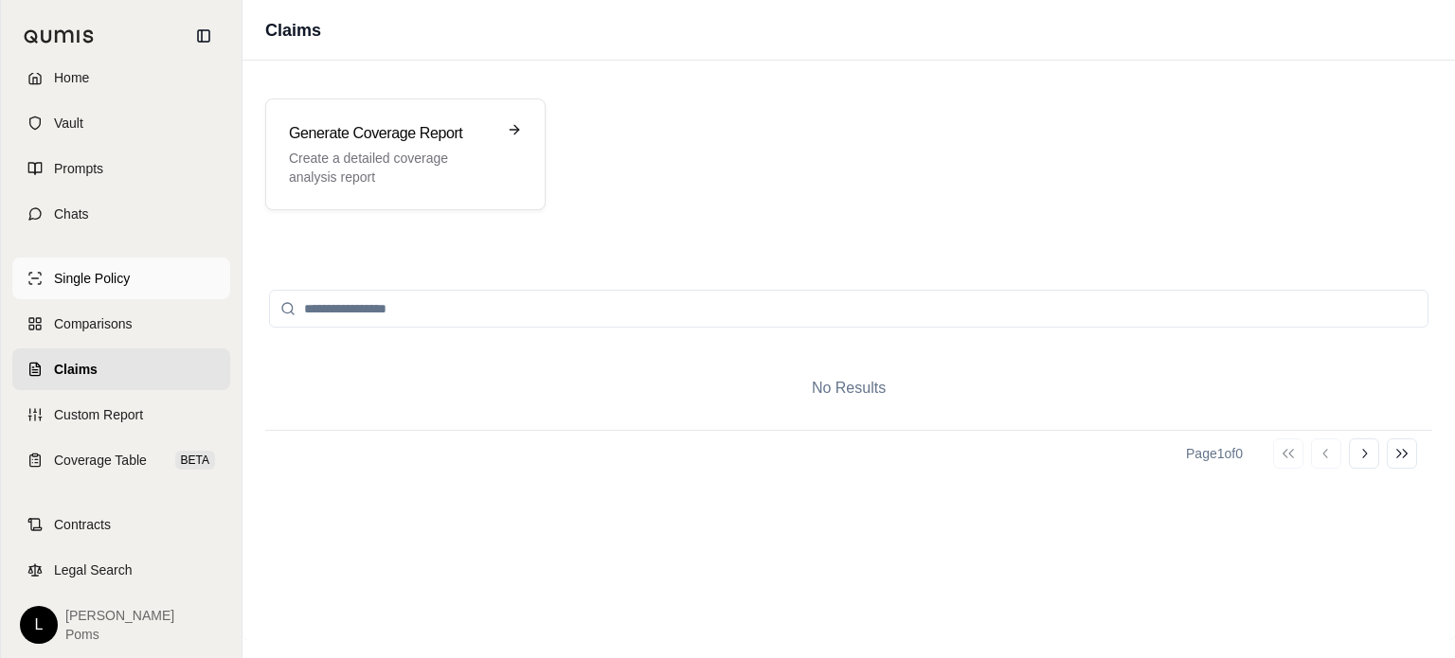
click at [77, 272] on span "Single Policy" at bounding box center [92, 278] width 76 height 19
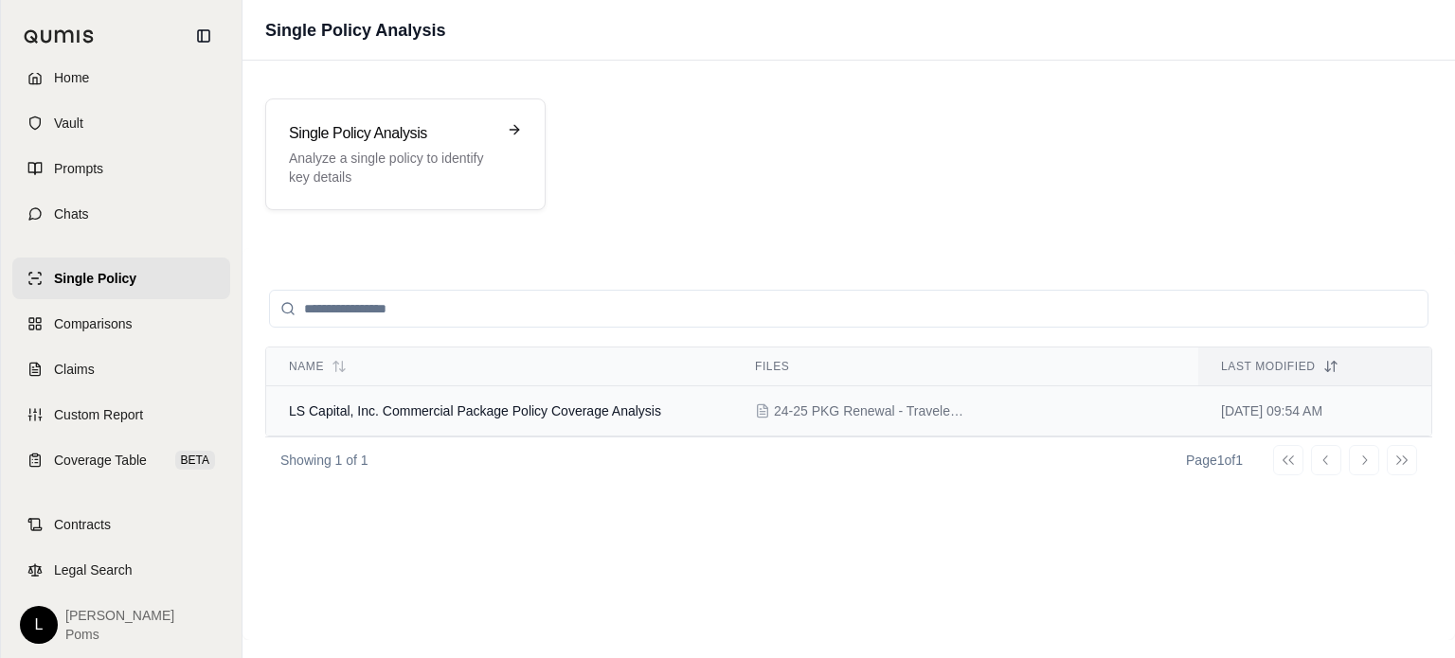
click at [564, 411] on span "LS Capital, Inc. Commercial Package Policy Coverage Analysis" at bounding box center [475, 411] width 372 height 15
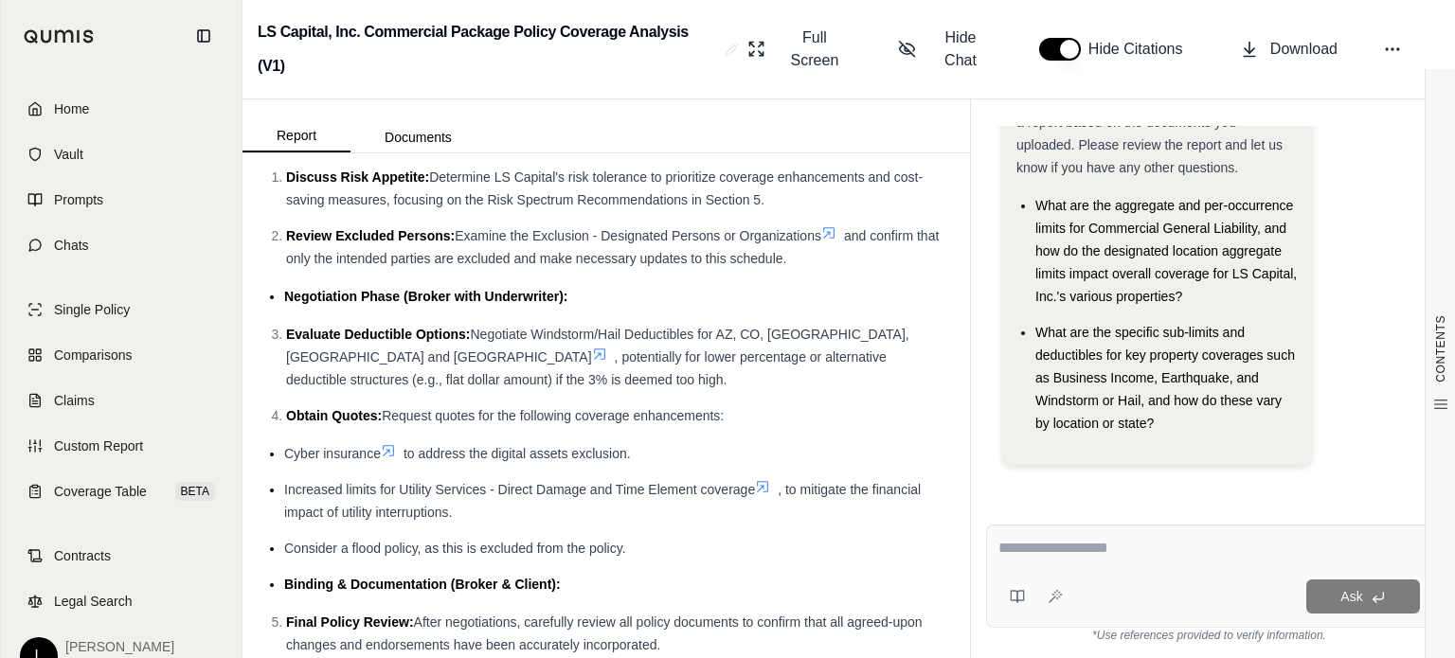
scroll to position [6378, 0]
